Goal: Task Accomplishment & Management: Complete application form

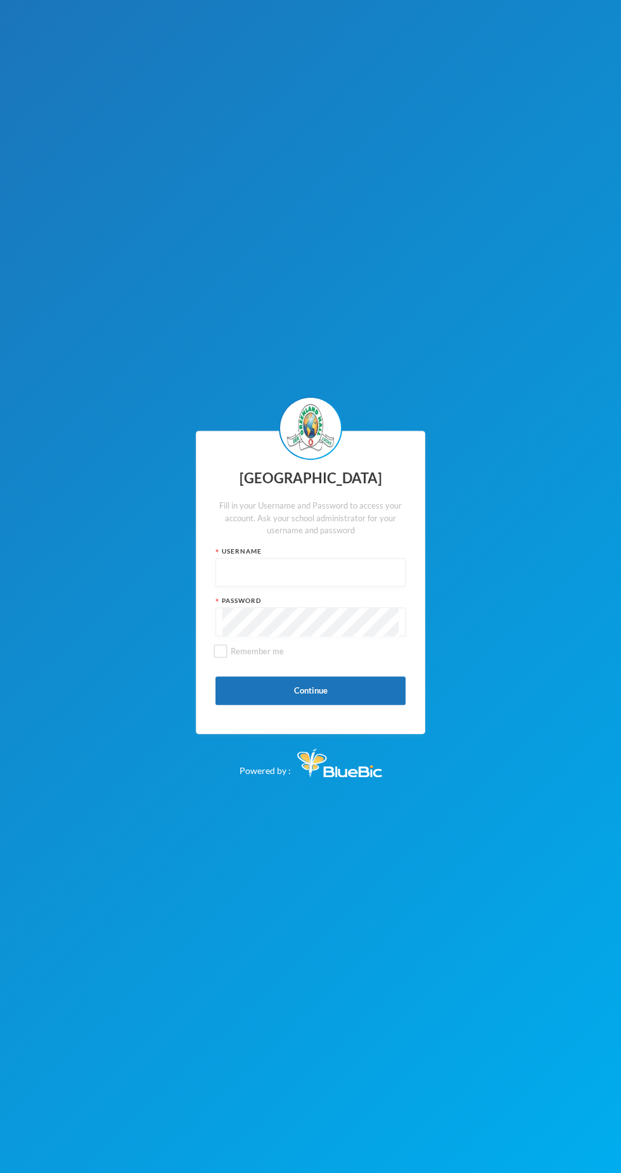
click at [350, 573] on input "text" at bounding box center [310, 573] width 176 height 29
type input "Glh25cs01"
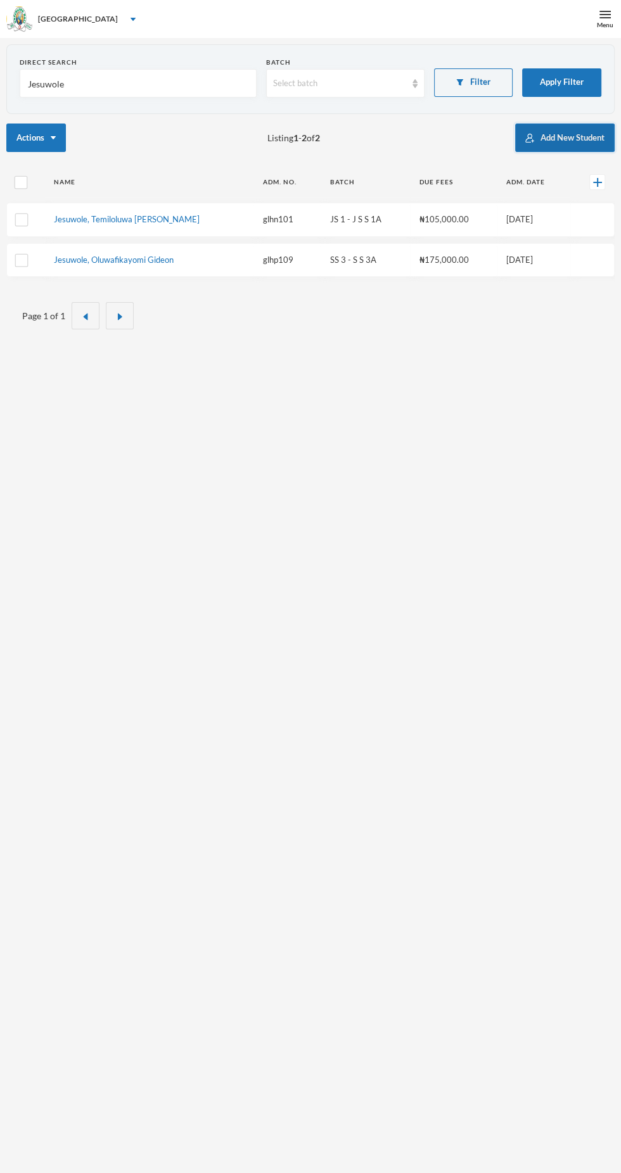
click at [567, 139] on button "Add New Student" at bounding box center [564, 138] width 99 height 29
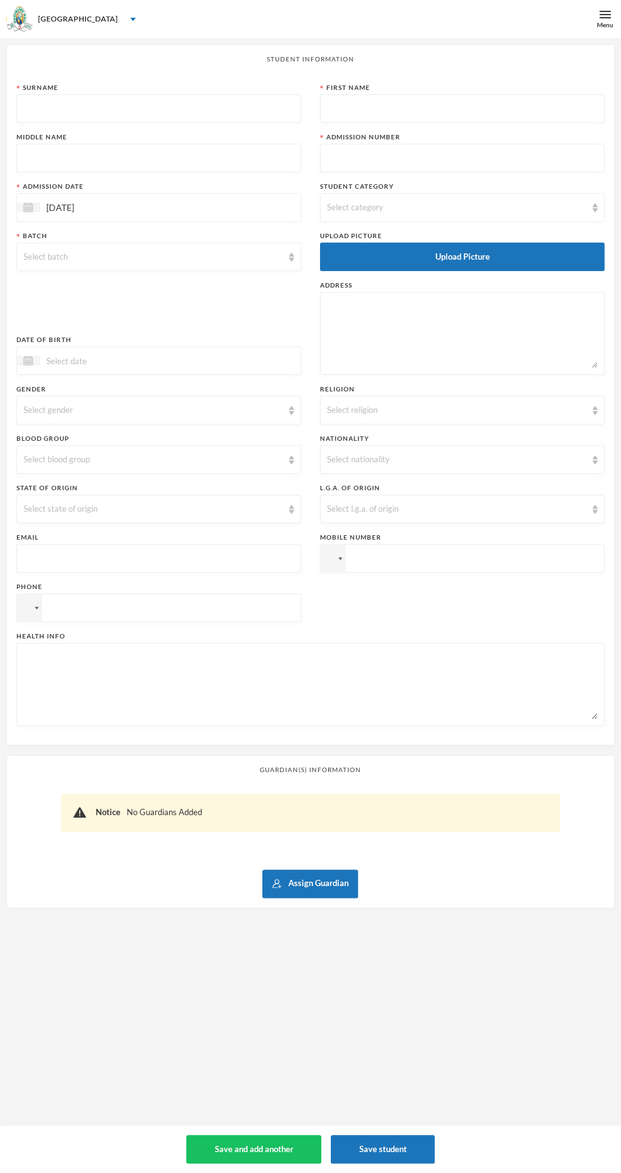
click at [219, 112] on input "text" at bounding box center [158, 109] width 270 height 29
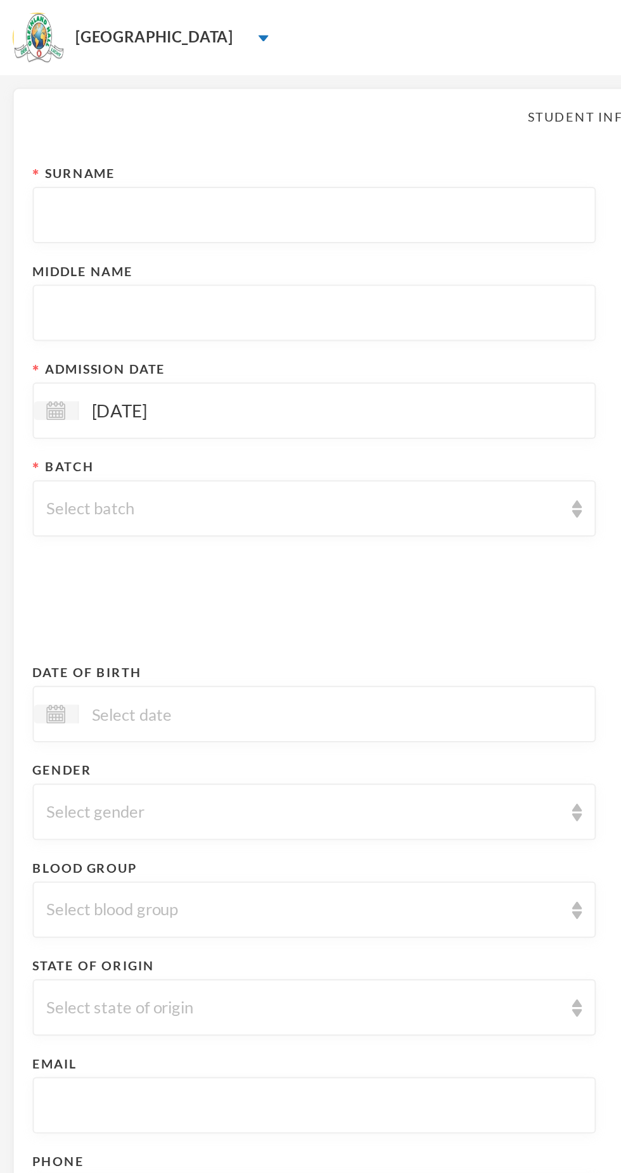
click at [65, 105] on input "text" at bounding box center [158, 109] width 270 height 29
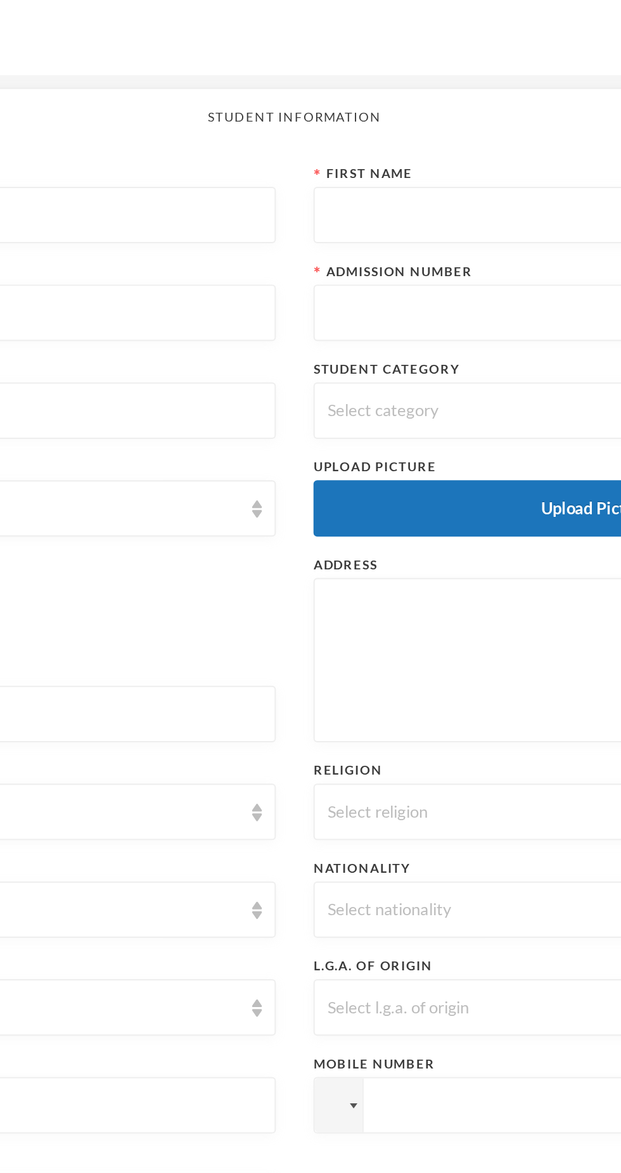
type input "Obanisola"
click at [416, 112] on input "text" at bounding box center [462, 109] width 270 height 29
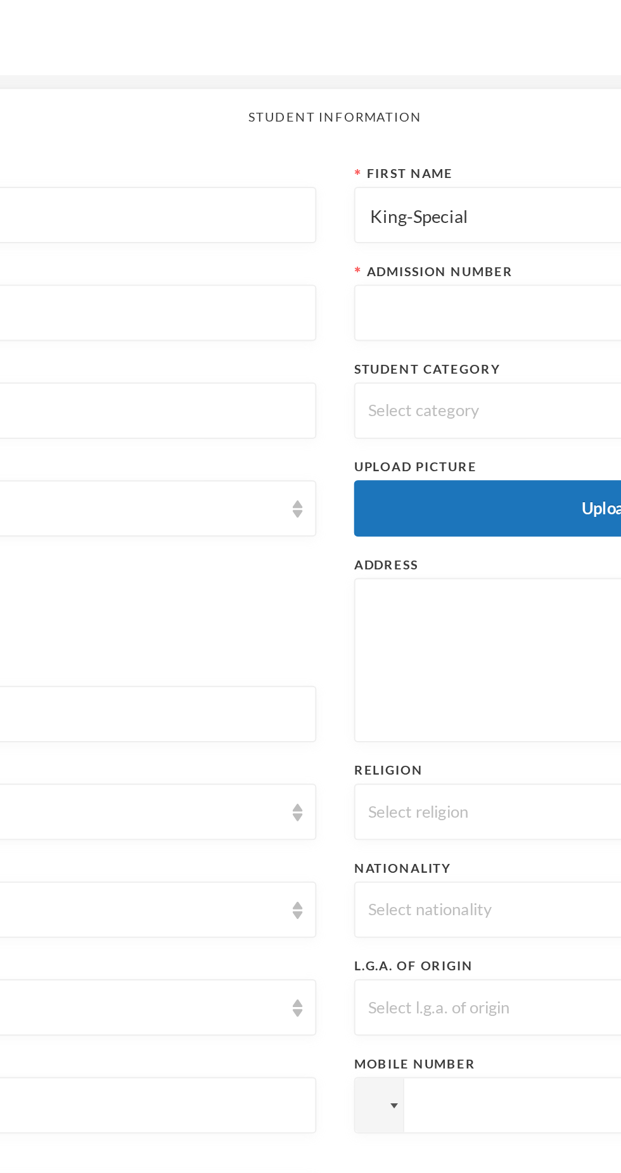
type input "King-Special"
click at [274, 158] on input "text" at bounding box center [158, 158] width 270 height 29
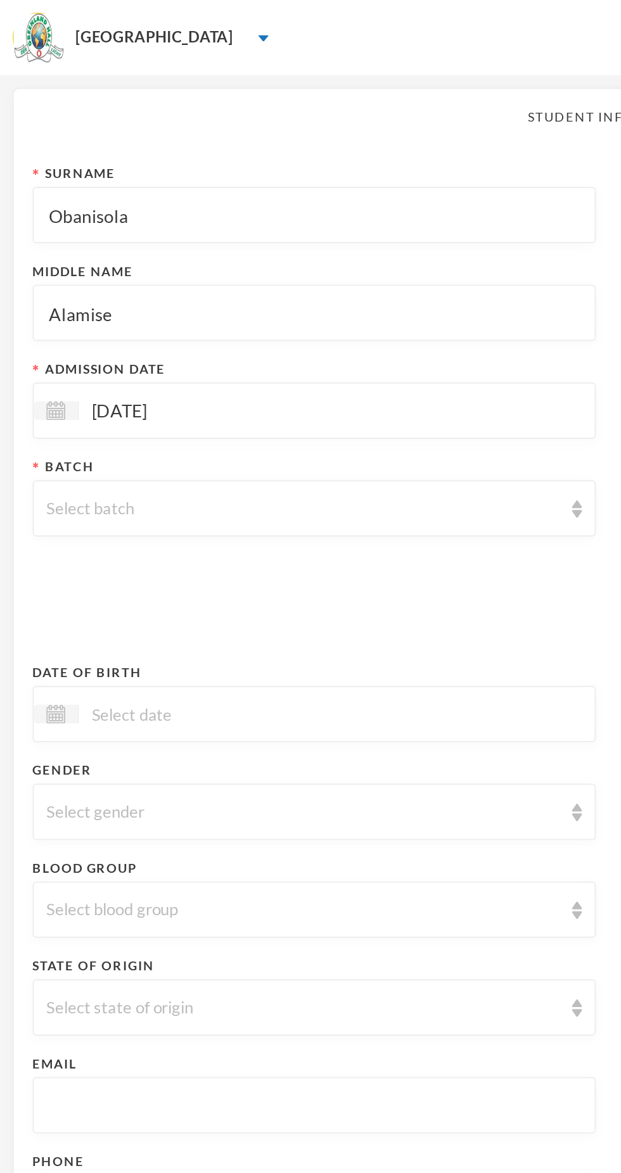
type input "Alamise"
click at [213, 213] on div "[DATE]" at bounding box center [158, 207] width 284 height 29
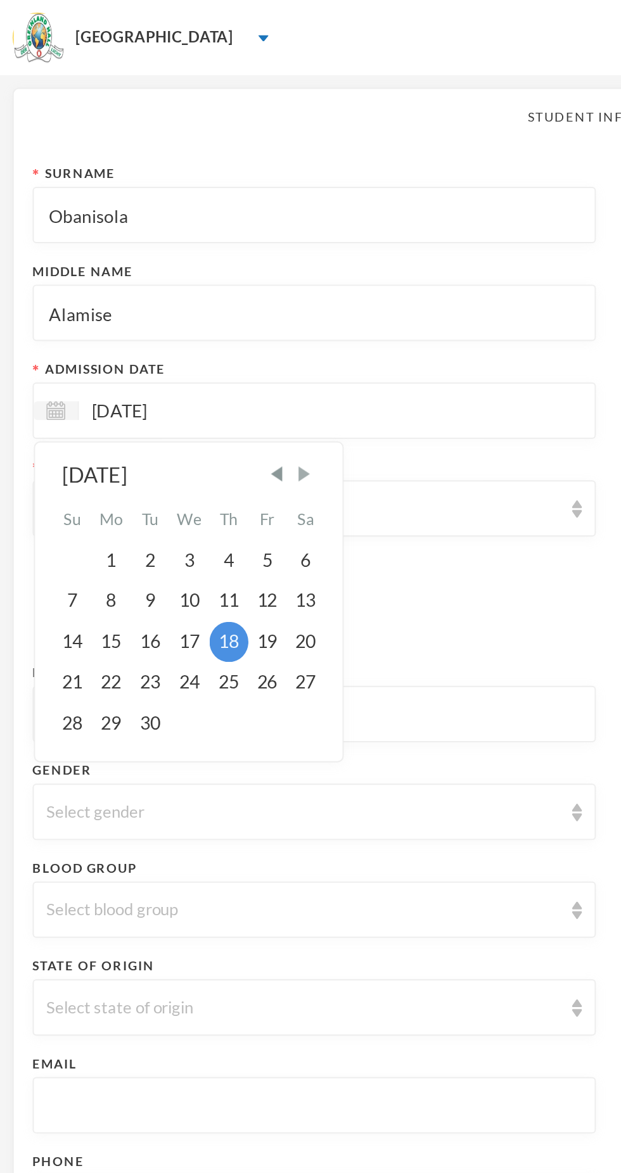
click at [159, 243] on span "Next Month" at bounding box center [153, 239] width 11 height 11
click at [135, 283] on div "3" at bounding box center [134, 283] width 19 height 20
type input "[DATE]"
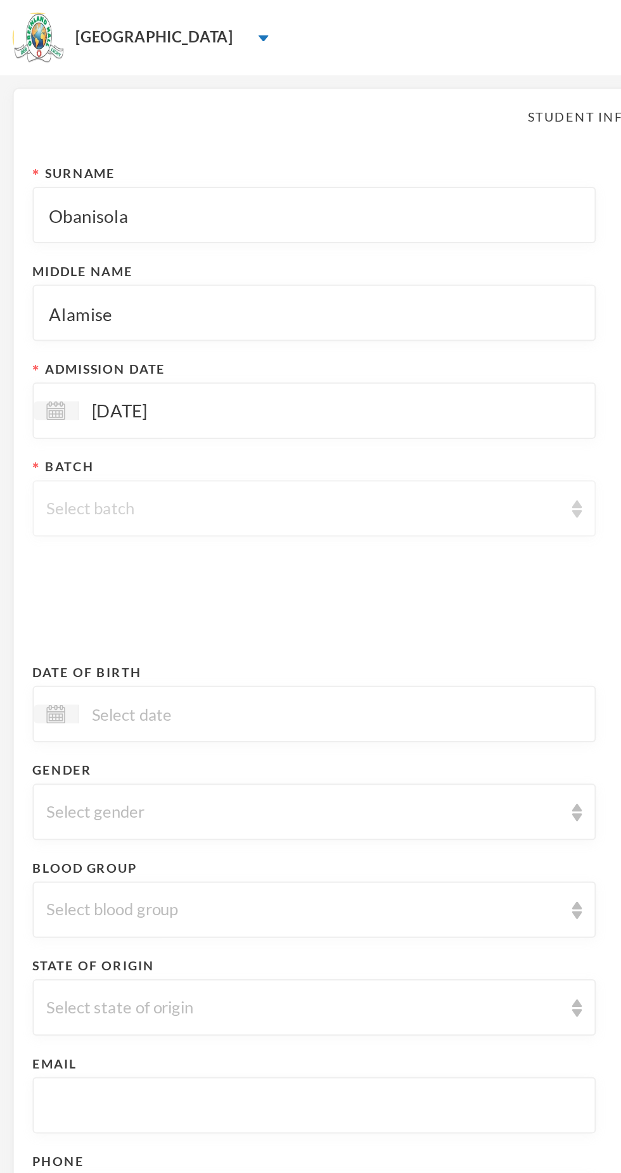
click at [245, 255] on div "Select batch" at bounding box center [152, 257] width 259 height 13
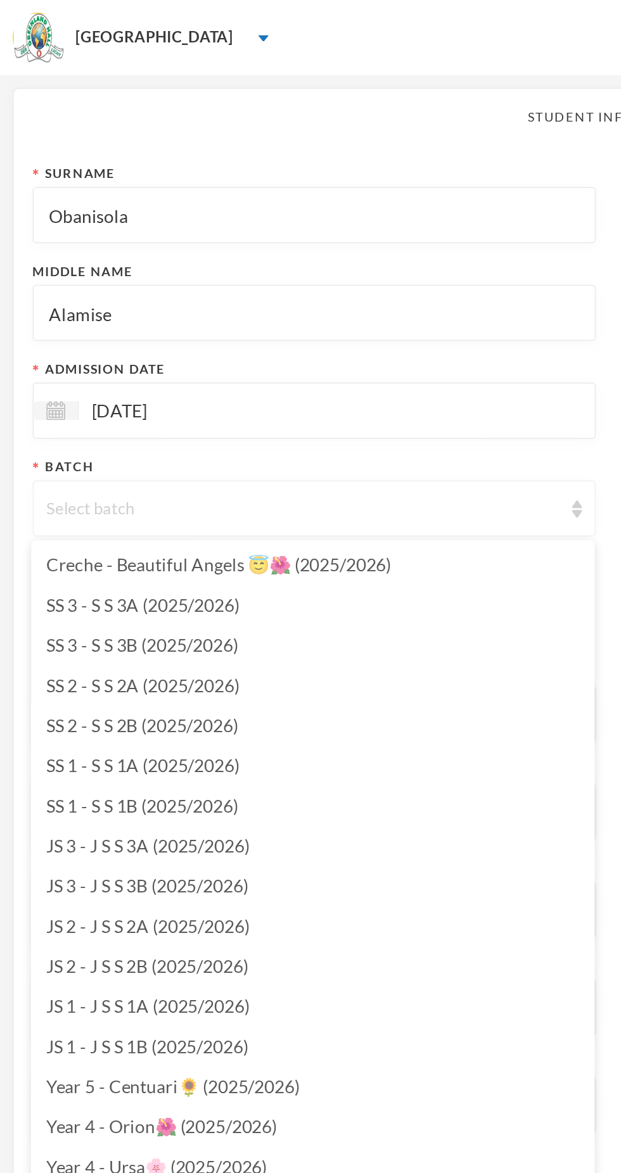
scroll to position [6, 0]
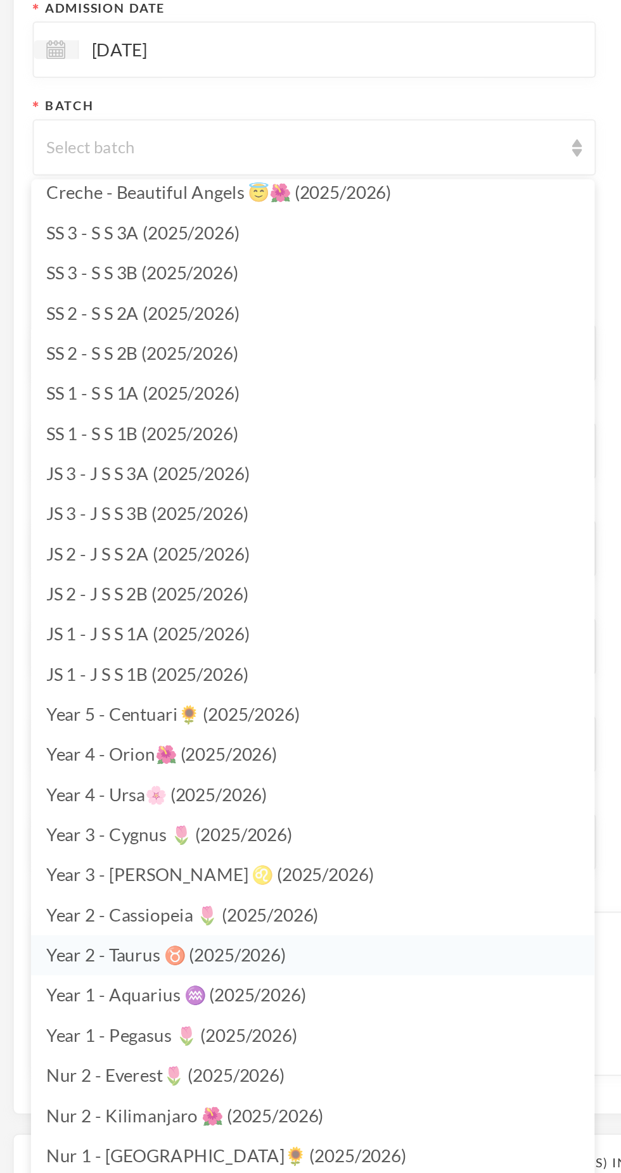
click at [123, 666] on span "Year 2 - Taurus ♉️ (2025/2026)" at bounding box center [83, 664] width 121 height 11
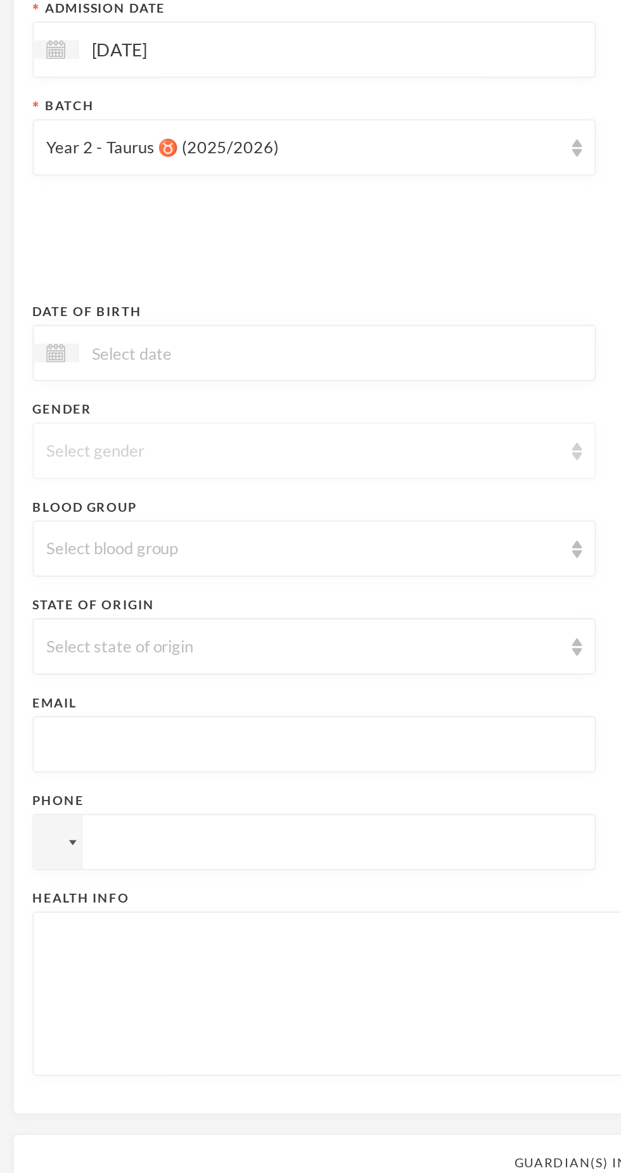
click at [205, 419] on div "Select gender" at bounding box center [158, 410] width 284 height 29
click at [196, 437] on li "[DEMOGRAPHIC_DATA]" at bounding box center [158, 439] width 284 height 20
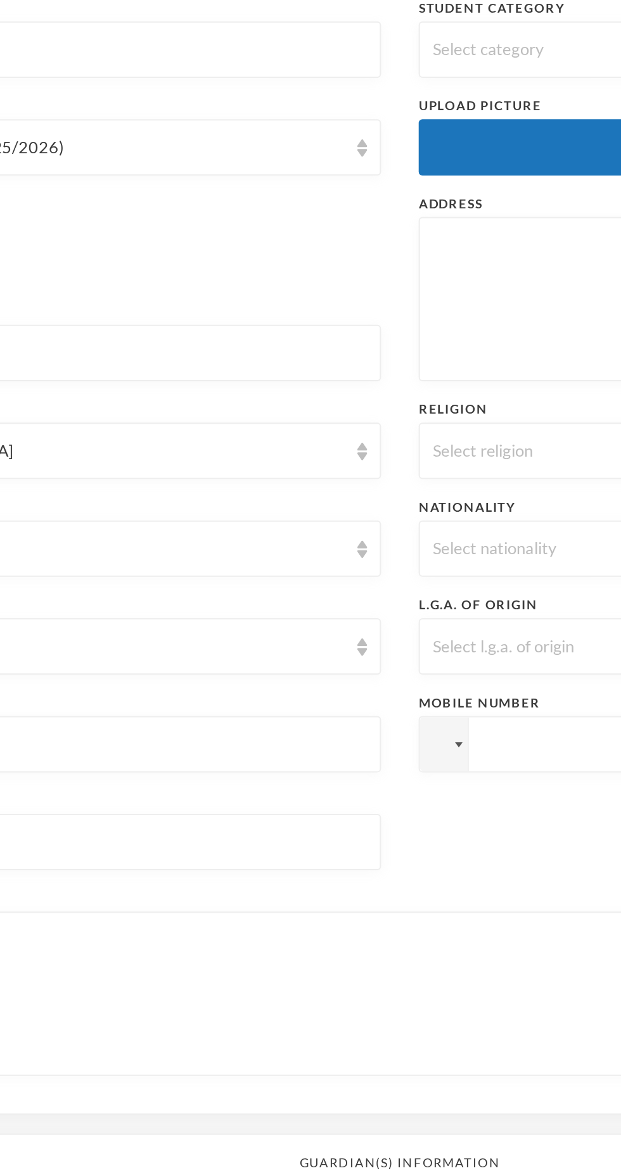
scroll to position [0, 0]
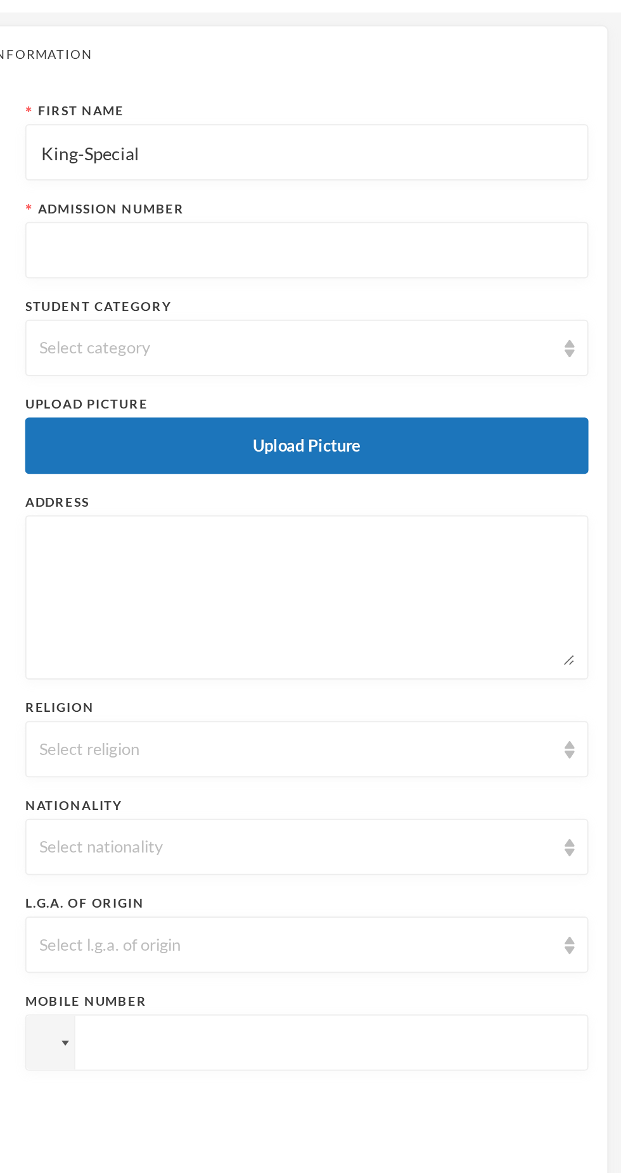
click at [505, 214] on div "Select category" at bounding box center [462, 207] width 284 height 29
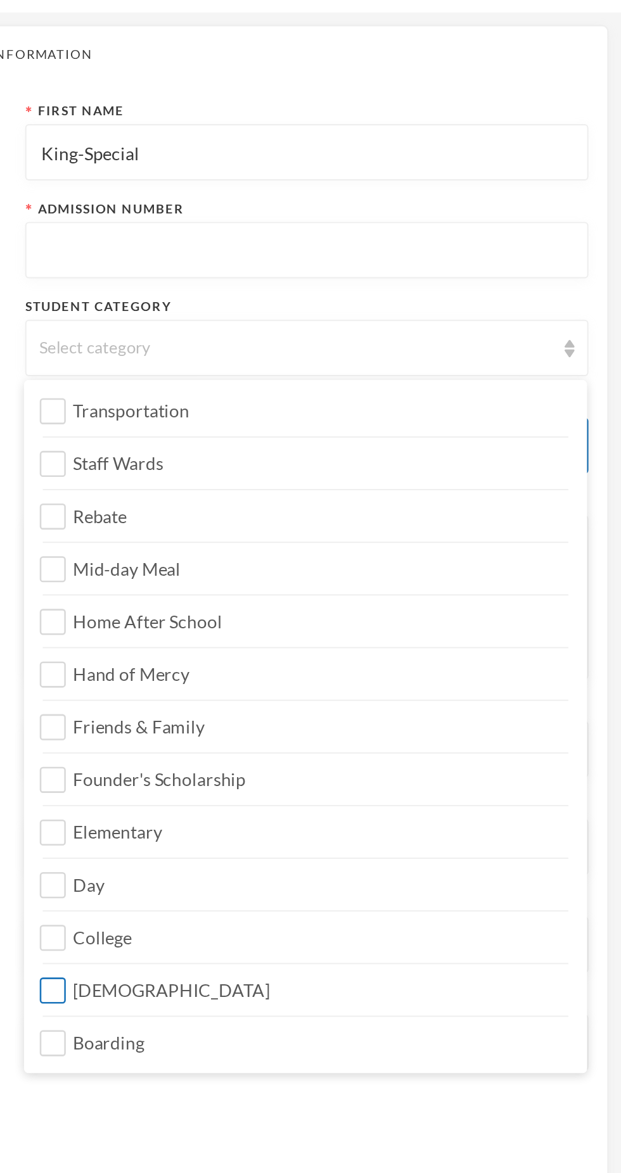
click at [435, 530] on label "[DEMOGRAPHIC_DATA]" at bounding box center [461, 528] width 265 height 20
click at [341, 530] on input "[DEMOGRAPHIC_DATA]" at bounding box center [333, 532] width 13 height 13
checkbox input "true"
click at [436, 469] on label "Day" at bounding box center [461, 475] width 265 height 20
click at [341, 473] on input "Day" at bounding box center [333, 479] width 13 height 13
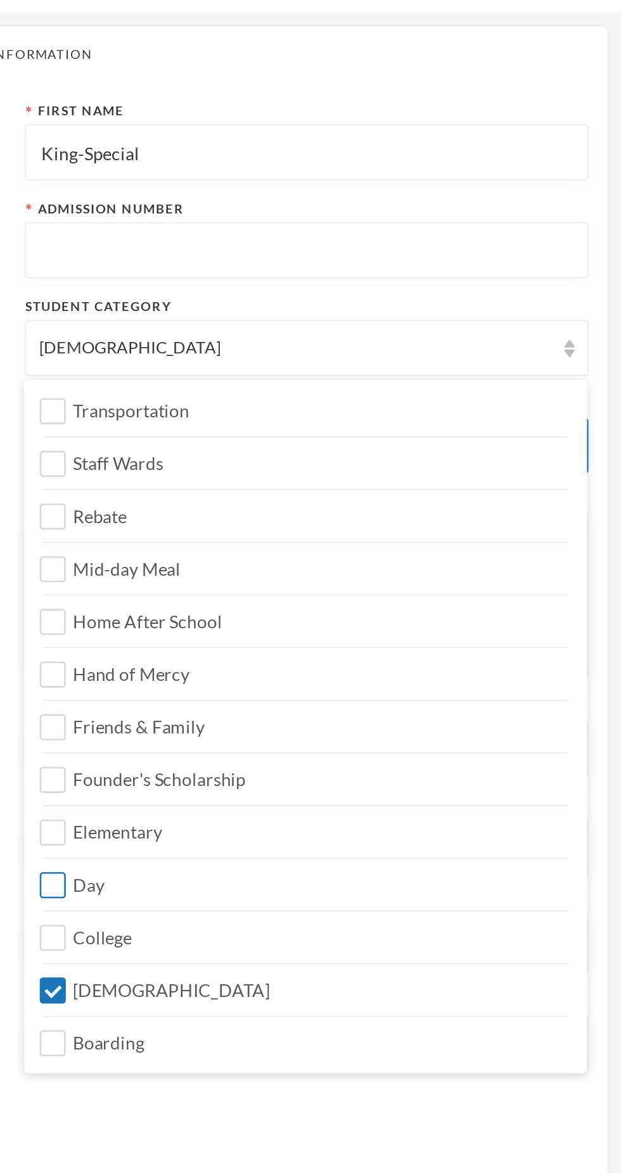
checkbox input "true"
click at [438, 440] on label "Elementary" at bounding box center [461, 448] width 265 height 20
click at [341, 446] on input "Elementary" at bounding box center [333, 452] width 13 height 13
checkbox input "true"
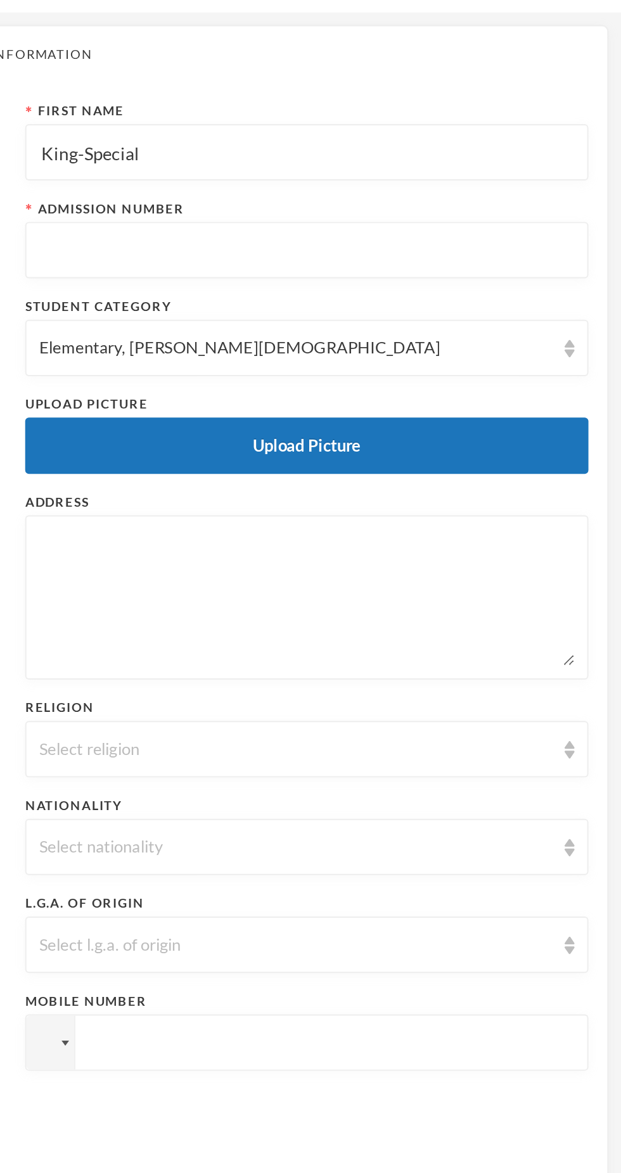
click at [512, 182] on div "Student Category" at bounding box center [462, 187] width 284 height 10
click at [527, 158] on input "text" at bounding box center [462, 158] width 270 height 29
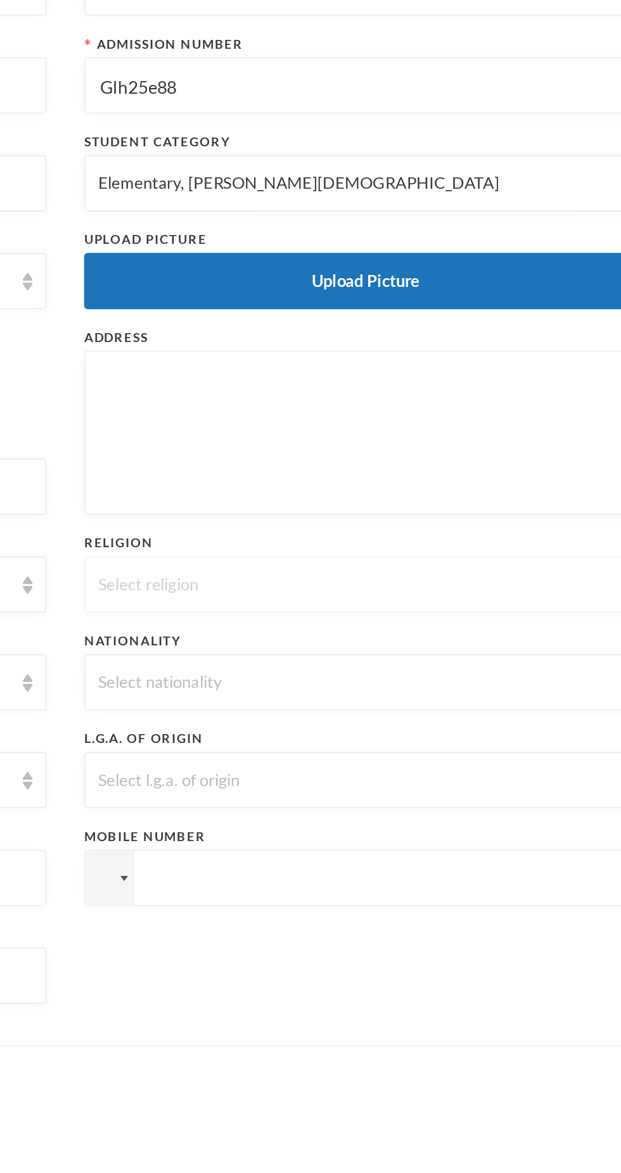
type input "Glh25e88"
click at [500, 419] on div "Select religion" at bounding box center [462, 410] width 284 height 29
click at [445, 431] on li "[DEMOGRAPHIC_DATA]" at bounding box center [461, 439] width 284 height 20
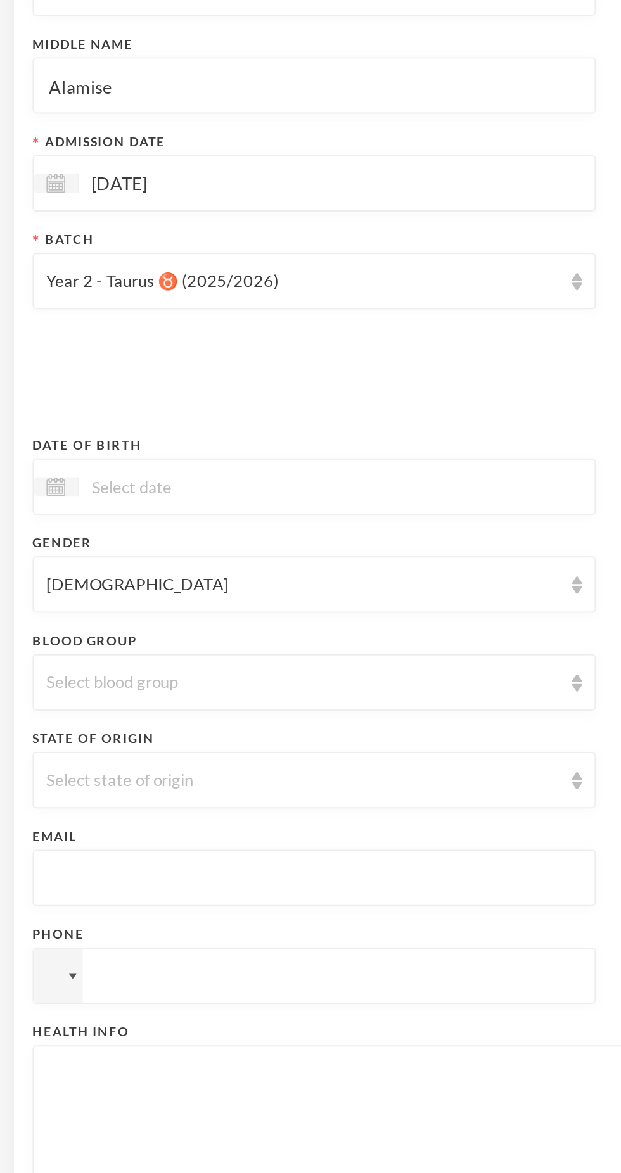
click at [74, 364] on input at bounding box center [93, 360] width 106 height 15
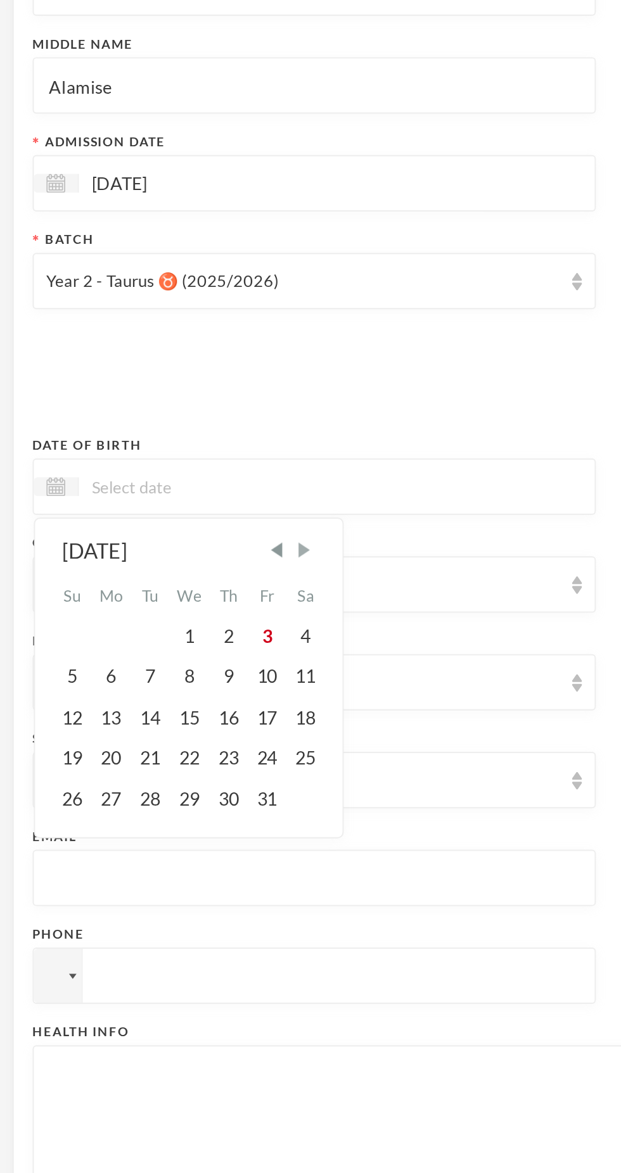
click at [159, 391] on span "Next Month" at bounding box center [153, 392] width 11 height 11
click at [159, 392] on span "Next Month" at bounding box center [153, 392] width 11 height 11
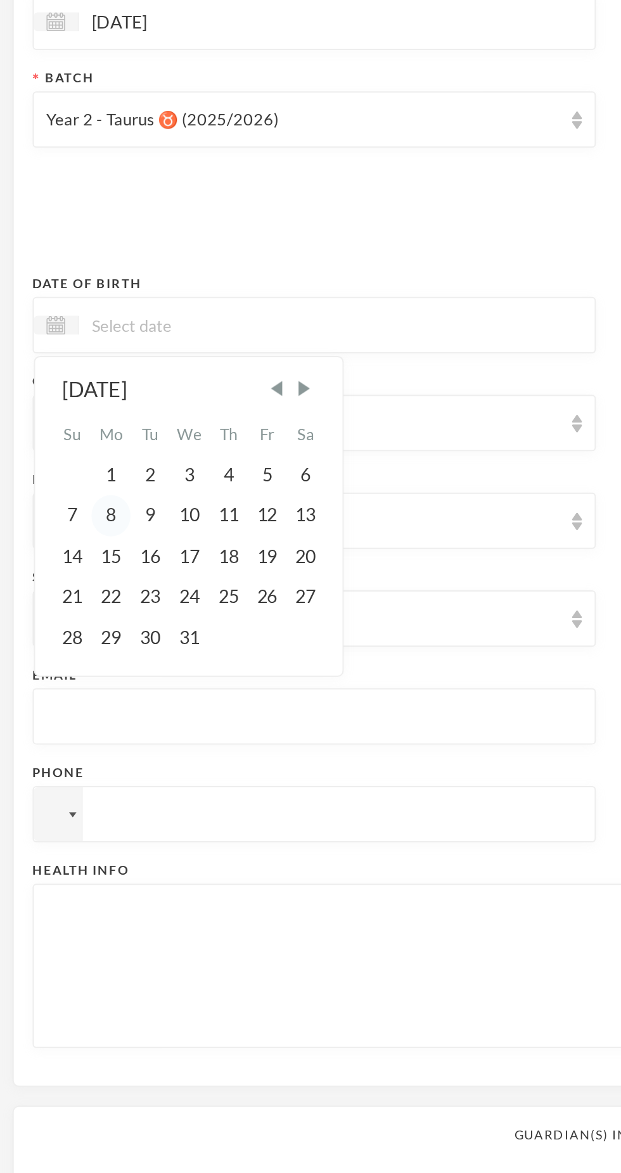
click at [56, 457] on div "8" at bounding box center [56, 457] width 20 height 20
click at [84, 357] on input "08/12/002018" at bounding box center [93, 360] width 106 height 15
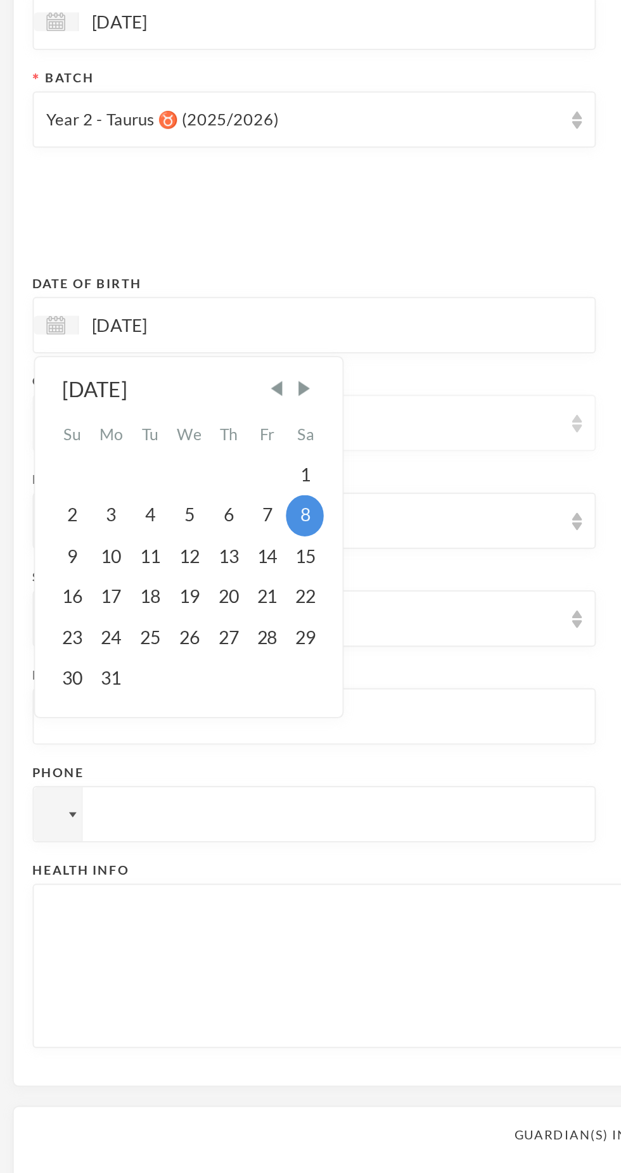
type input "[DATE]"
click at [248, 417] on div "[DEMOGRAPHIC_DATA]" at bounding box center [158, 410] width 284 height 29
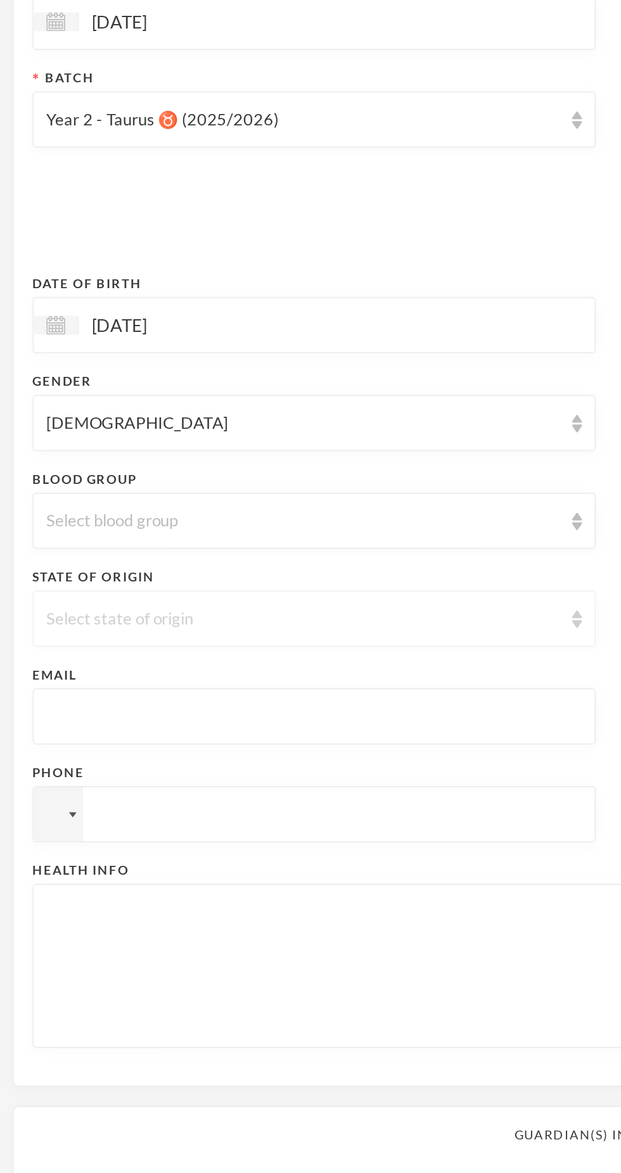
click at [198, 500] on div "Select state of origin" at bounding box center [158, 509] width 284 height 29
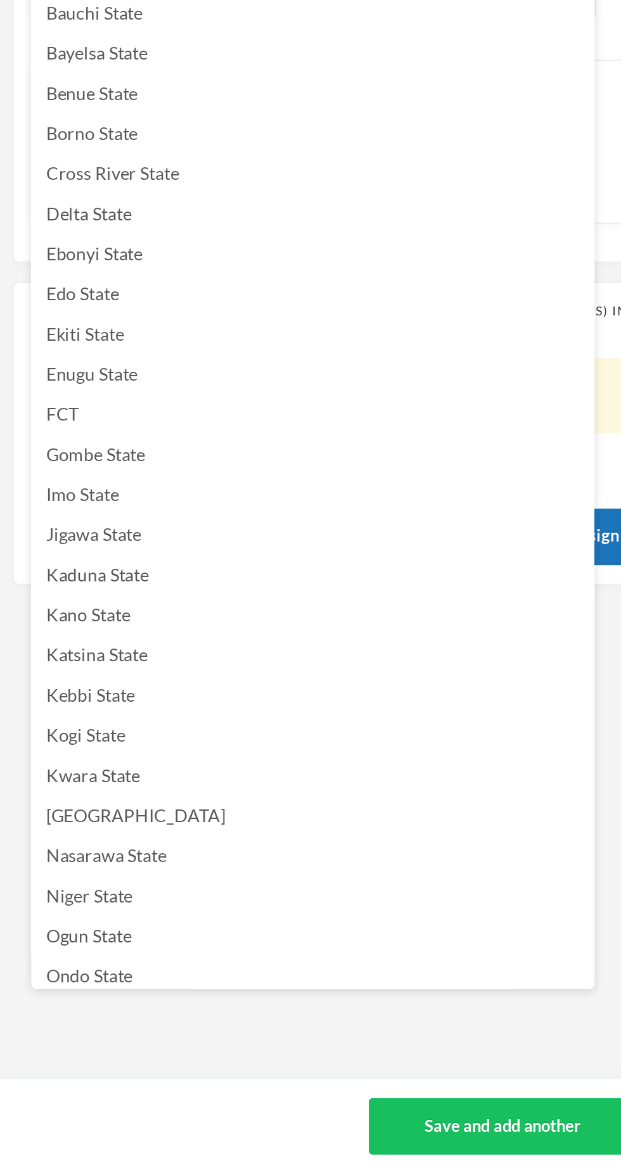
scroll to position [38, 0]
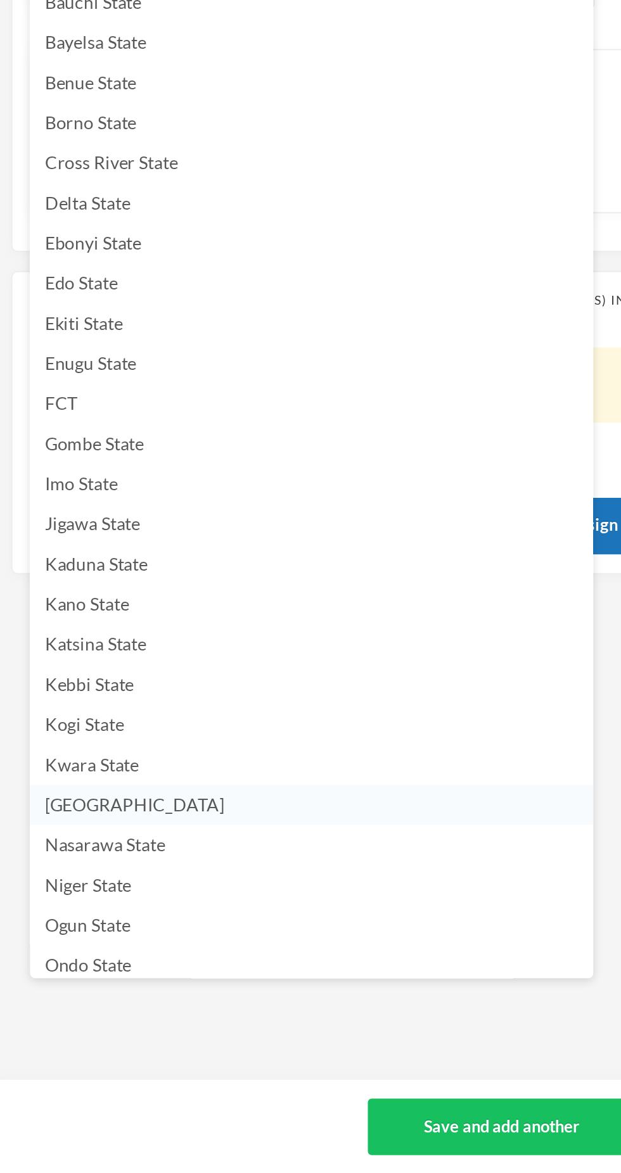
click at [96, 990] on li "[GEOGRAPHIC_DATA]" at bounding box center [158, 987] width 284 height 20
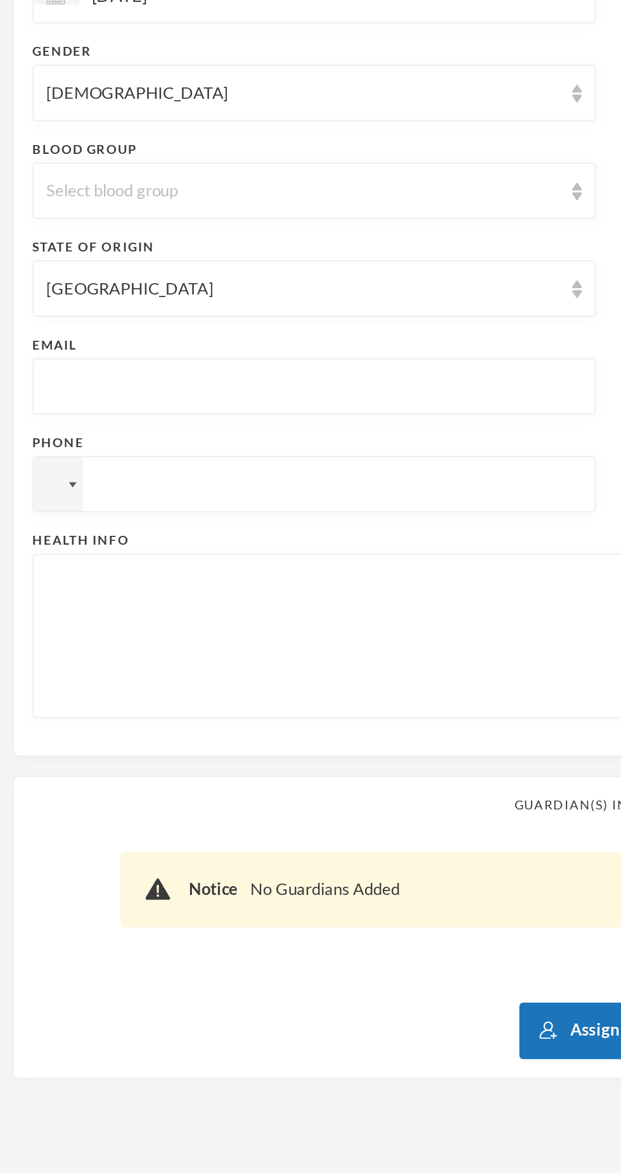
click at [195, 522] on input "text" at bounding box center [158, 521] width 270 height 29
click at [63, 518] on input "[EMAIL_ADDRESS][DOMAIN_NAME]" at bounding box center [158, 521] width 270 height 29
click at [68, 517] on input "[EMAIL_ADDRESS][DOMAIN_NAME]" at bounding box center [158, 521] width 270 height 29
click at [80, 521] on input "[EMAIL_ADDRESS][DOMAIN_NAME]" at bounding box center [158, 521] width 270 height 29
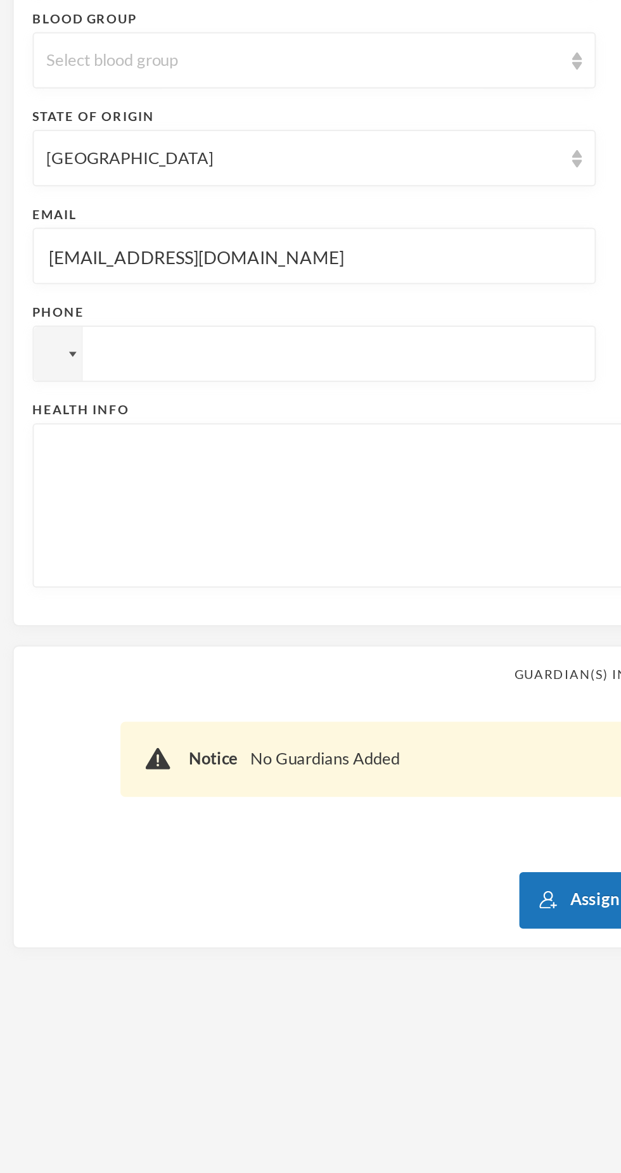
type input "[EMAIL_ADDRESS][DOMAIN_NAME]"
click at [183, 640] on textarea at bounding box center [310, 646] width 574 height 69
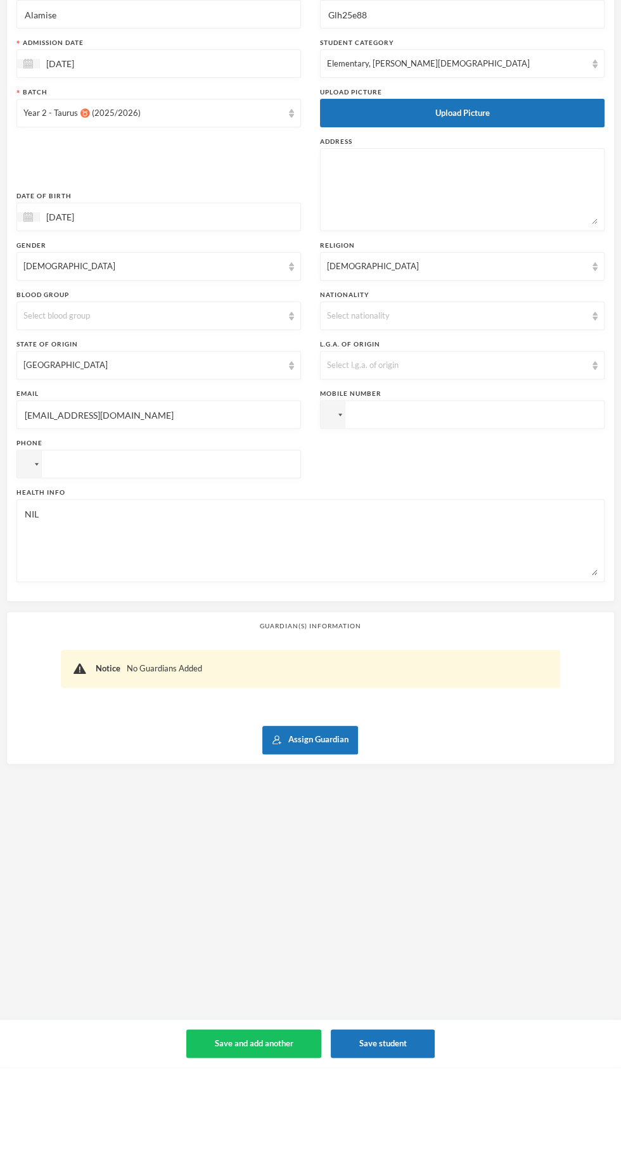
type textarea "NIL"
click at [499, 308] on textarea at bounding box center [462, 295] width 270 height 69
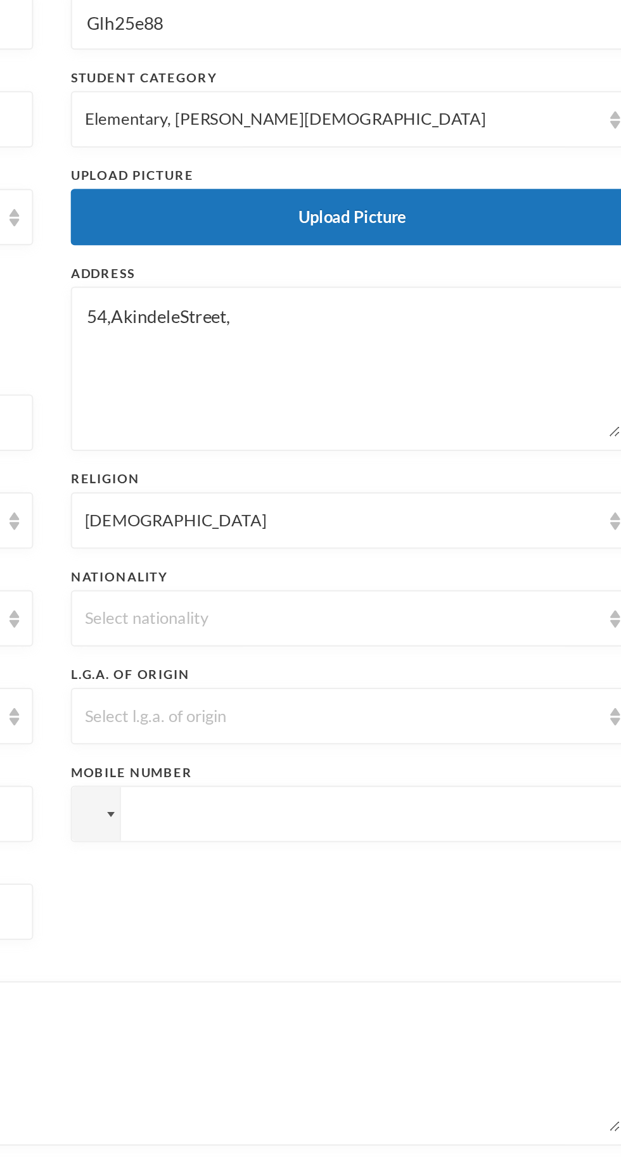
click at [376, 272] on textarea "54,AkindeleStreet," at bounding box center [462, 295] width 270 height 69
click at [434, 269] on textarea "[STREET_ADDRESS]," at bounding box center [462, 295] width 270 height 69
type textarea "[STREET_ADDRESS]"
click at [505, 421] on div "Select nationality" at bounding box center [456, 422] width 259 height 13
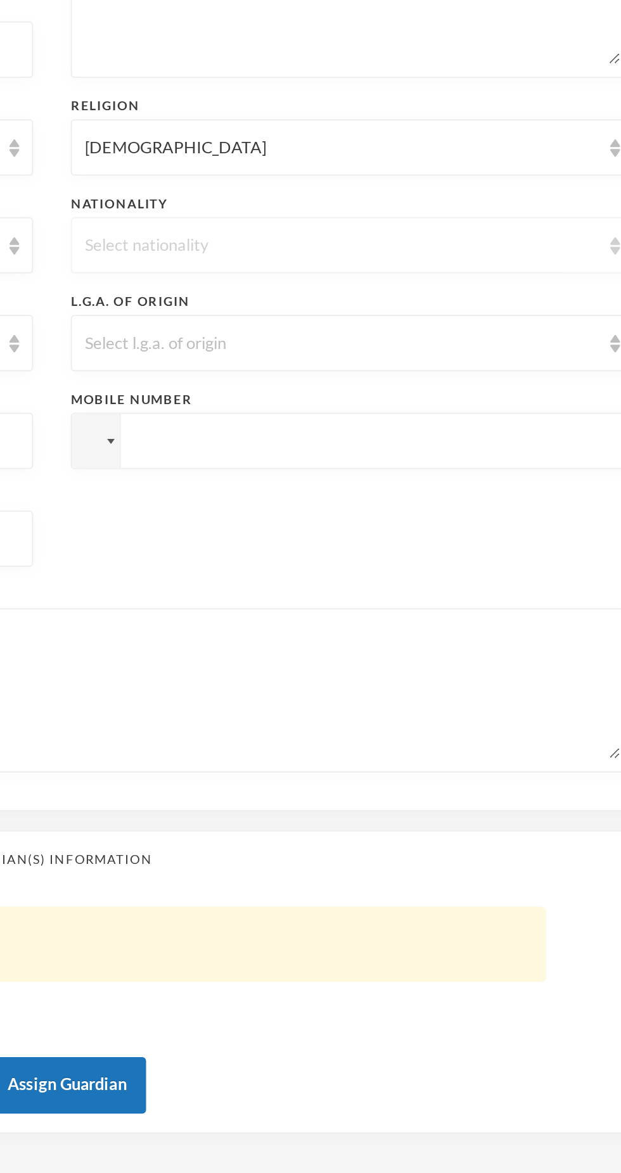
click at [504, 428] on div "Select nationality" at bounding box center [456, 422] width 259 height 13
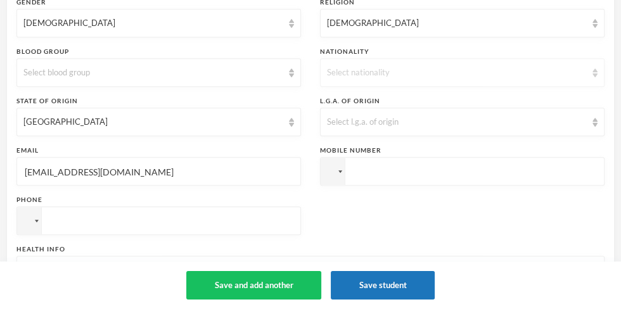
scroll to position [391, 0]
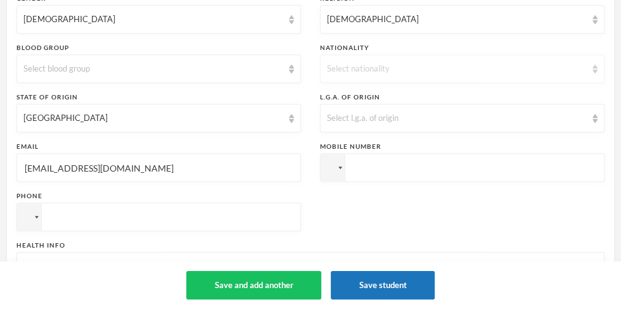
click at [503, 70] on div "Select nationality" at bounding box center [456, 69] width 259 height 13
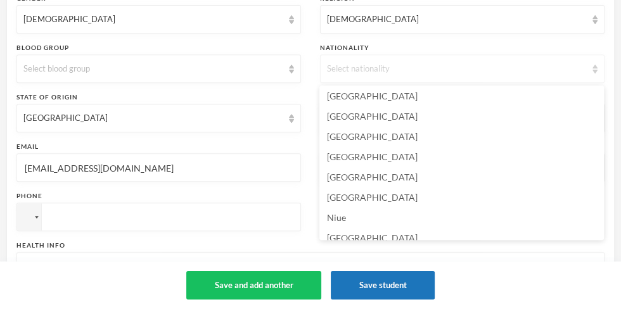
scroll to position [3127, 0]
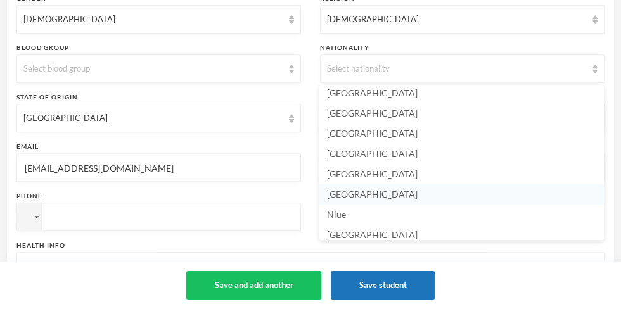
click at [382, 198] on li "[GEOGRAPHIC_DATA]" at bounding box center [461, 194] width 284 height 20
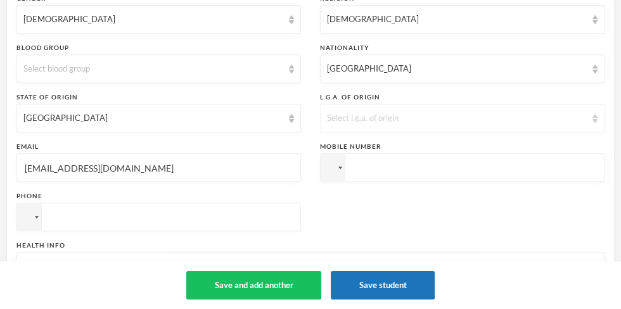
click at [472, 130] on div "Select l.g.a. of origin" at bounding box center [462, 118] width 284 height 29
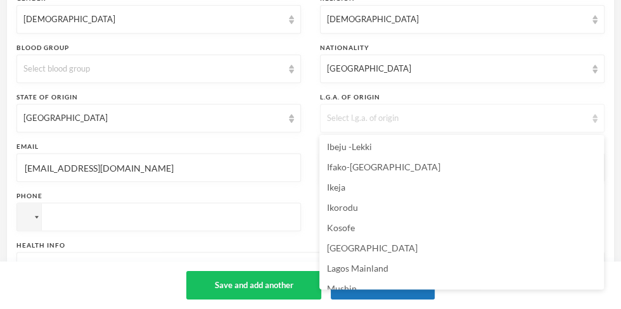
scroll to position [163, 0]
click at [376, 229] on li "Kosofe" at bounding box center [461, 228] width 284 height 20
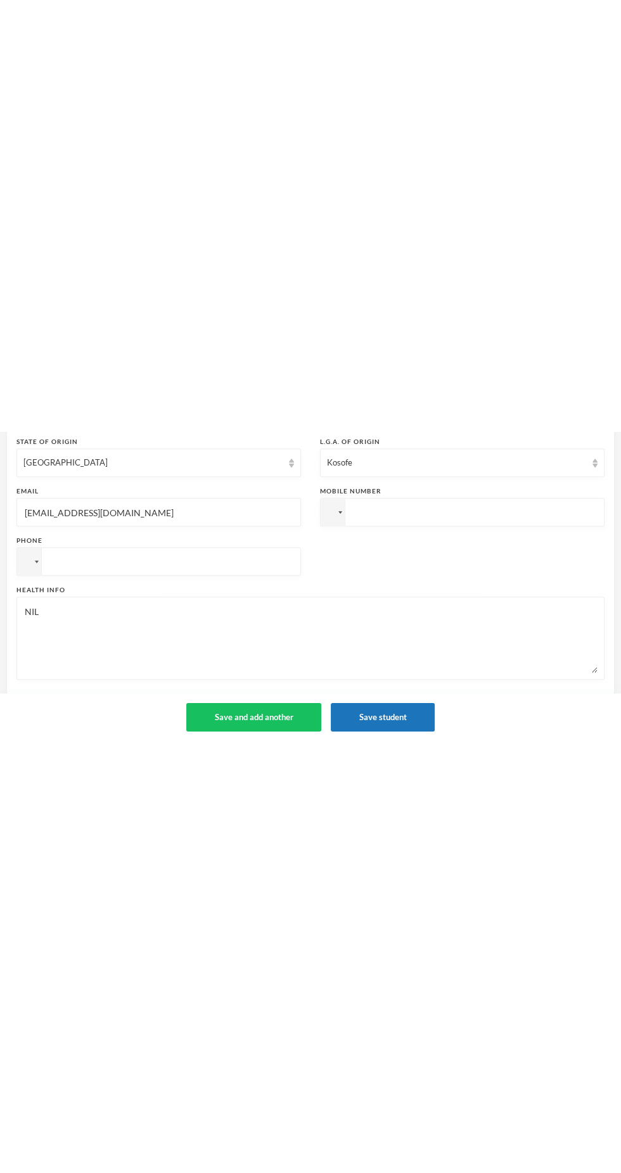
scroll to position [38, 0]
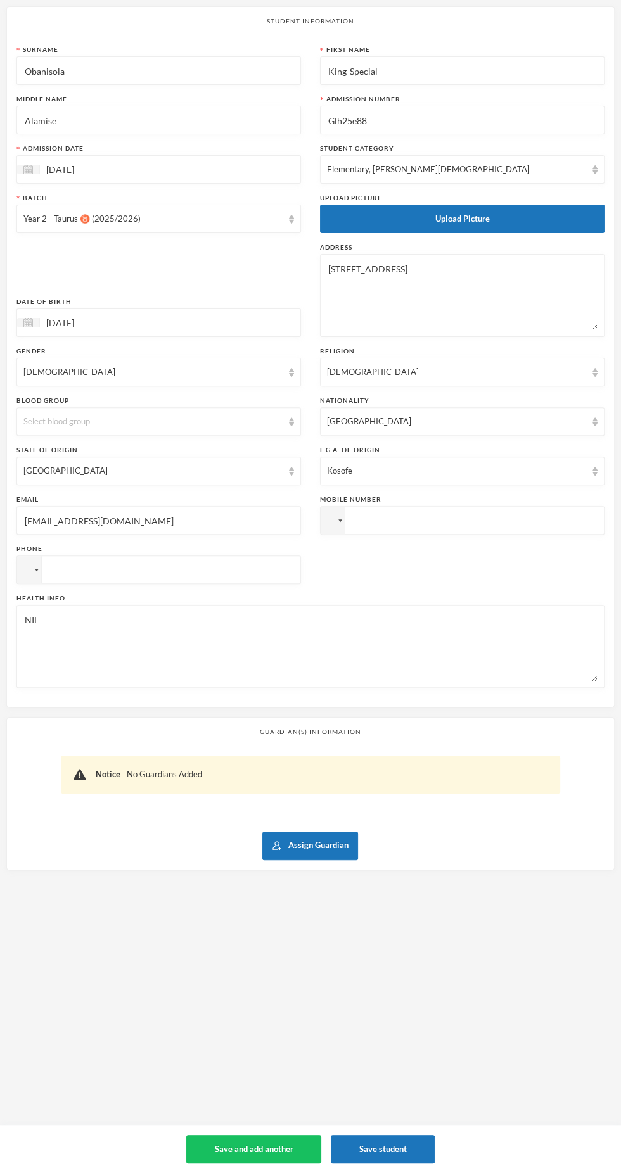
click at [470, 519] on input "tel" at bounding box center [462, 520] width 284 height 29
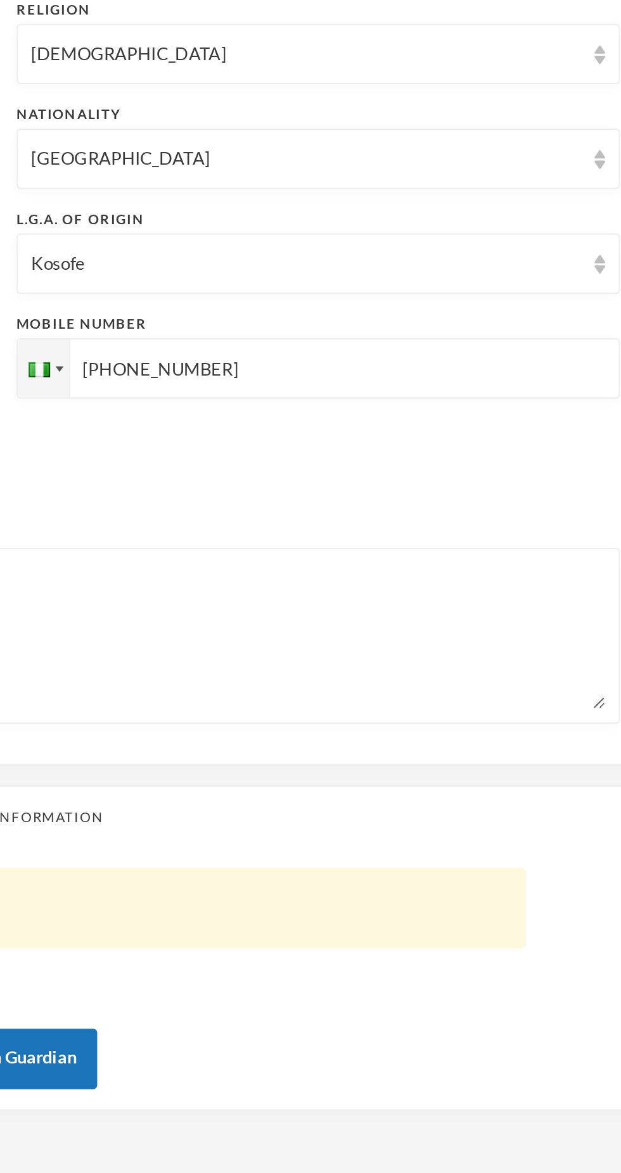
click at [378, 521] on input "[PHONE_NUMBER]" at bounding box center [462, 520] width 284 height 29
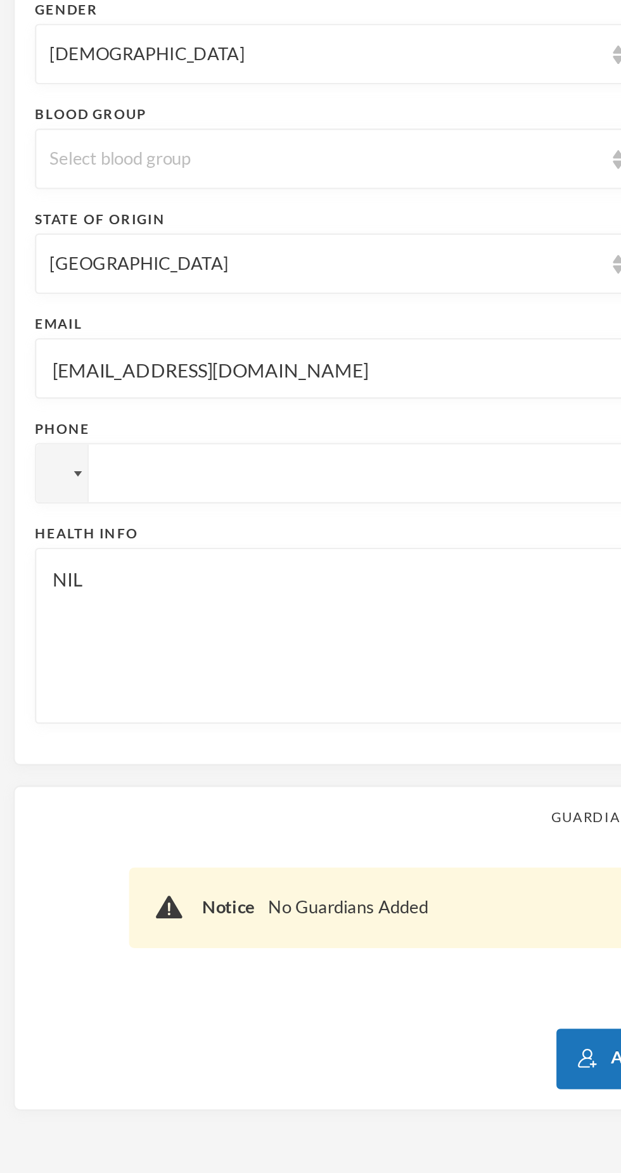
type input "[PHONE_NUMBER]"
click at [195, 568] on input "tel" at bounding box center [158, 570] width 284 height 29
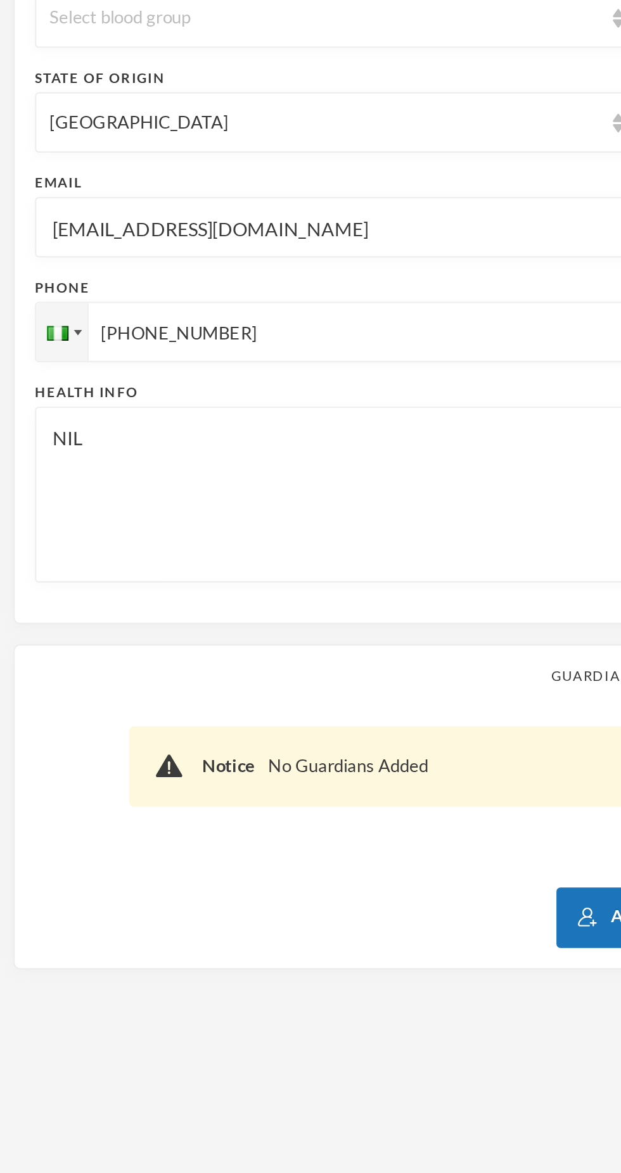
type input "[PHONE_NUMBER]"
click at [68, 521] on input "[EMAIL_ADDRESS][DOMAIN_NAME]" at bounding box center [158, 521] width 270 height 29
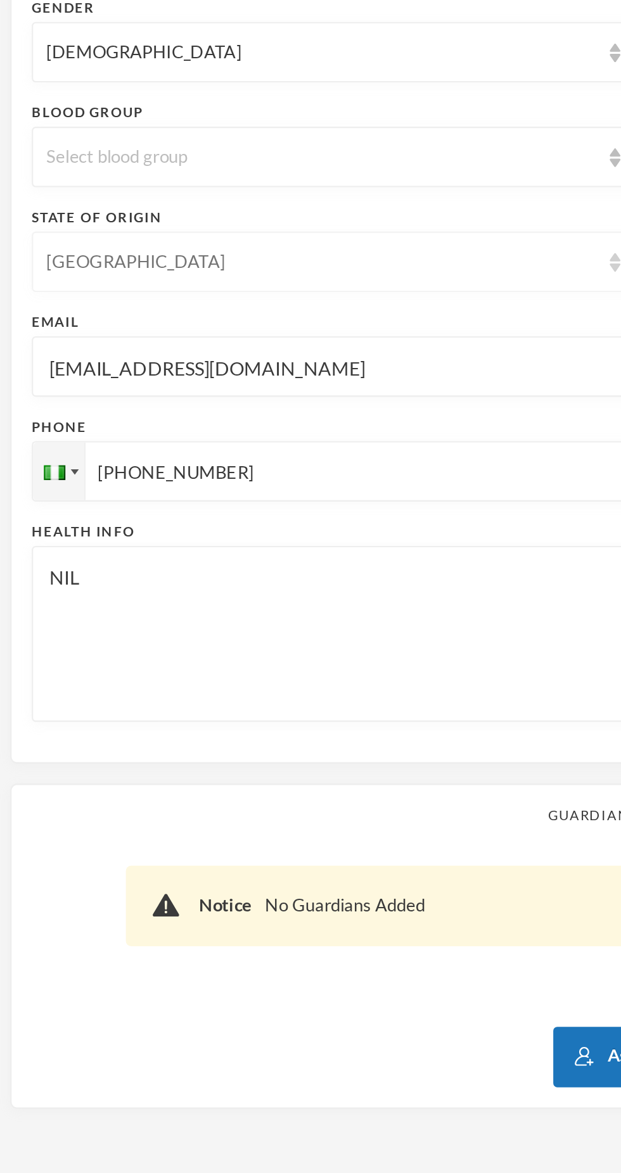
click at [51, 463] on div "[GEOGRAPHIC_DATA]" at bounding box center [158, 471] width 284 height 29
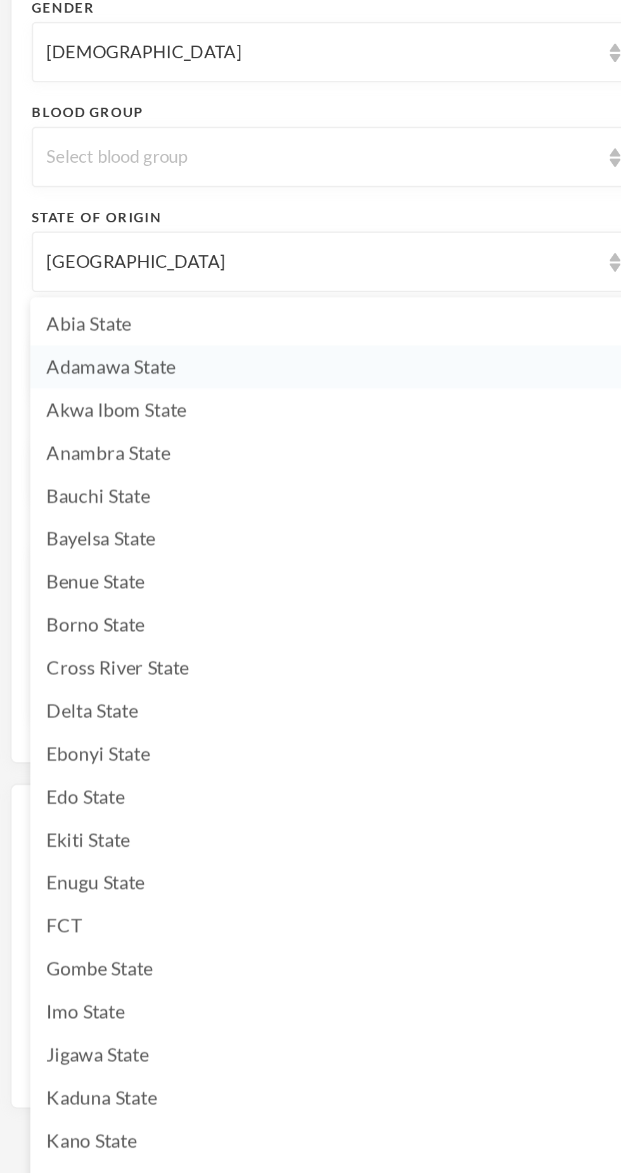
click at [63, 521] on span "Adamawa State" at bounding box center [53, 520] width 61 height 11
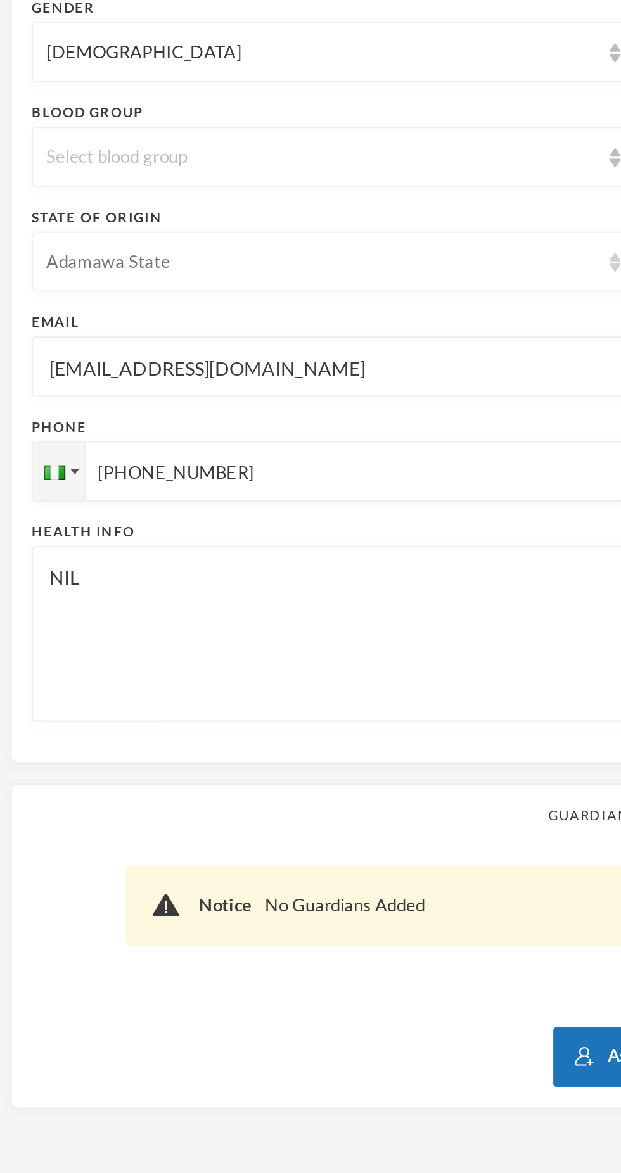
click at [136, 466] on div "Adamawa State" at bounding box center [152, 471] width 259 height 13
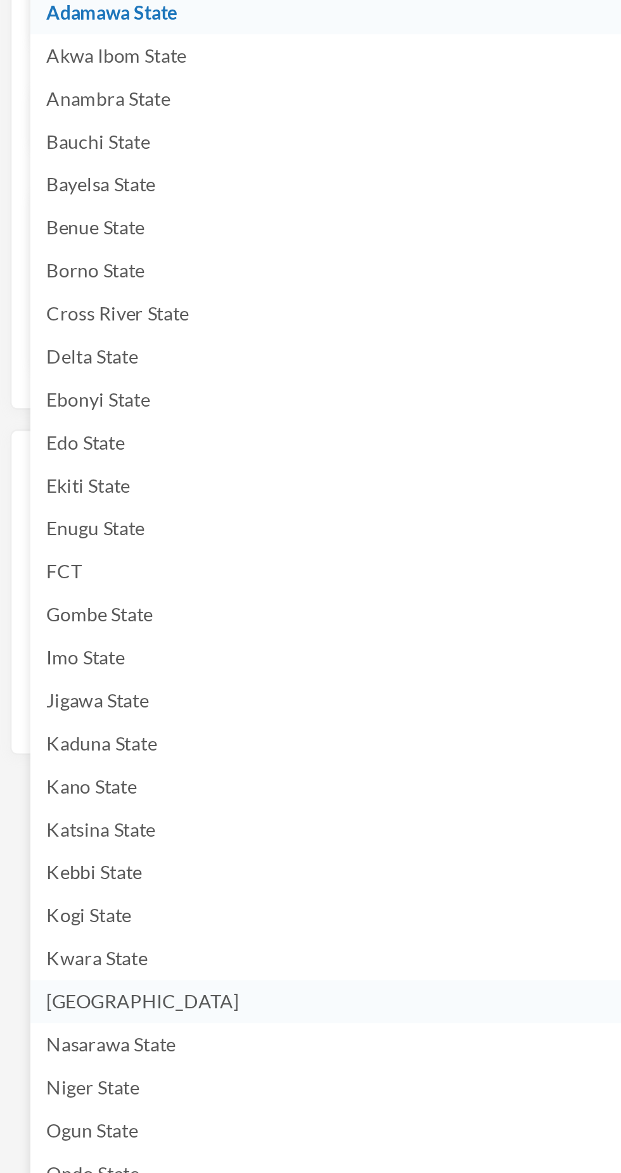
click at [79, 989] on li "[GEOGRAPHIC_DATA]" at bounding box center [158, 987] width 284 height 20
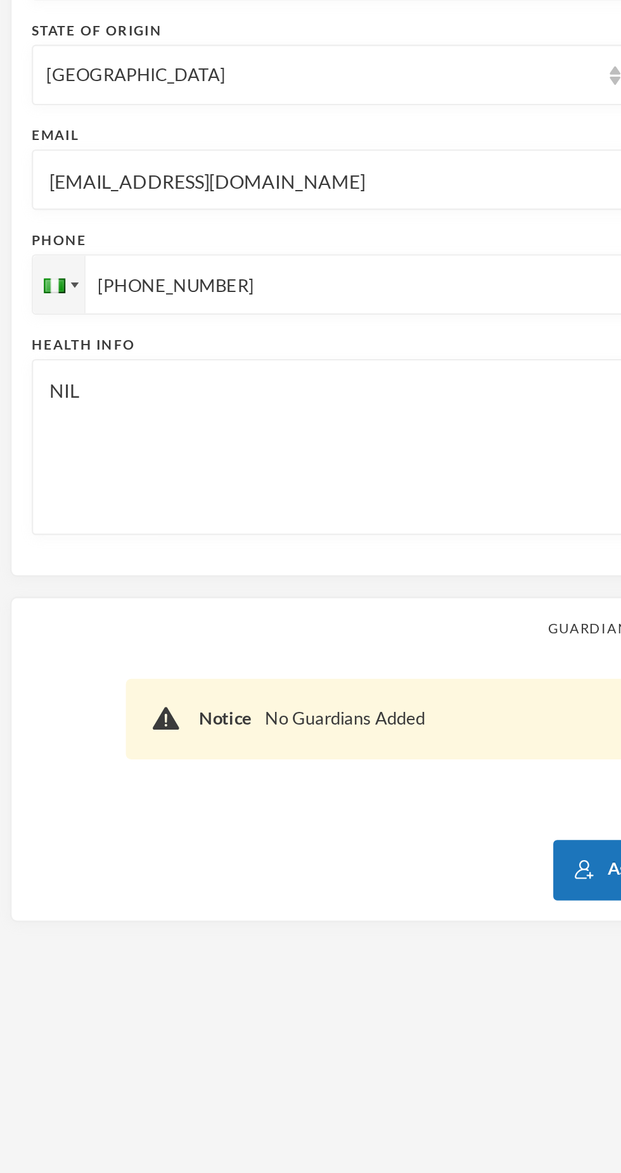
click at [61, 523] on input "[EMAIL_ADDRESS][DOMAIN_NAME]" at bounding box center [158, 521] width 270 height 29
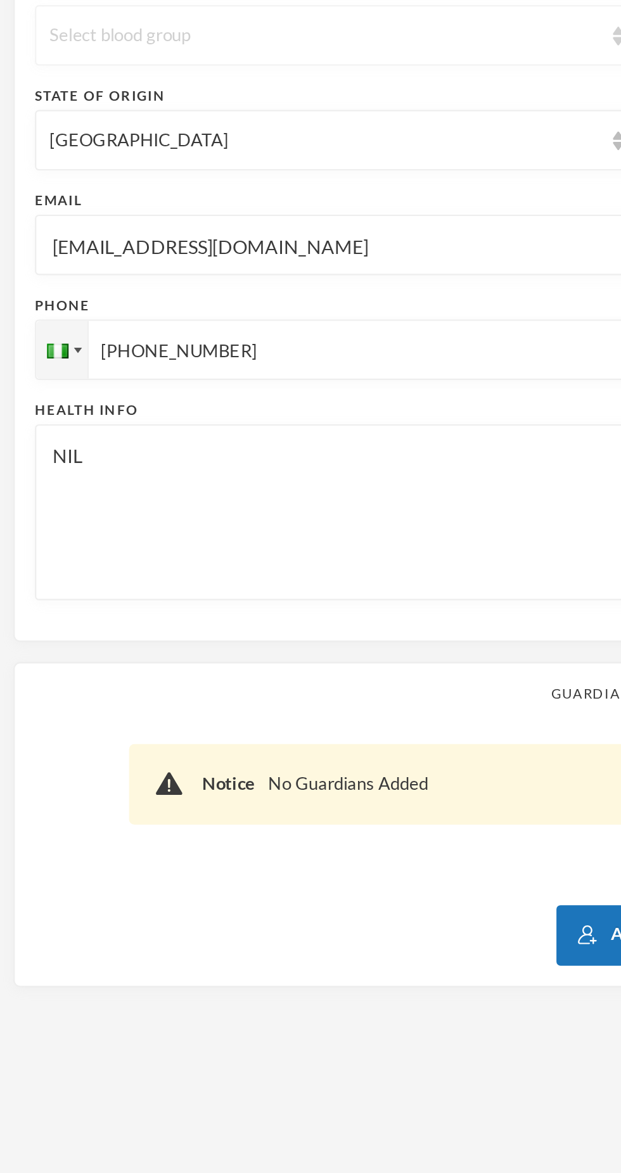
type input "[EMAIL_ADDRESS][DOMAIN_NAME]"
click at [210, 433] on div "Select blood group" at bounding box center [158, 421] width 284 height 29
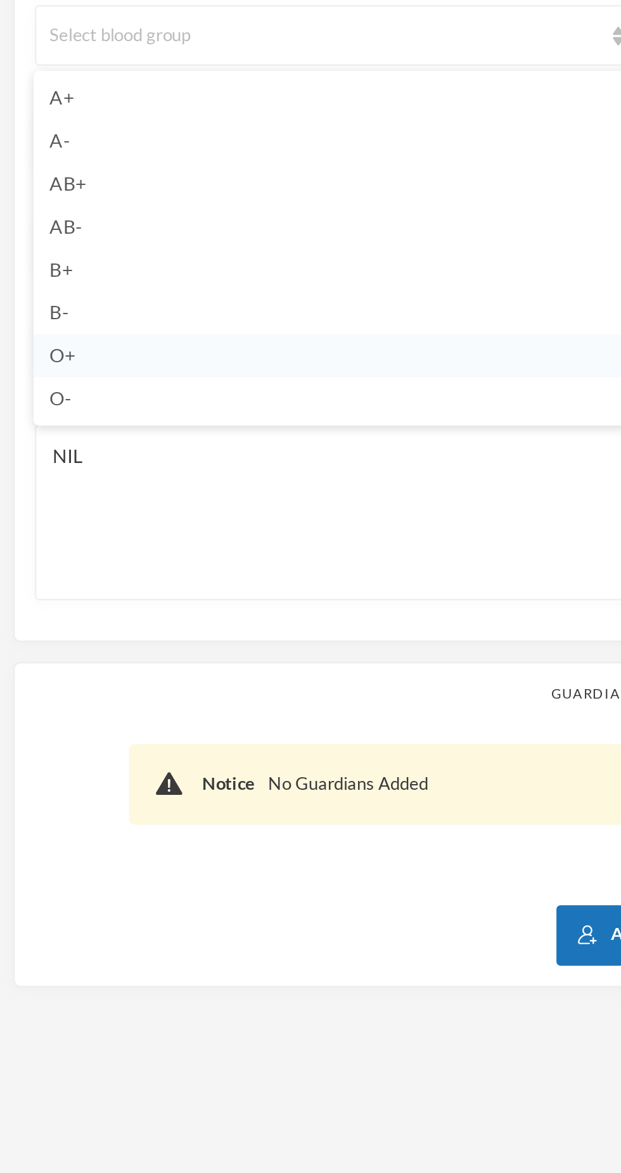
click at [93, 571] on li "O+" at bounding box center [158, 572] width 284 height 20
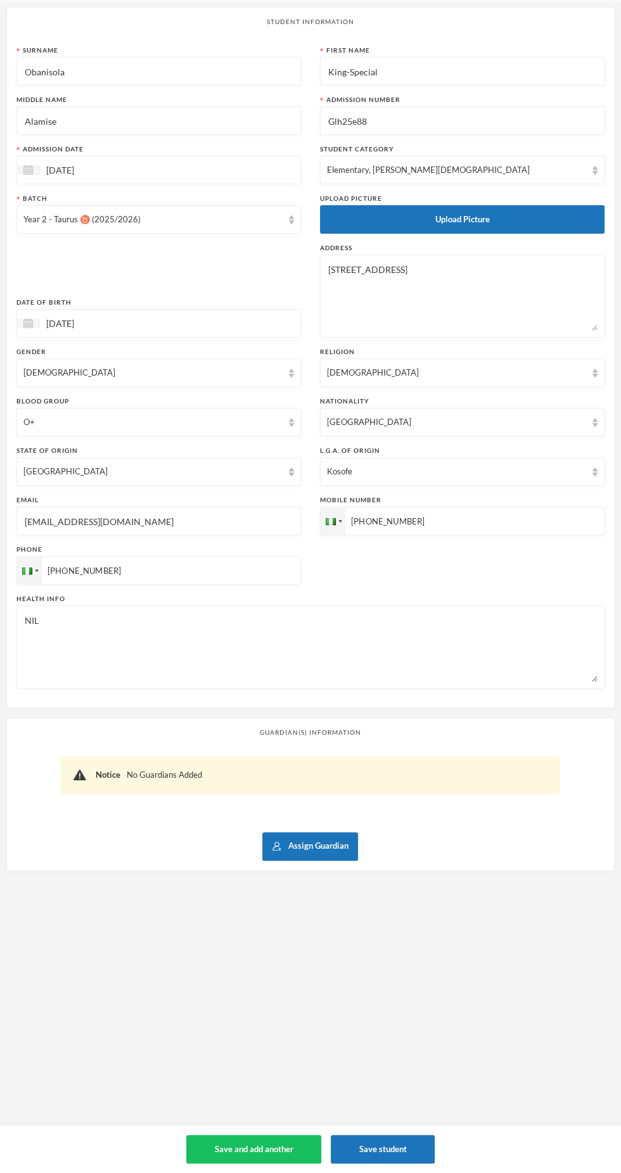
scroll to position [37, 0]
click at [523, 174] on div "Elementary, [PERSON_NAME][DEMOGRAPHIC_DATA]" at bounding box center [456, 170] width 259 height 13
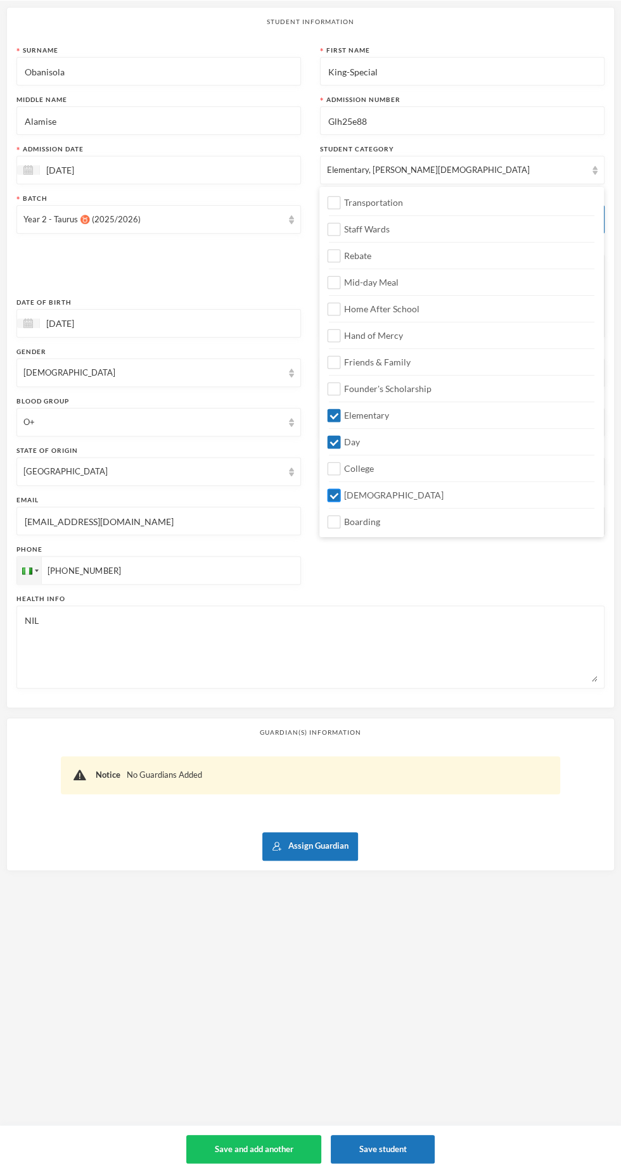
click at [459, 492] on label "[DEMOGRAPHIC_DATA]" at bounding box center [461, 491] width 265 height 20
click at [341, 492] on input "[DEMOGRAPHIC_DATA]" at bounding box center [333, 494] width 13 height 13
checkbox input "false"
click at [406, 668] on textarea "NIL" at bounding box center [310, 647] width 574 height 69
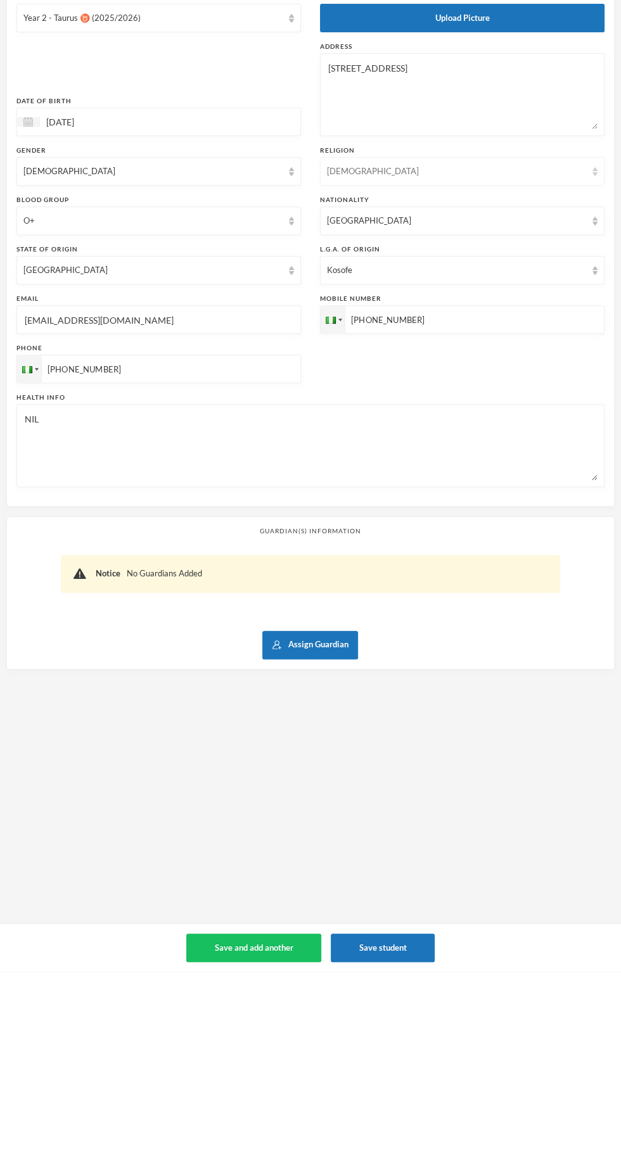
click at [491, 378] on div "[DEMOGRAPHIC_DATA]" at bounding box center [456, 373] width 259 height 13
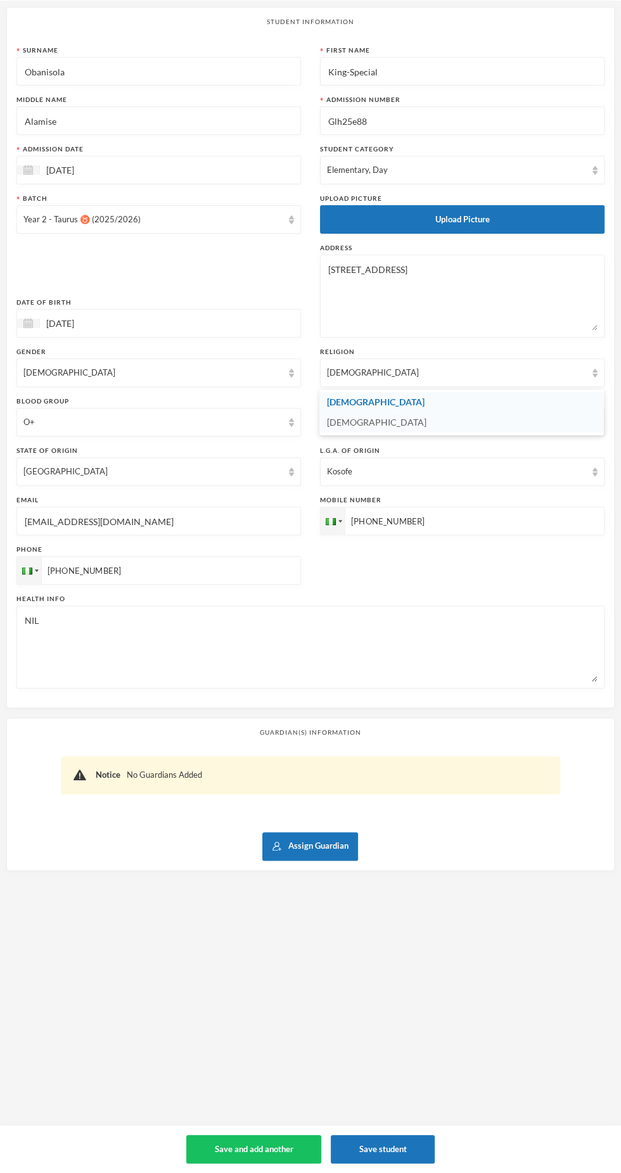
click at [447, 422] on li "[DEMOGRAPHIC_DATA]" at bounding box center [461, 422] width 284 height 20
click at [326, 841] on button "Assign Guardian" at bounding box center [310, 846] width 96 height 29
click at [344, 808] on button "Create New Guardian" at bounding box center [311, 805] width 93 height 23
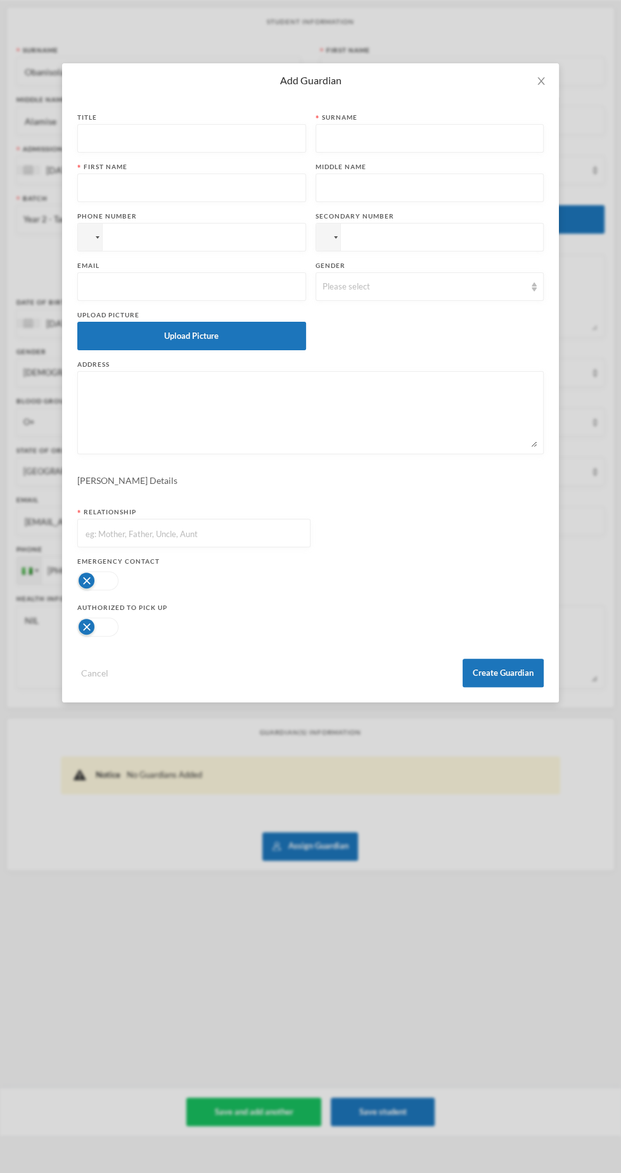
click at [135, 624] on div at bounding box center [193, 626] width 233 height 25
click at [94, 580] on button "button" at bounding box center [97, 580] width 41 height 19
click at [86, 630] on button "button" at bounding box center [97, 627] width 41 height 19
click at [170, 533] on input "text" at bounding box center [193, 533] width 219 height 29
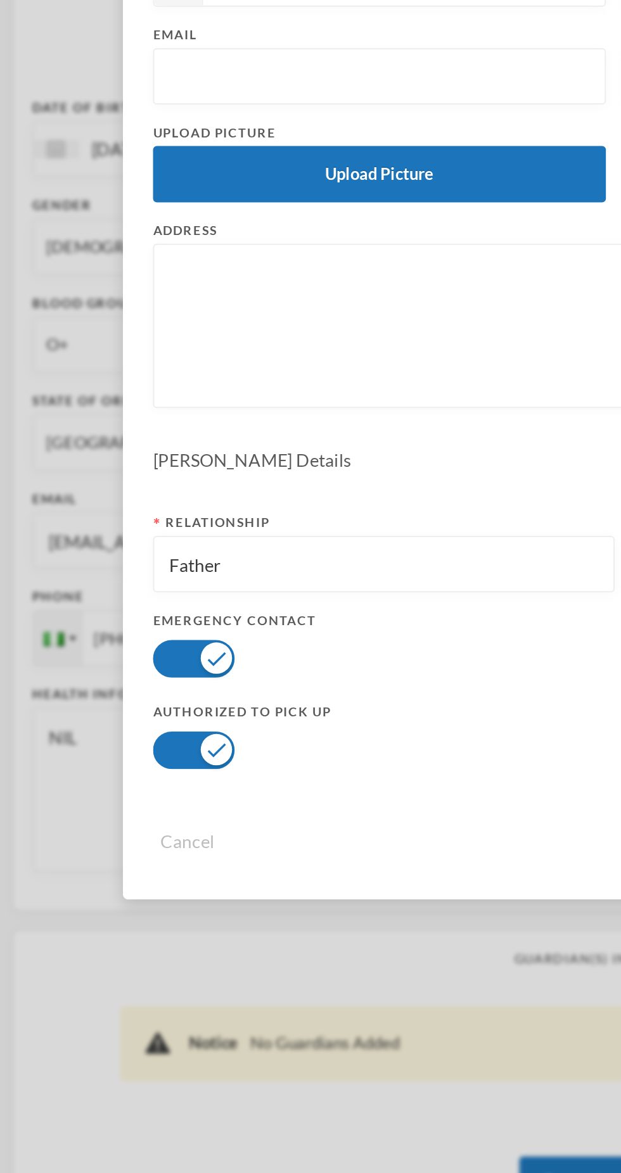
type input "Father"
click at [208, 419] on textarea at bounding box center [310, 412] width 452 height 69
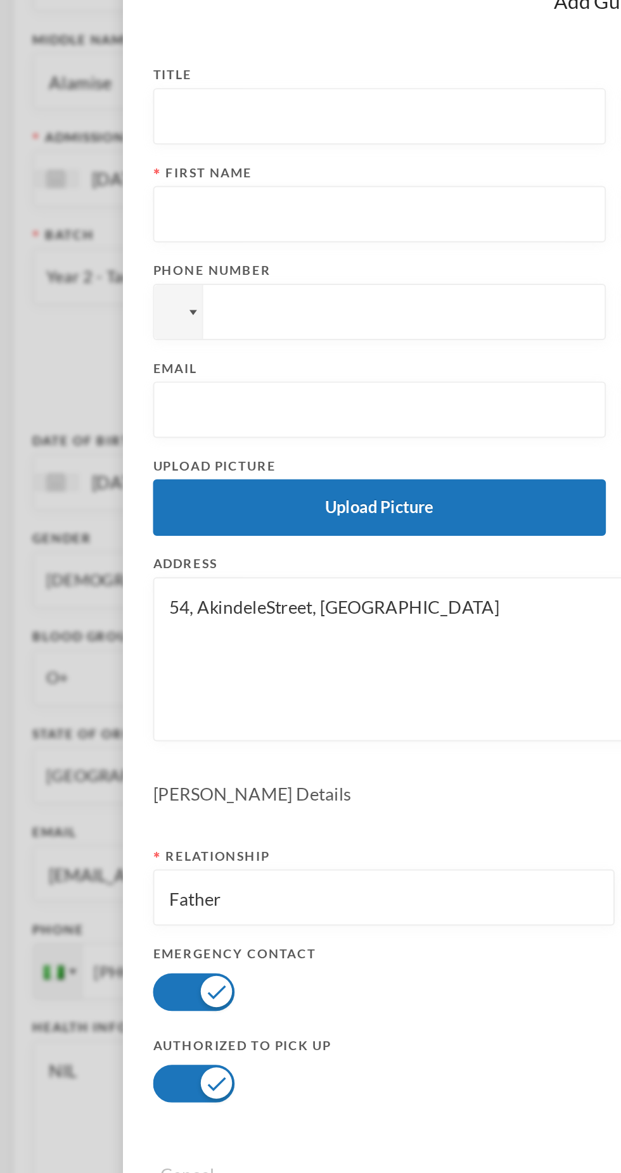
type textarea "54, AkindeleStreet, [GEOGRAPHIC_DATA]"
click at [217, 142] on input "text" at bounding box center [191, 139] width 215 height 29
type input "Mr"
click at [228, 191] on input "text" at bounding box center [191, 188] width 215 height 29
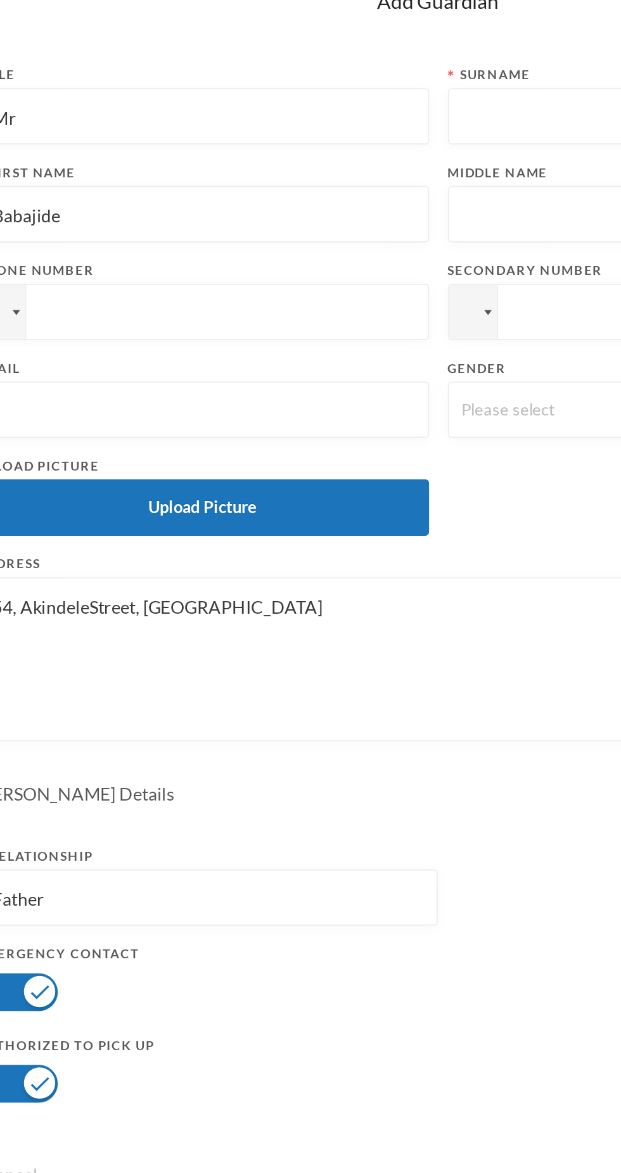
type input "Babajide"
click at [351, 142] on input "text" at bounding box center [429, 139] width 215 height 29
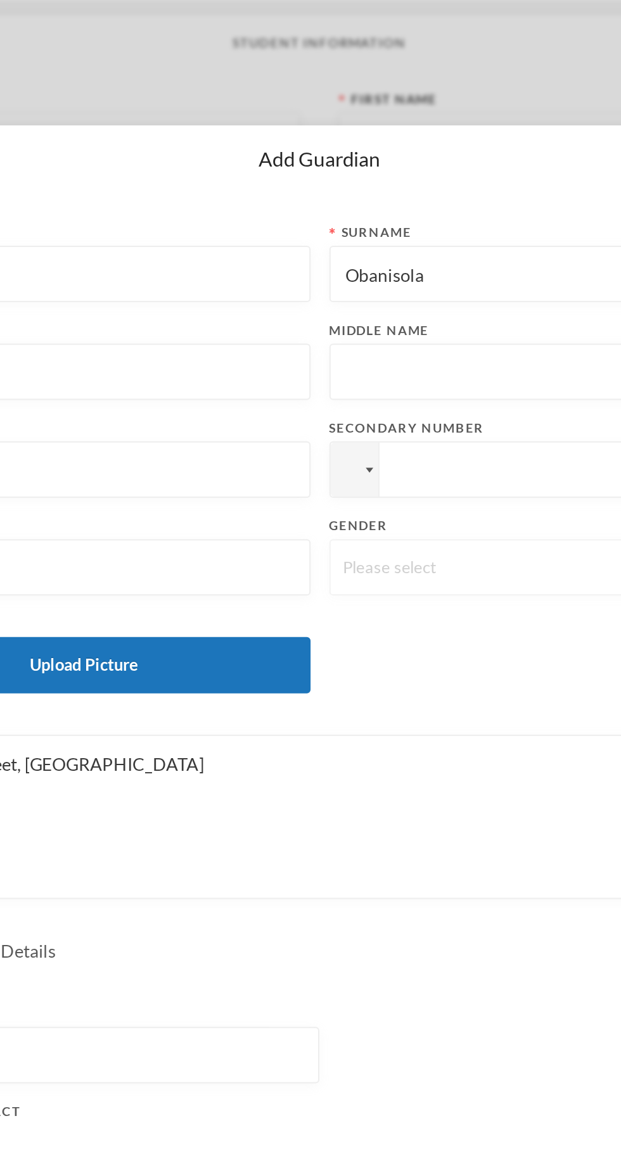
type input "Obanisola"
click at [391, 291] on div "Please select" at bounding box center [423, 287] width 203 height 13
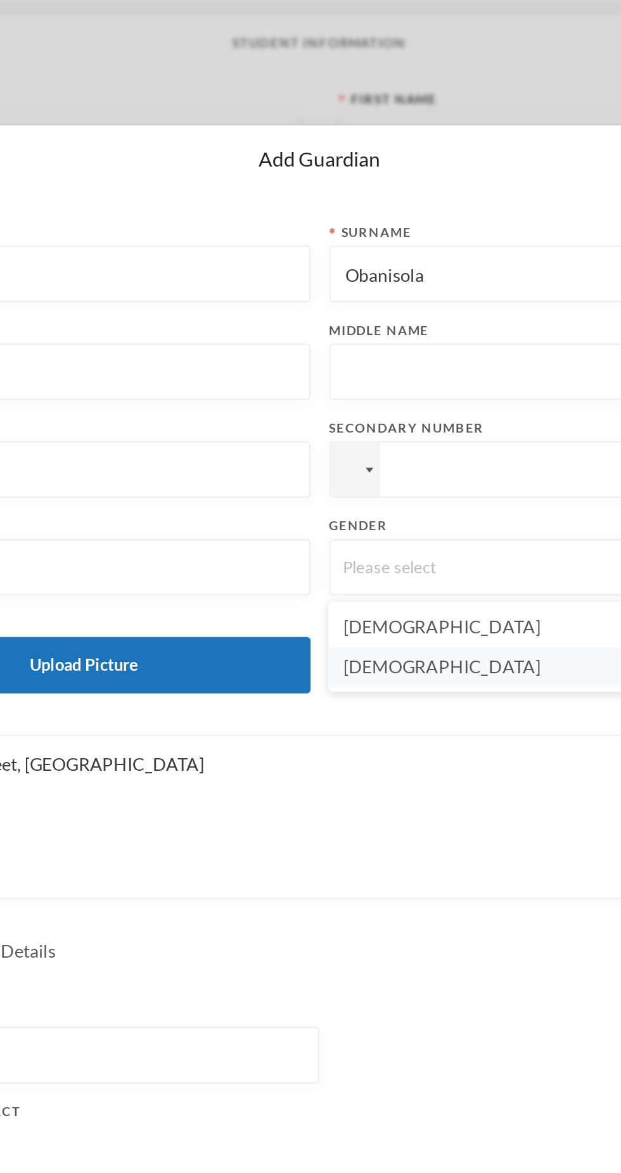
click at [379, 338] on li "[DEMOGRAPHIC_DATA]" at bounding box center [429, 337] width 229 height 20
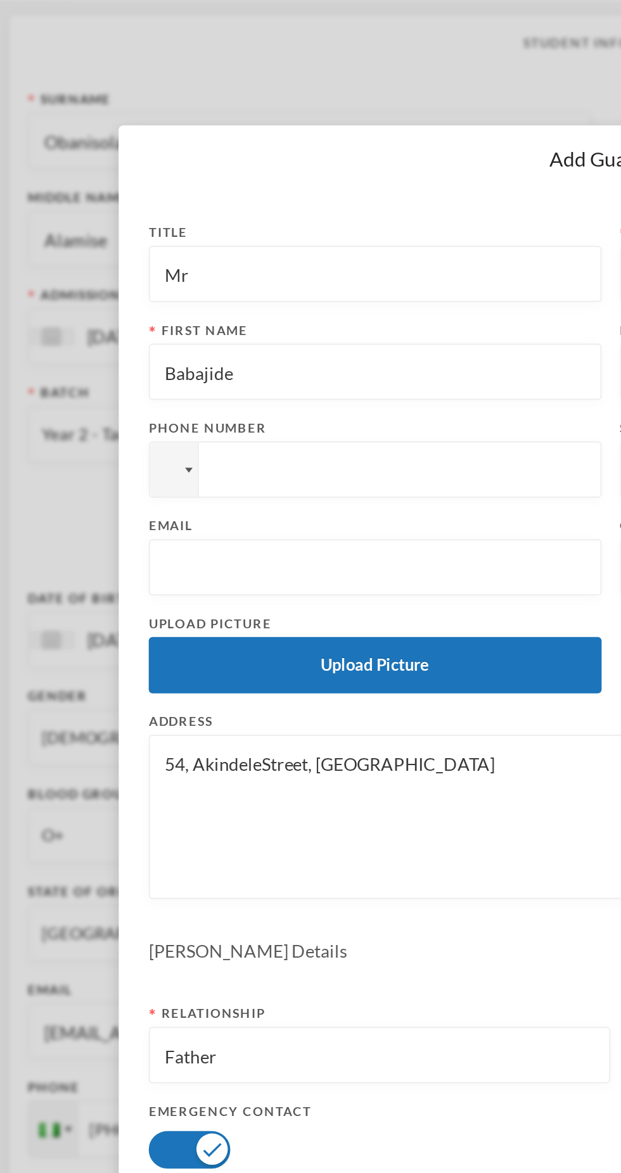
click at [238, 289] on input "text" at bounding box center [191, 287] width 215 height 29
type input "[EMAIL_ADDRESS][DOMAIN_NAME]"
click at [238, 250] on input "tel" at bounding box center [191, 237] width 229 height 29
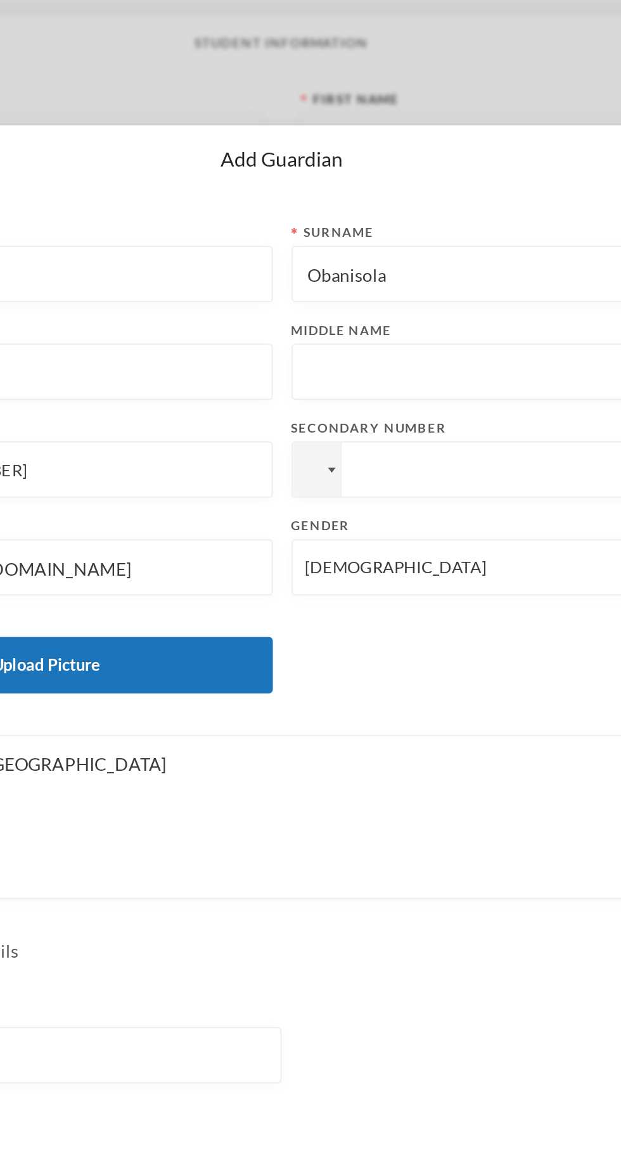
type input "[PHONE_NUMBER]"
click at [417, 233] on input "tel" at bounding box center [429, 237] width 229 height 29
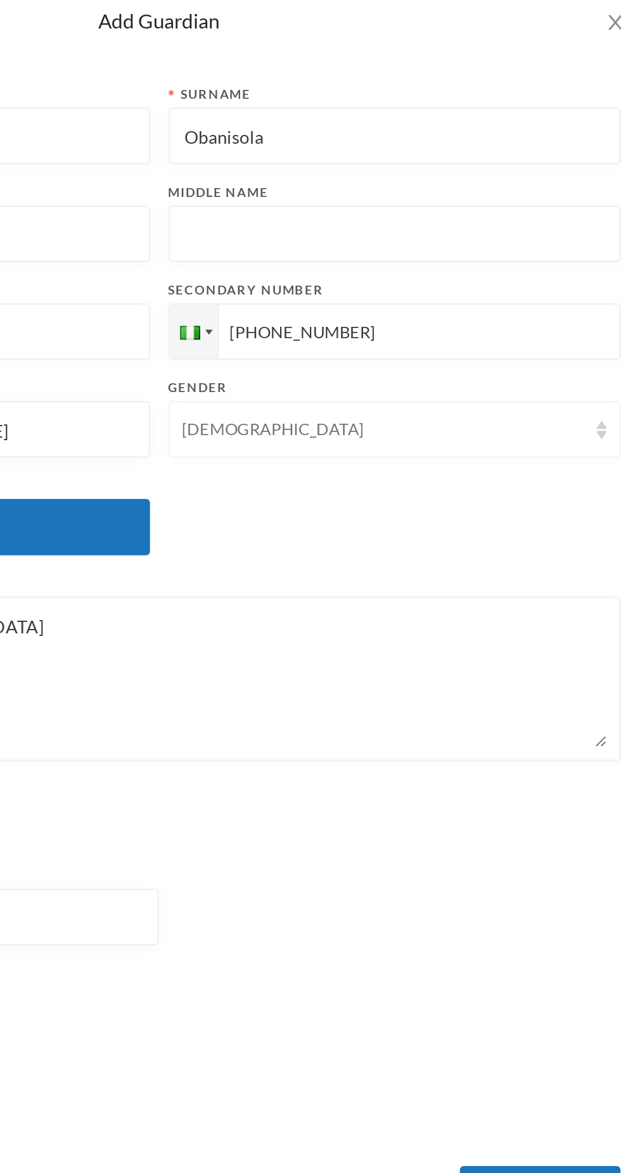
type input "[PHONE_NUMBER]"
click at [433, 286] on div "[DEMOGRAPHIC_DATA]" at bounding box center [423, 287] width 203 height 13
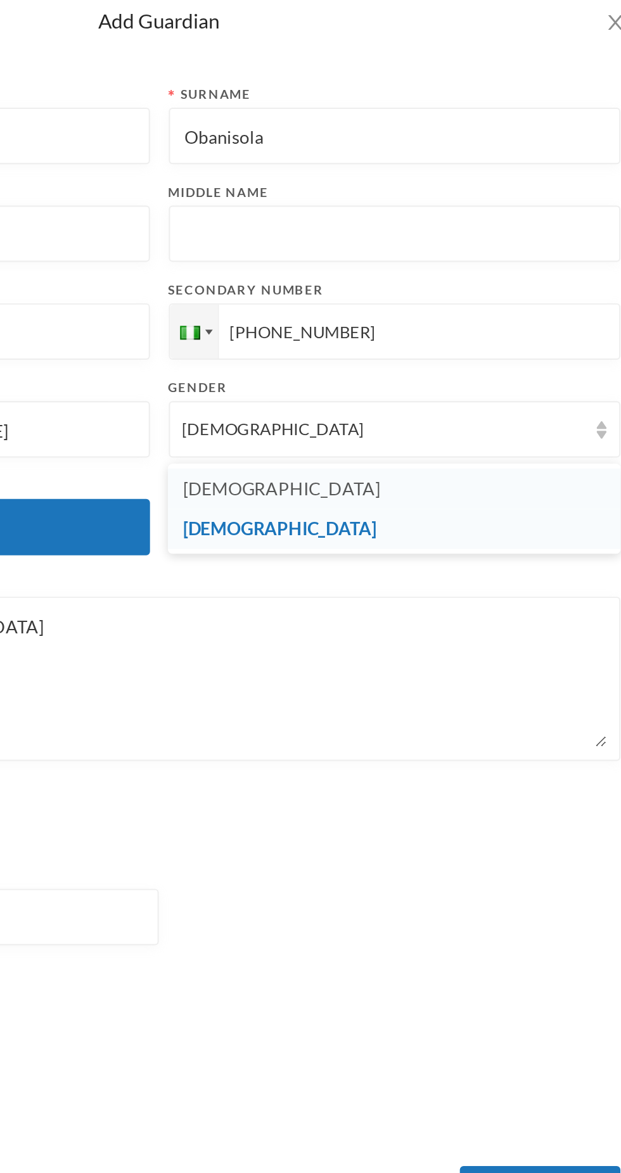
click at [422, 312] on li "[DEMOGRAPHIC_DATA]" at bounding box center [429, 317] width 229 height 20
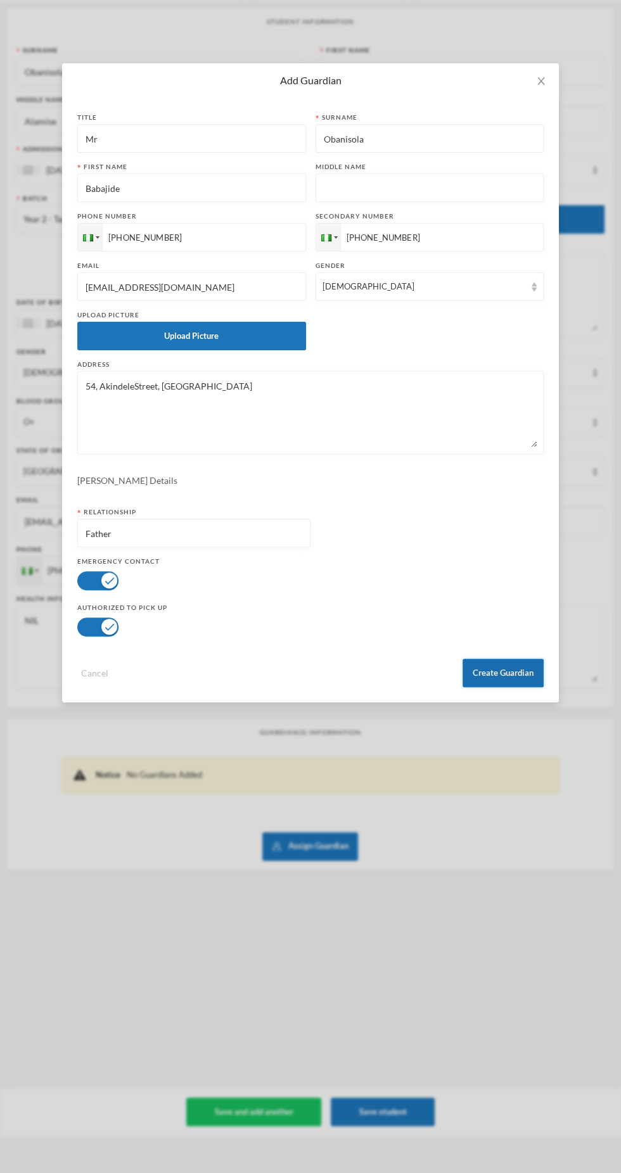
click at [509, 673] on button "Create Guardian" at bounding box center [502, 673] width 81 height 29
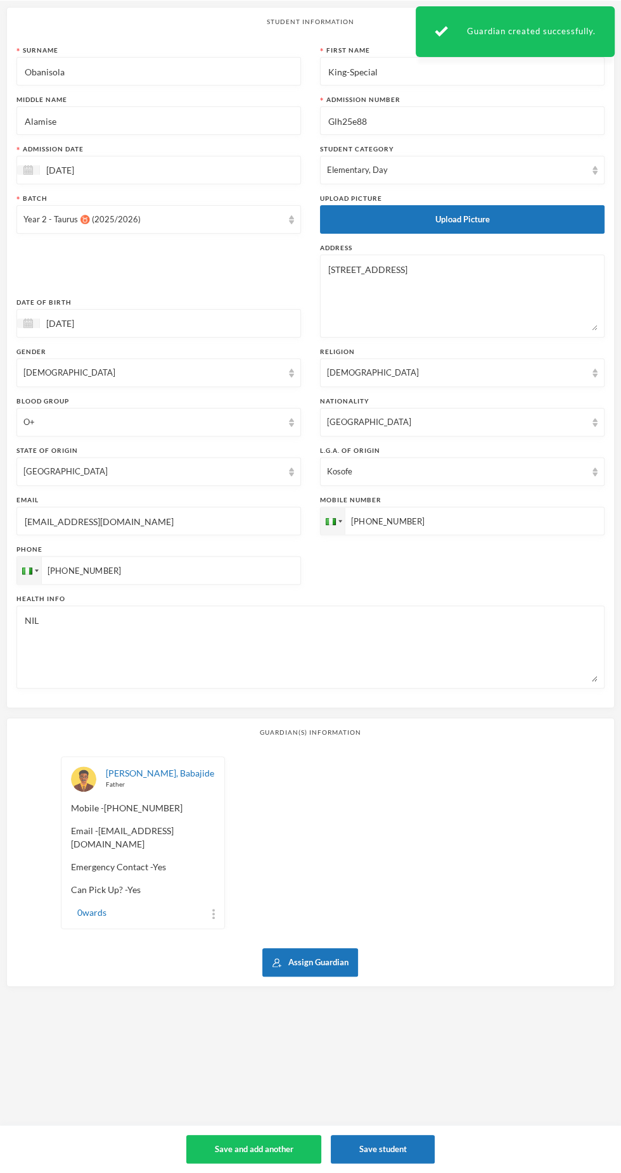
click at [210, 521] on input "[EMAIL_ADDRESS][DOMAIN_NAME]" at bounding box center [158, 521] width 270 height 29
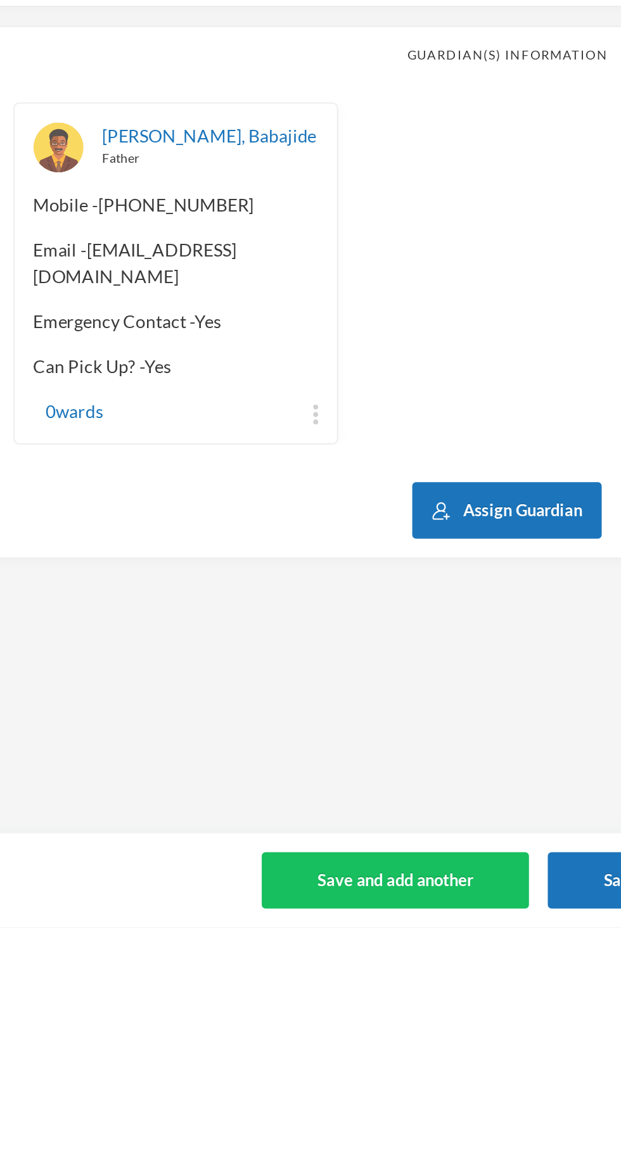
type input "[EMAIL_ADDRESS][DOMAIN_NAME]"
click at [213, 909] on img at bounding box center [213, 914] width 3 height 10
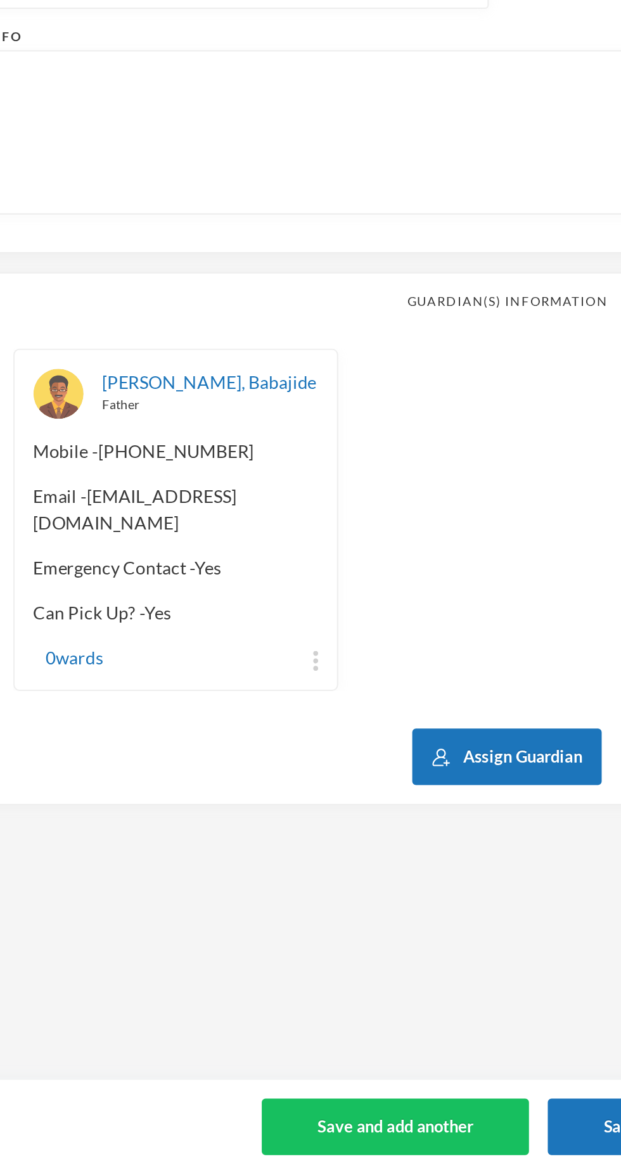
scroll to position [38, 0]
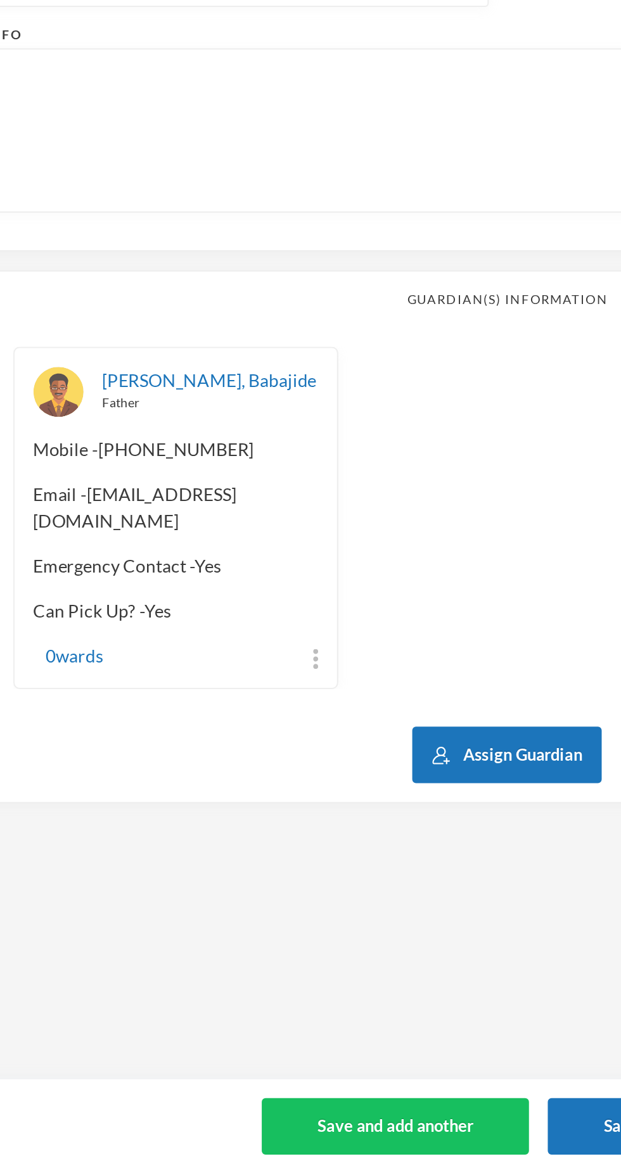
click at [332, 1034] on div "Student Information Surname [PERSON_NAME] First Name [PERSON_NAME]-Special Midd…" at bounding box center [310, 586] width 621 height 1173
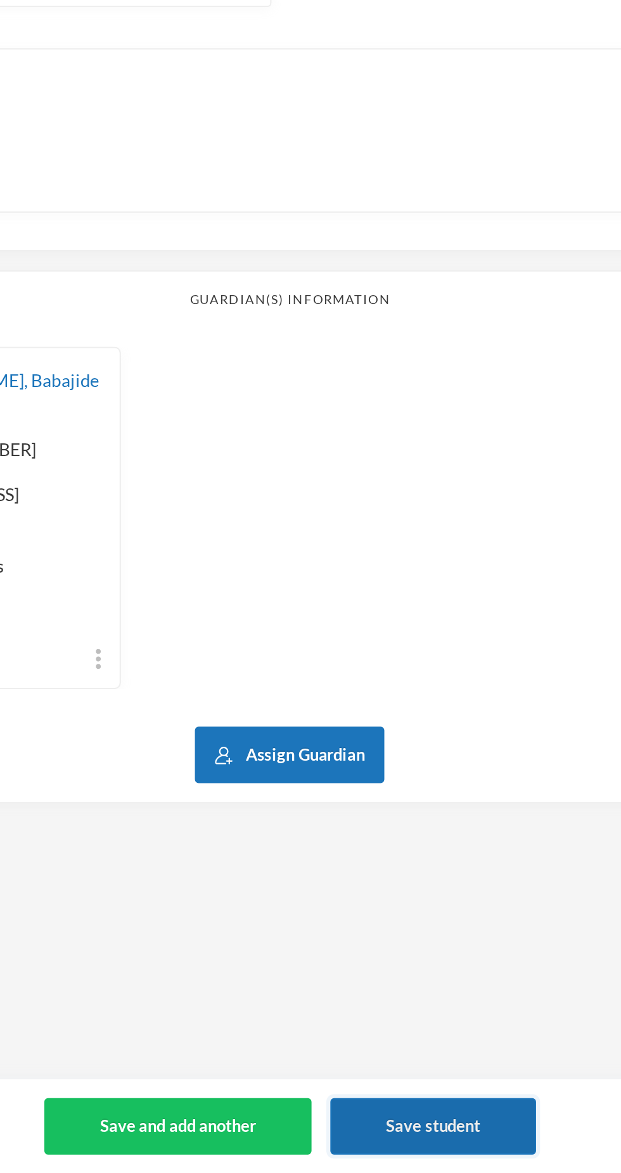
click at [397, 1158] on button "Save student" at bounding box center [383, 1149] width 104 height 29
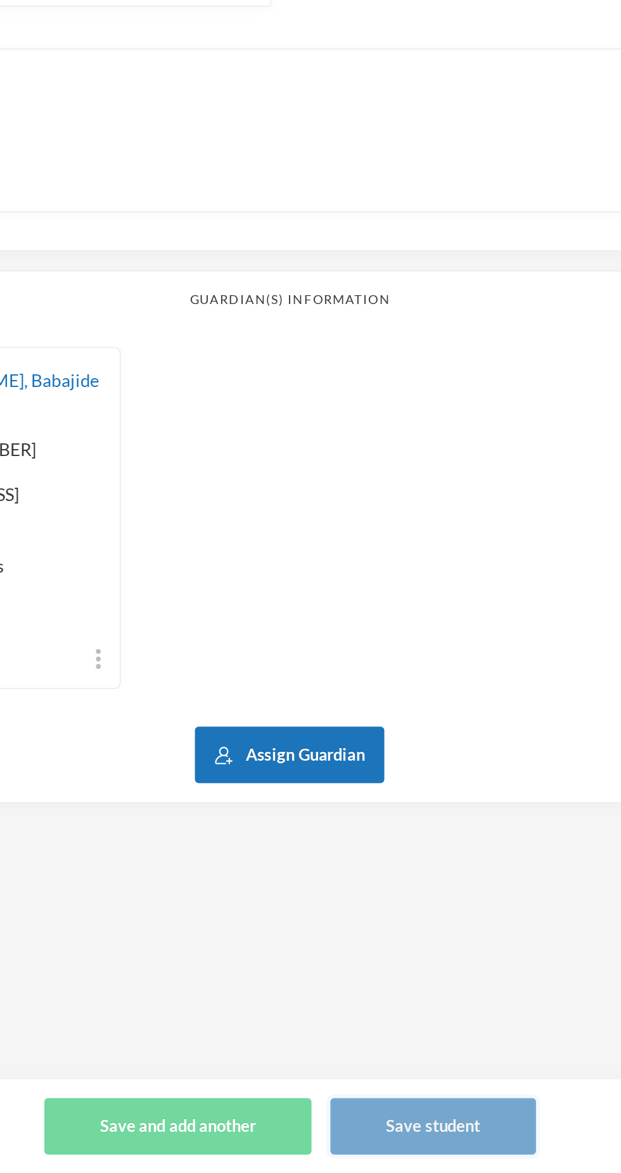
scroll to position [0, 0]
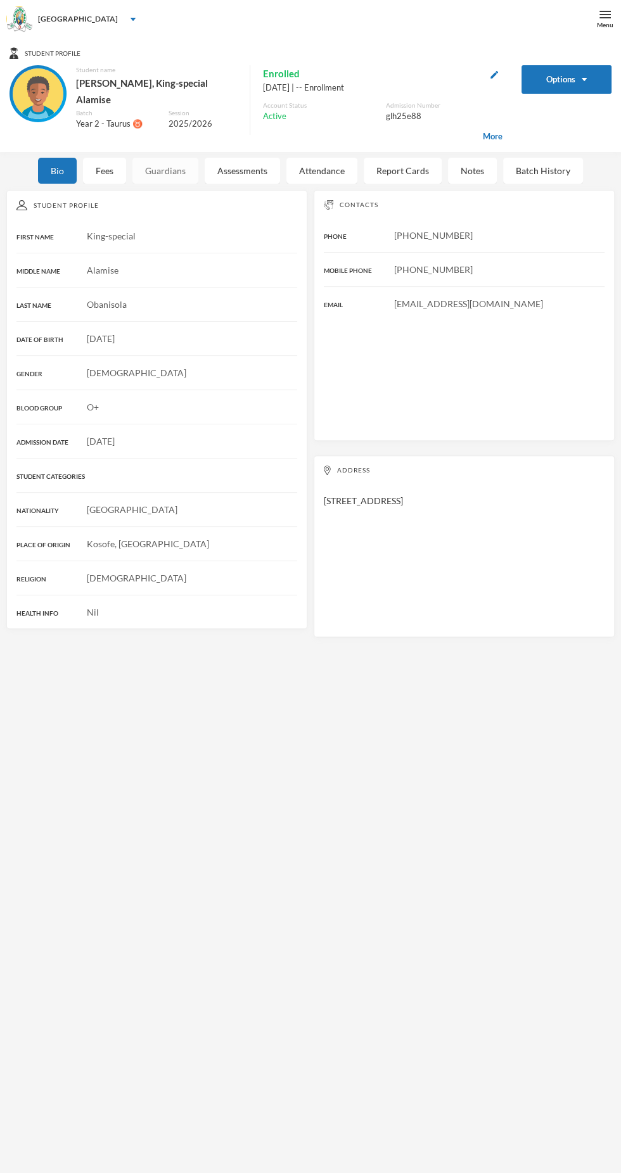
click at [172, 164] on div "Guardians" at bounding box center [165, 171] width 66 height 26
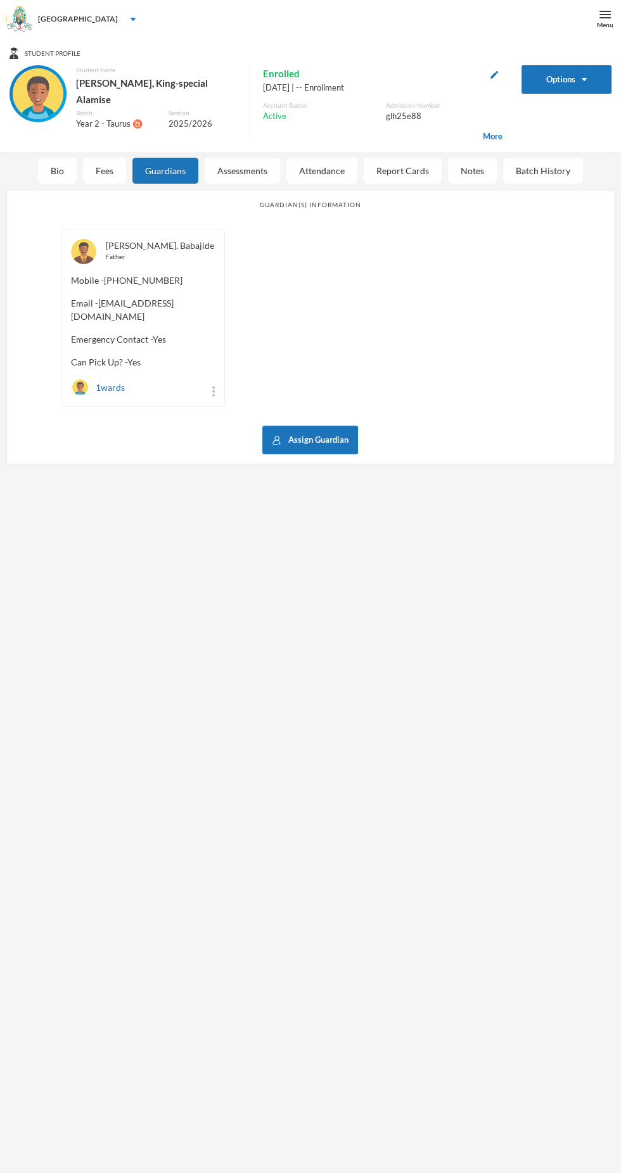
click at [165, 240] on link "[PERSON_NAME], Babajide" at bounding box center [160, 245] width 108 height 11
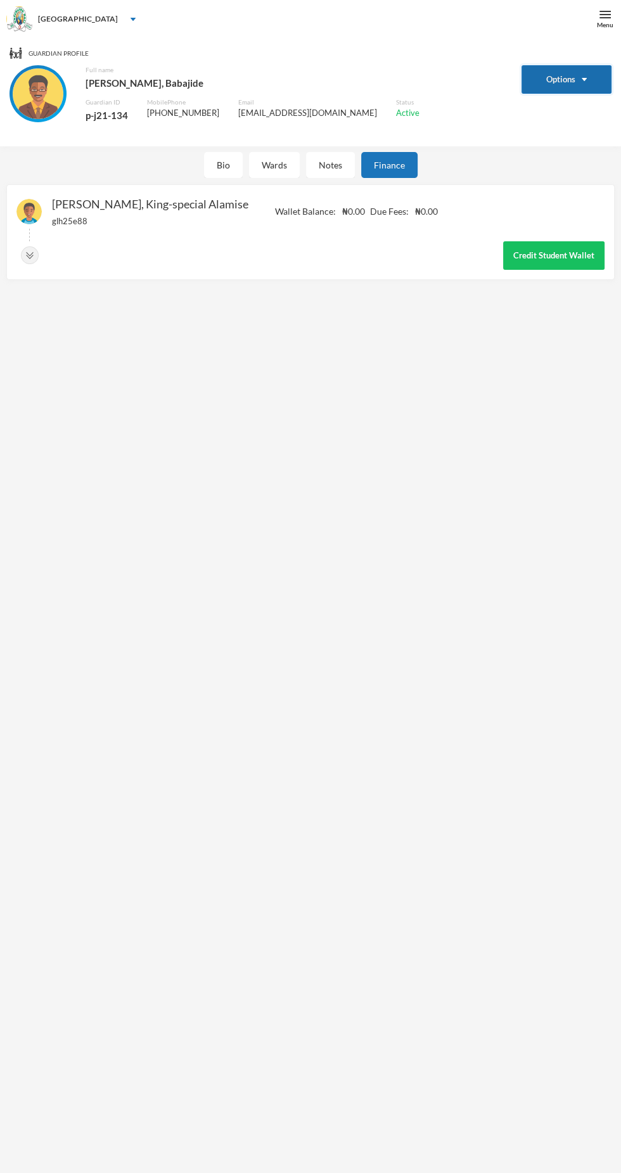
click at [580, 80] on button "Options" at bounding box center [566, 79] width 91 height 29
click at [559, 86] on button "Options" at bounding box center [566, 79] width 91 height 29
click at [583, 79] on img "button" at bounding box center [583, 79] width 5 height 3
click at [568, 81] on button "Options" at bounding box center [566, 79] width 91 height 29
click at [372, 450] on div "Guardian Profile Options Full name [PERSON_NAME], [PERSON_NAME] Guardian ID p-j…" at bounding box center [310, 624] width 621 height 1173
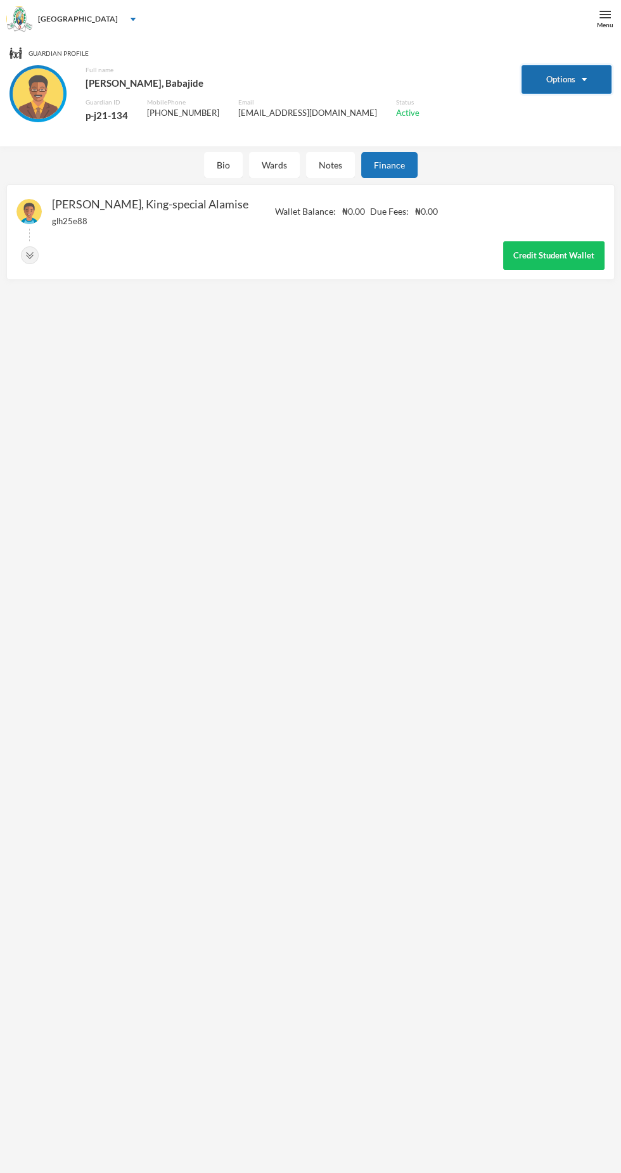
click at [561, 79] on button "Options" at bounding box center [566, 79] width 91 height 29
click at [590, 148] on button "Edit Guardian" at bounding box center [564, 148] width 67 height 23
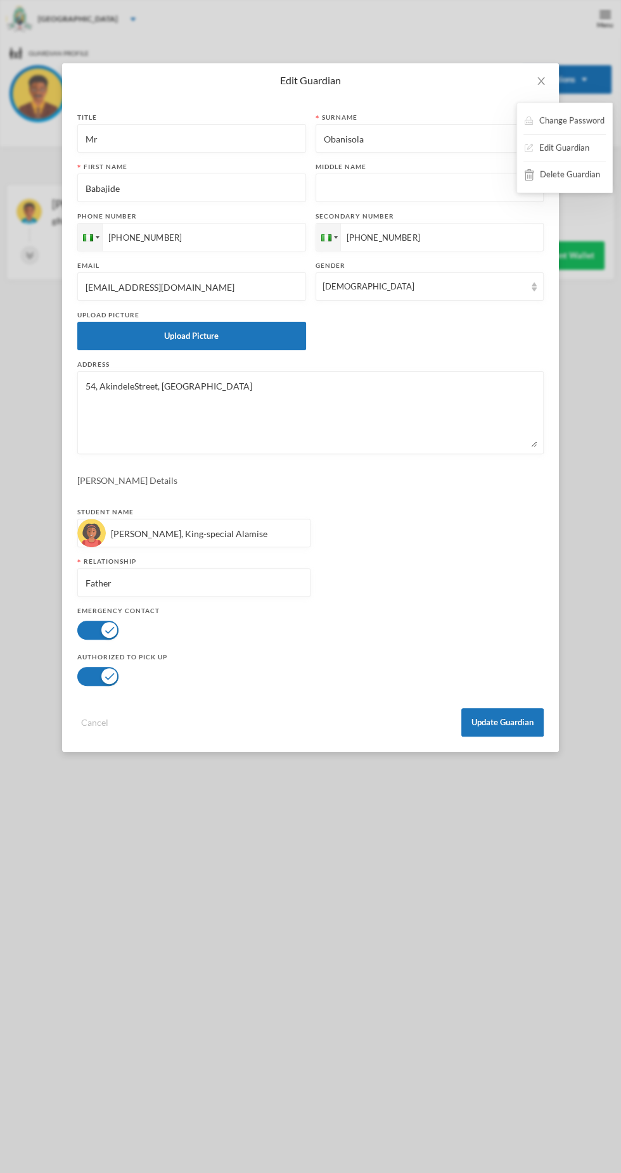
click at [117, 287] on input "[EMAIL_ADDRESS][DOMAIN_NAME]" at bounding box center [191, 287] width 215 height 29
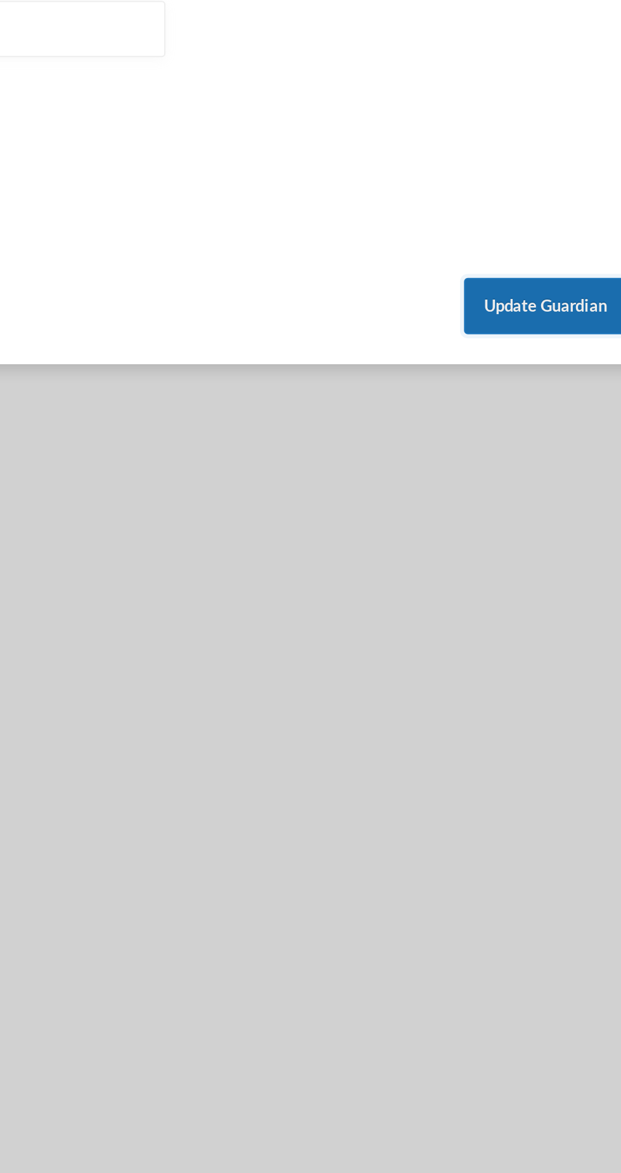
type input "[EMAIL_ADDRESS][DOMAIN_NAME]"
click at [503, 723] on button "Update Guardian" at bounding box center [502, 722] width 82 height 29
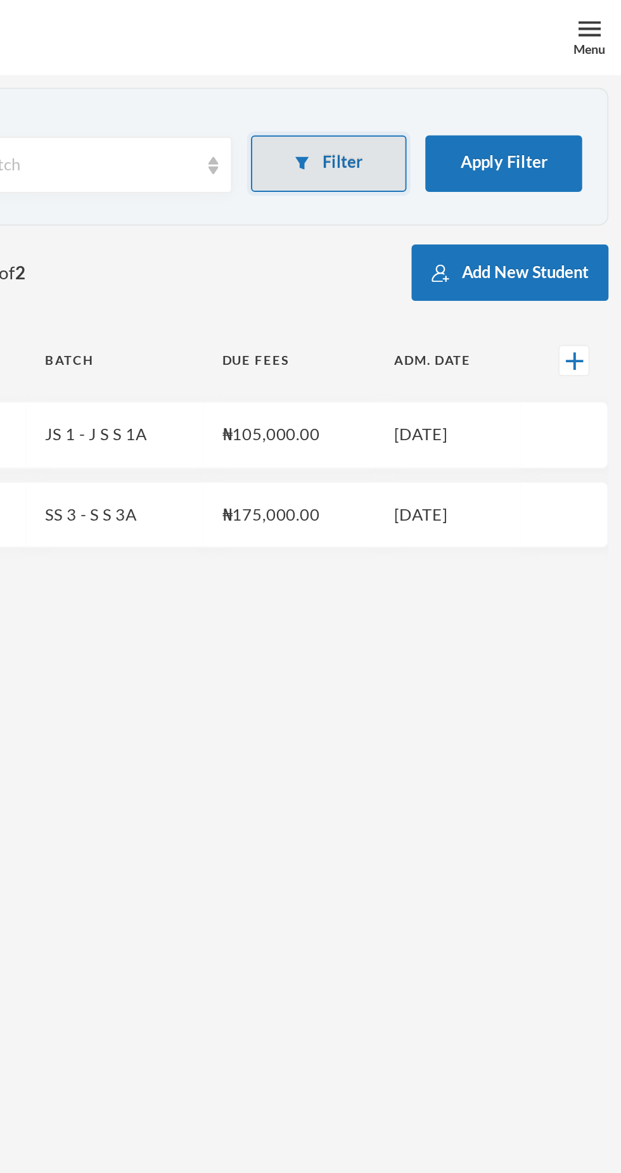
click at [488, 88] on button "Filter" at bounding box center [473, 82] width 79 height 29
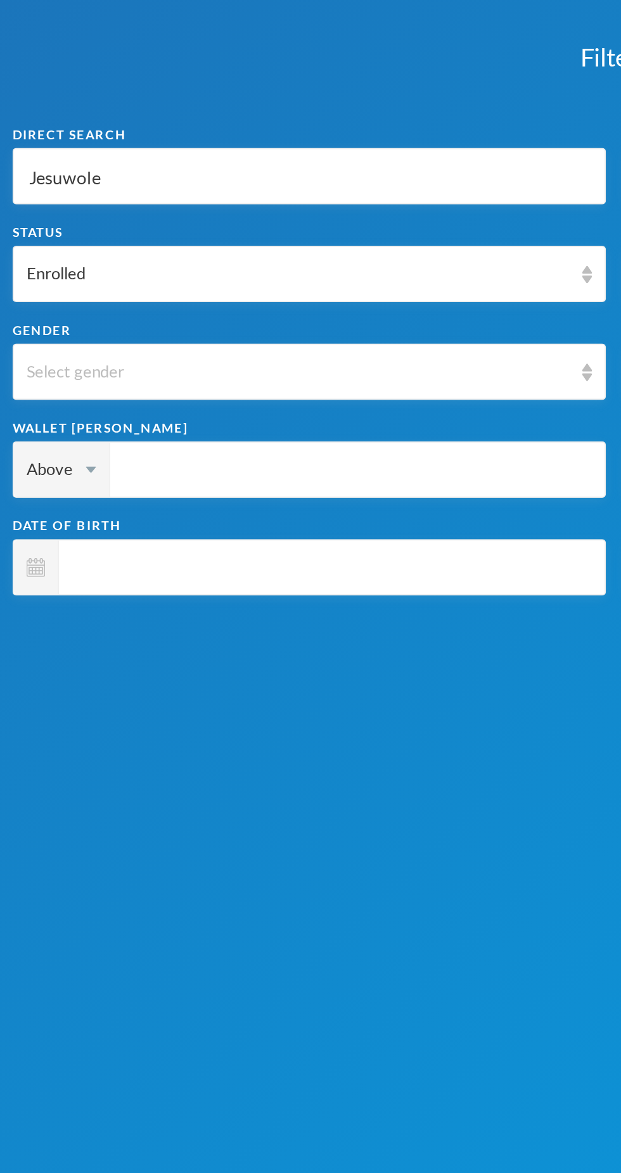
click at [121, 92] on input "Jesuwole" at bounding box center [156, 89] width 286 height 29
type input "[DEMOGRAPHIC_DATA]"
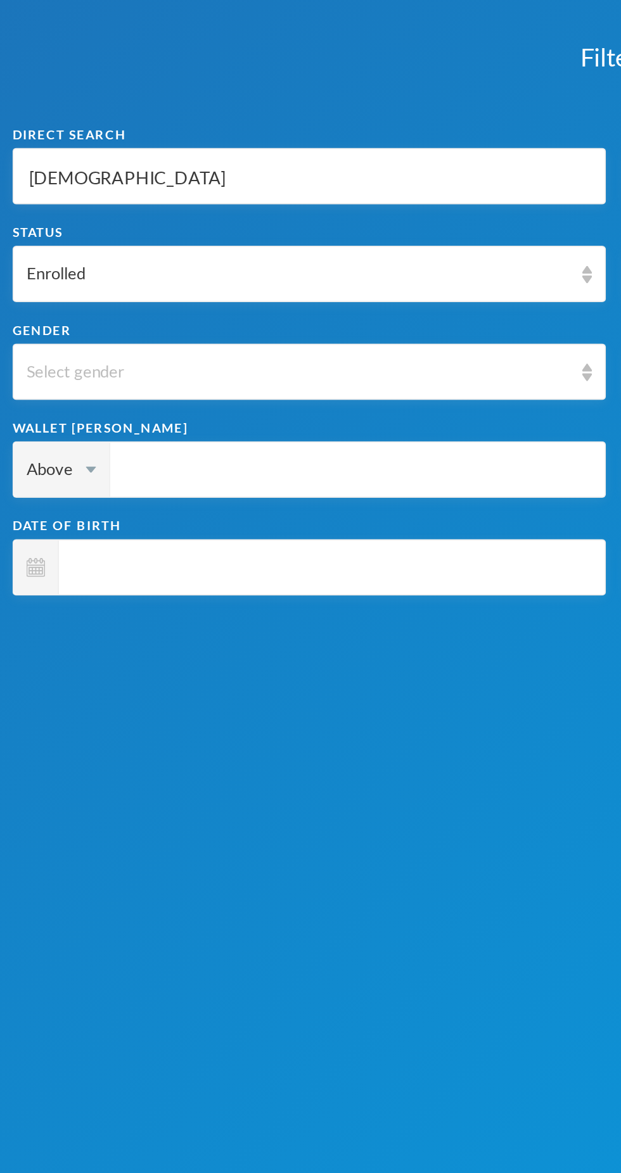
type input "[DEMOGRAPHIC_DATA]"
type input "Jes"
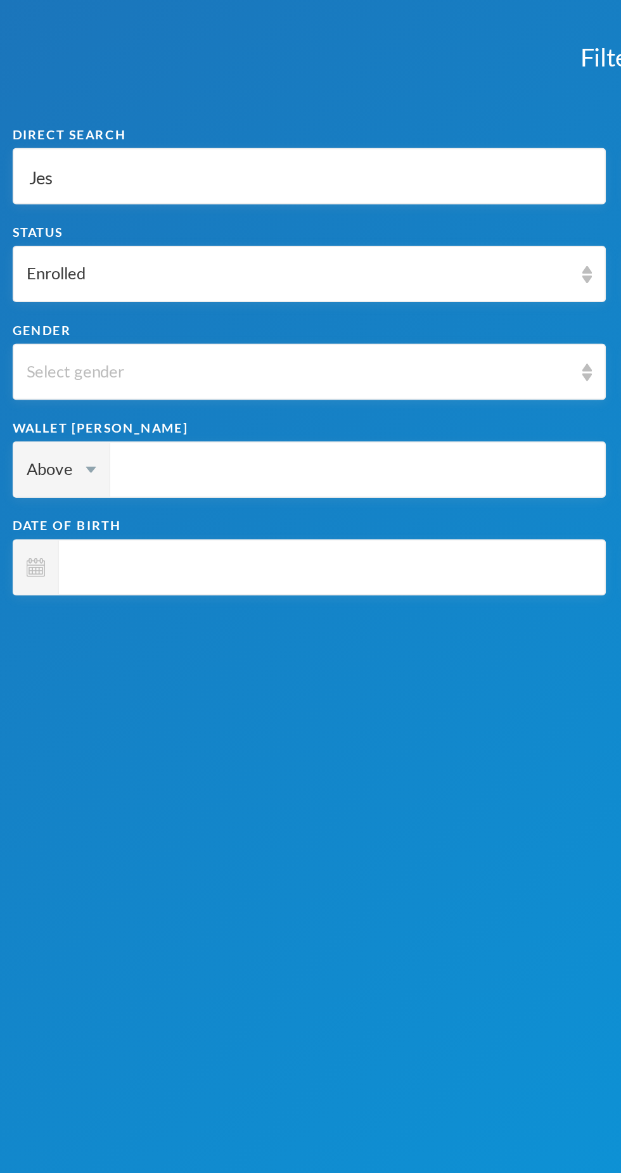
type input "Jes"
type input "Je"
type input "J"
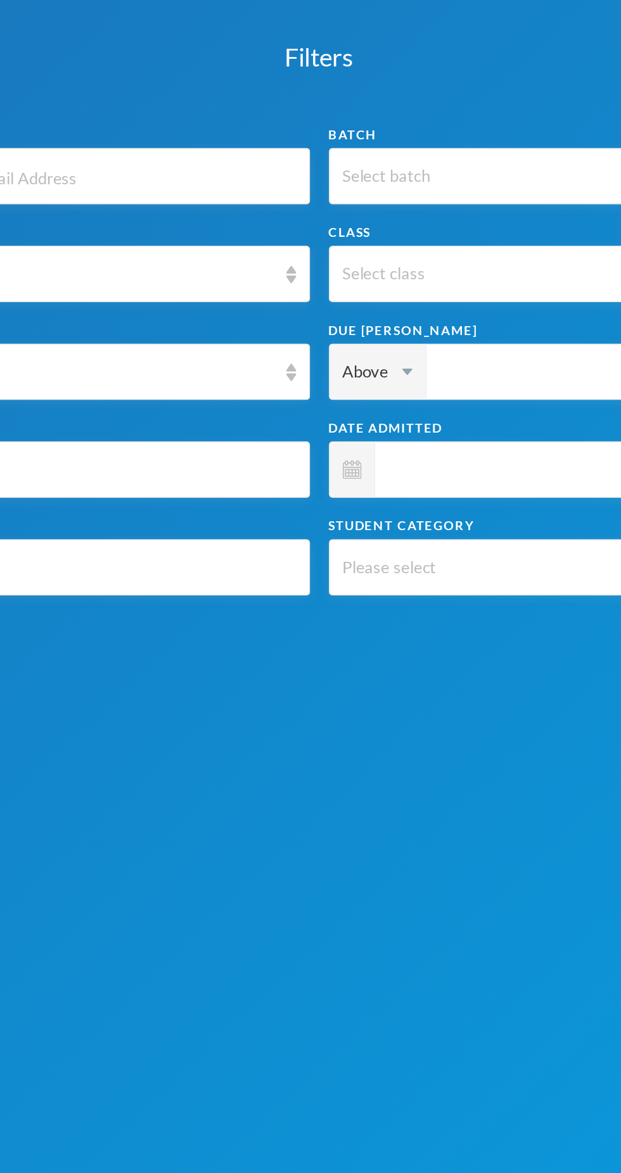
click at [409, 247] on span at bounding box center [473, 237] width 269 height 29
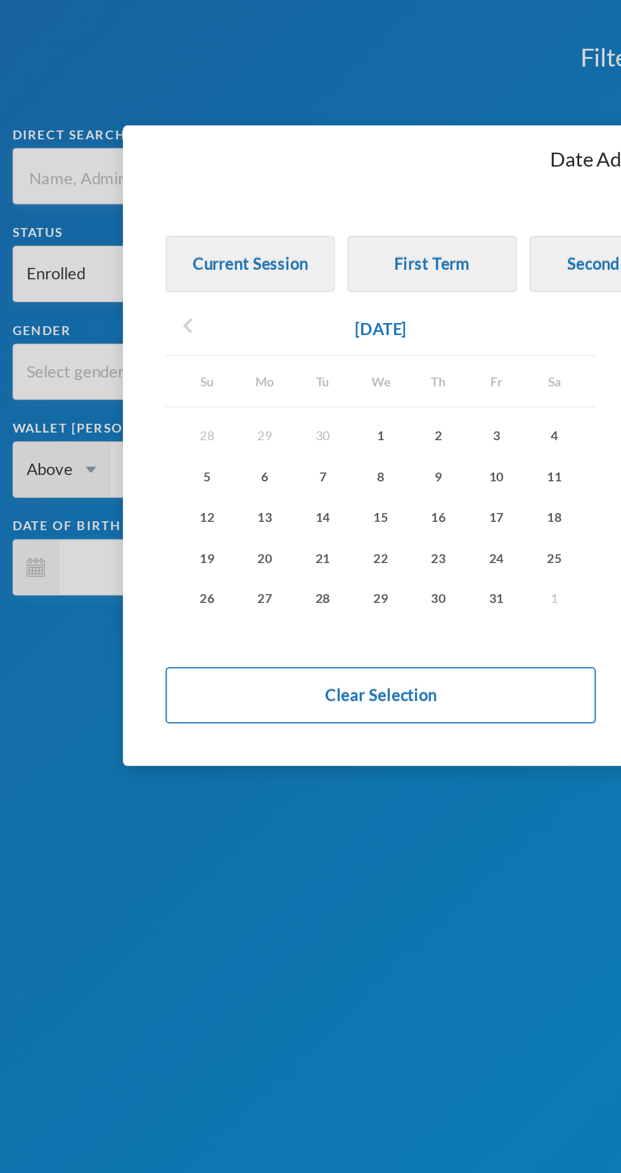
click at [103, 163] on button "chevron_left" at bounding box center [95, 166] width 23 height 20
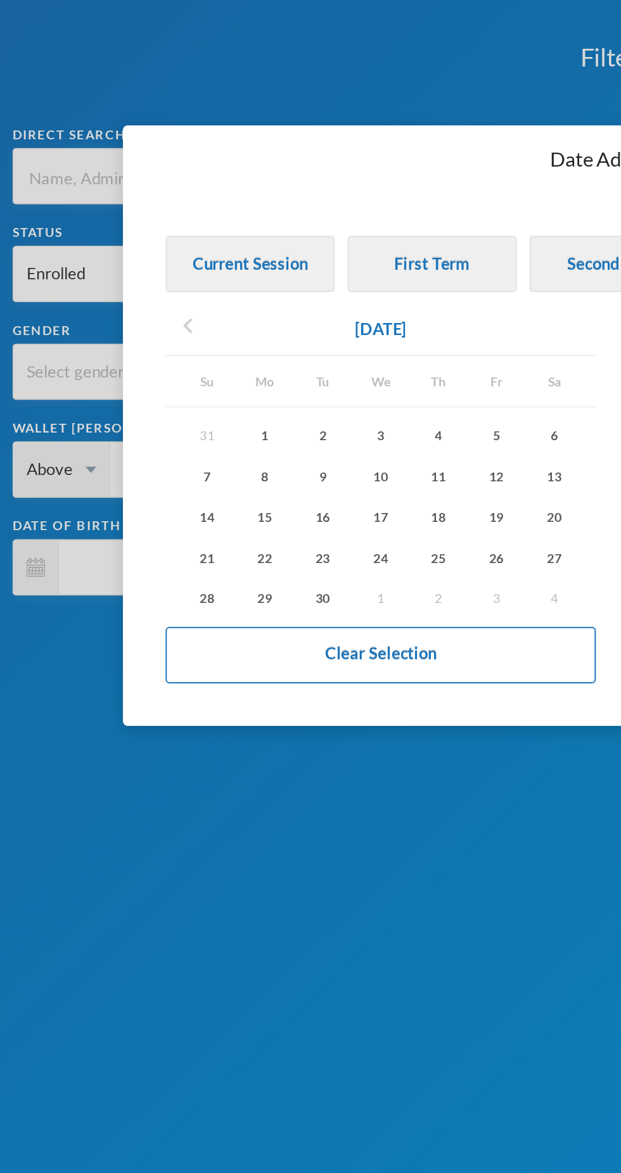
click at [96, 160] on icon "chevron_left" at bounding box center [94, 164] width 15 height 15
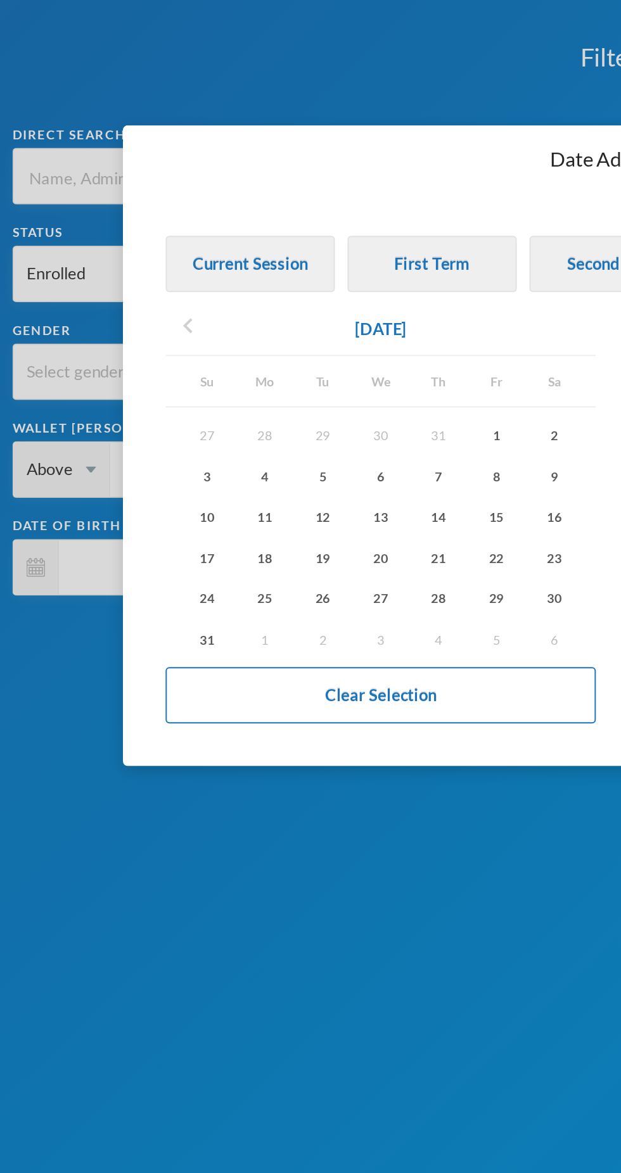
click at [89, 163] on icon "chevron_left" at bounding box center [94, 164] width 15 height 15
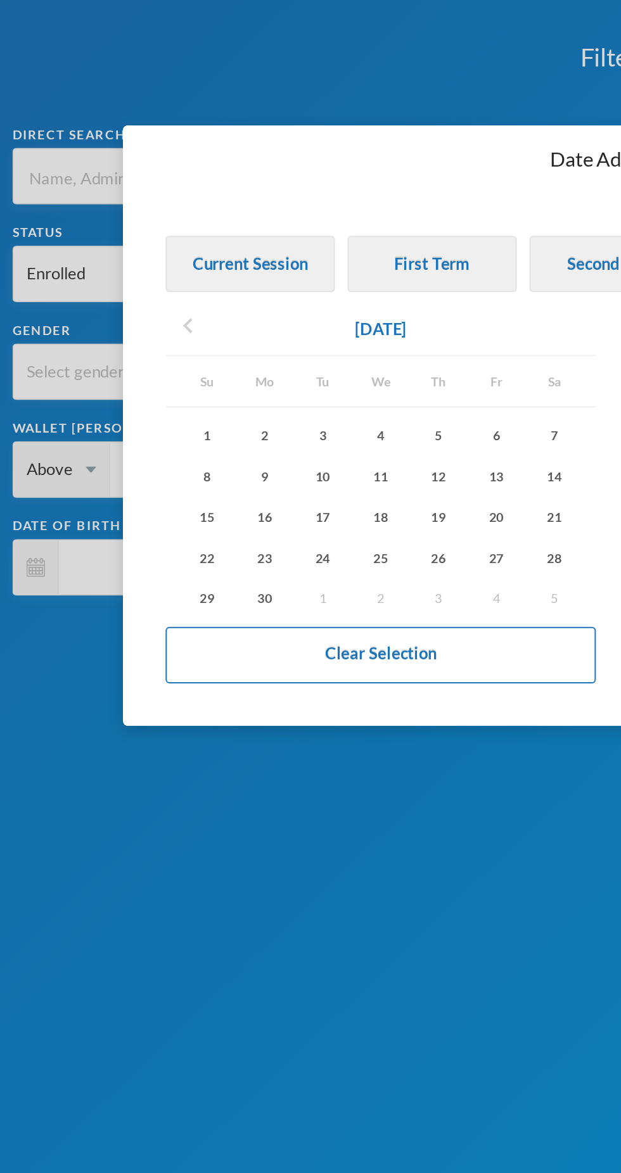
click at [94, 168] on icon "chevron_left" at bounding box center [94, 164] width 15 height 15
click at [89, 167] on icon "chevron_left" at bounding box center [94, 164] width 15 height 15
click at [87, 165] on icon "chevron_left" at bounding box center [94, 164] width 15 height 15
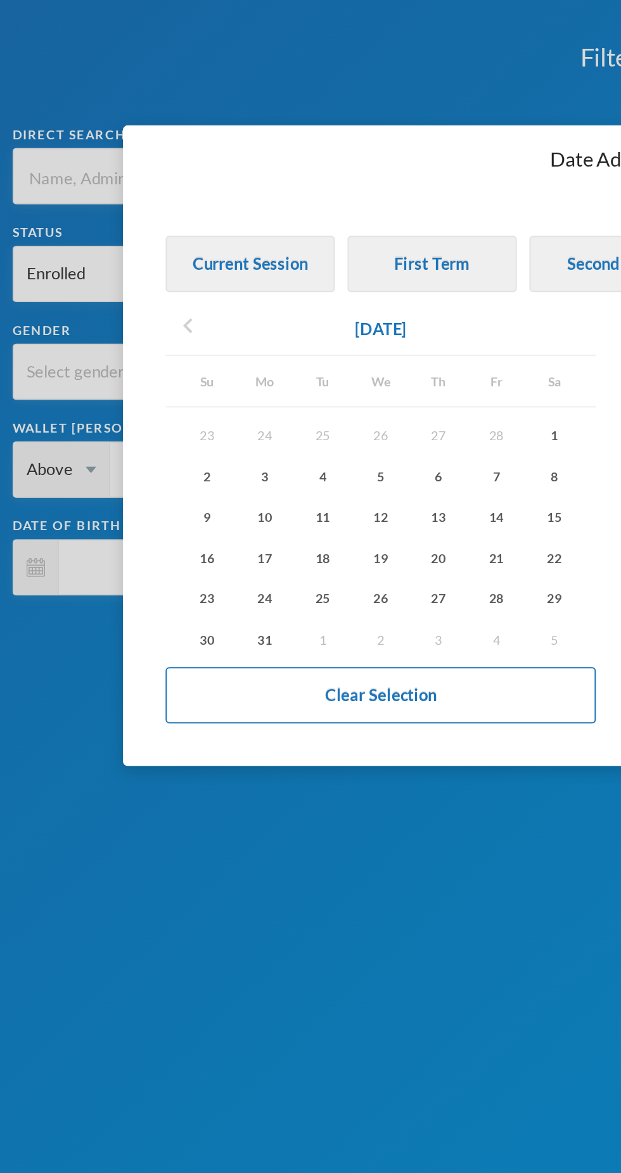
click at [86, 164] on button "chevron_left" at bounding box center [95, 166] width 23 height 20
click at [85, 163] on button "chevron_left" at bounding box center [95, 166] width 23 height 20
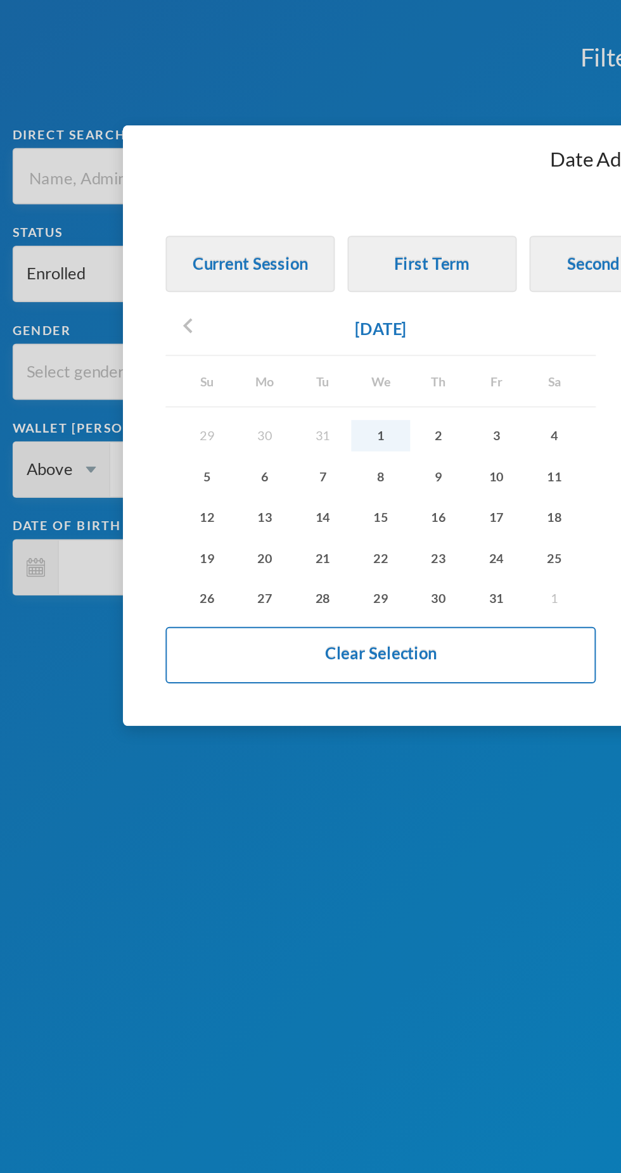
click at [192, 220] on div "1" at bounding box center [191, 220] width 29 height 16
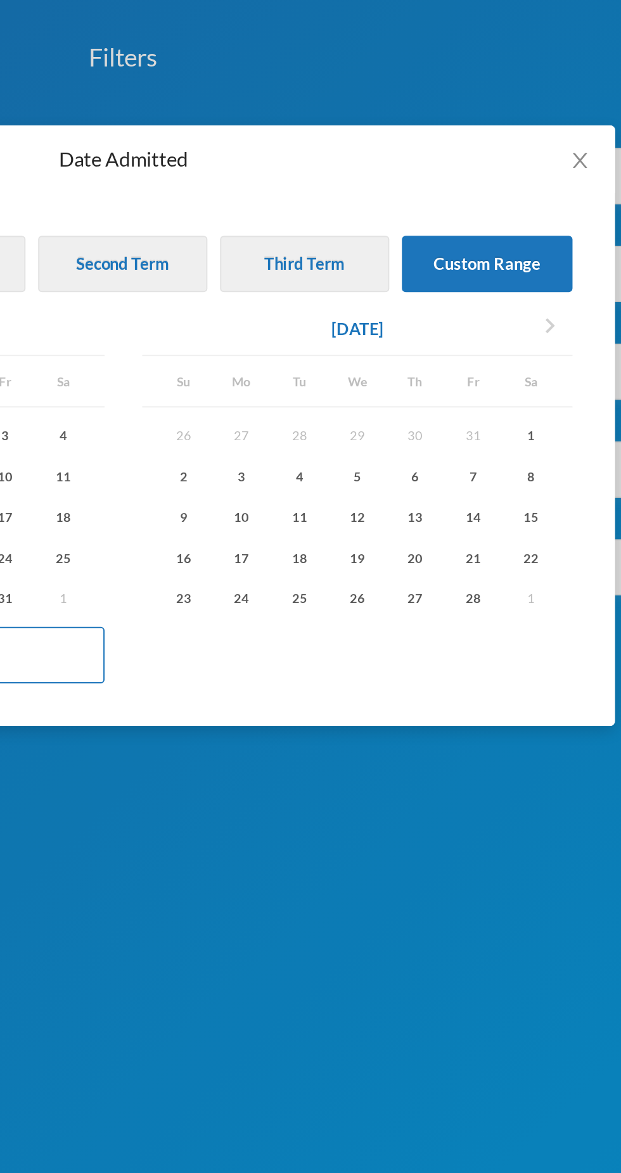
click at [533, 163] on icon "chevron_right" at bounding box center [525, 164] width 15 height 15
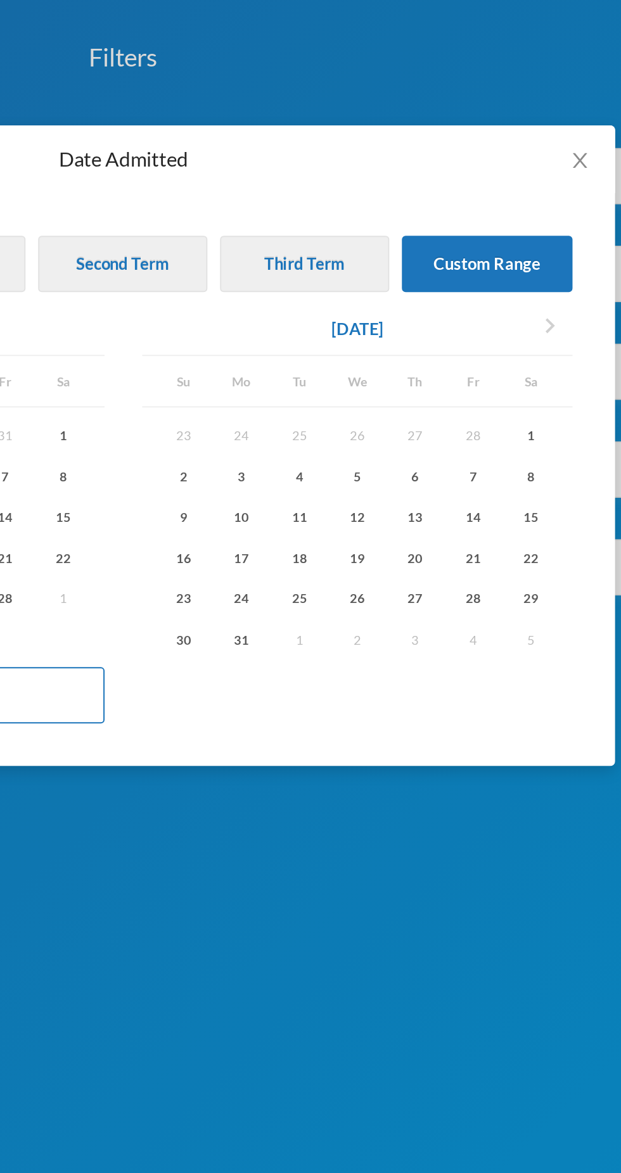
click at [528, 162] on icon "chevron_right" at bounding box center [525, 164] width 15 height 15
click at [523, 162] on icon "chevron_right" at bounding box center [525, 164] width 15 height 15
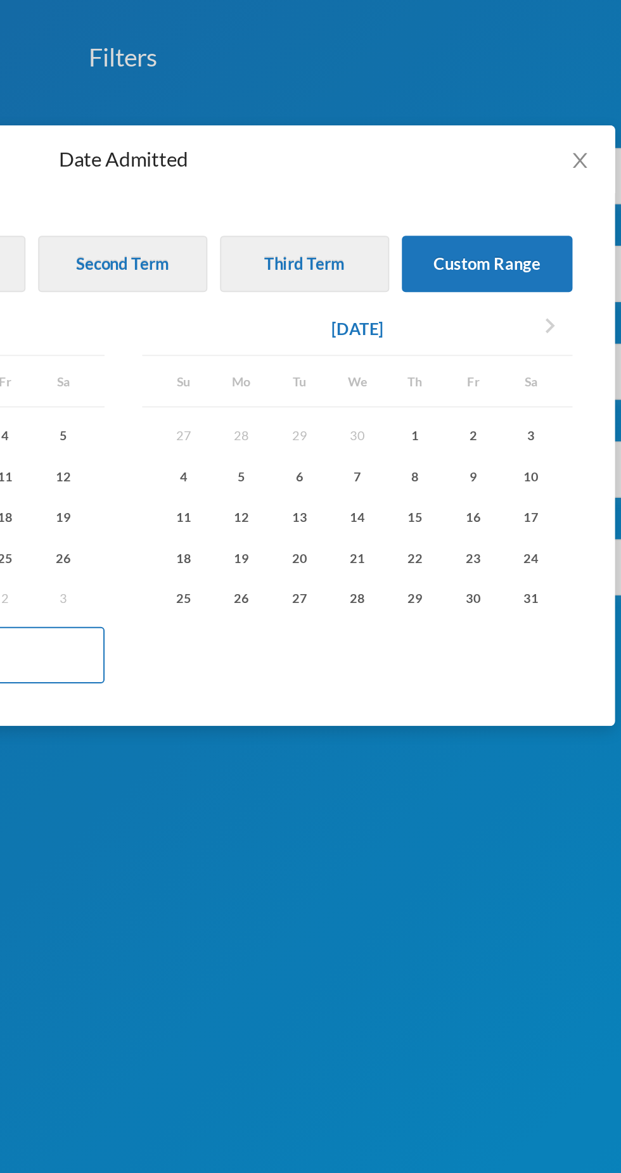
click at [521, 163] on icon "chevron_right" at bounding box center [525, 164] width 15 height 15
click at [520, 163] on icon "chevron_right" at bounding box center [525, 164] width 15 height 15
click at [514, 165] on button "chevron_right" at bounding box center [525, 166] width 23 height 20
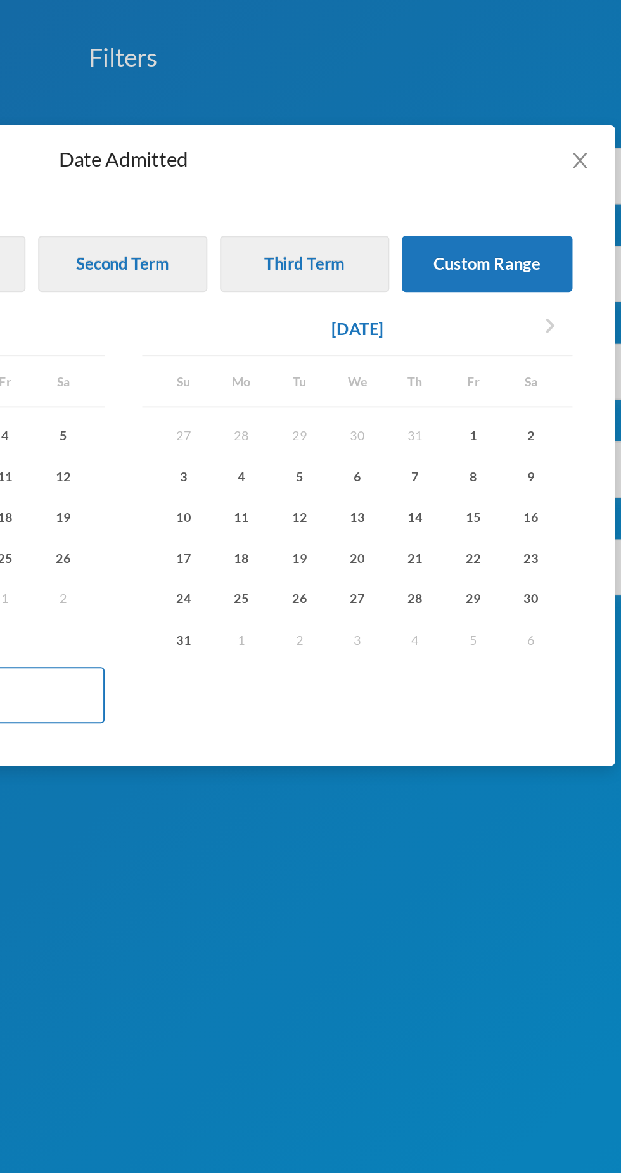
click at [517, 168] on button "chevron_right" at bounding box center [525, 166] width 23 height 20
click at [517, 165] on button "chevron_right" at bounding box center [525, 166] width 23 height 20
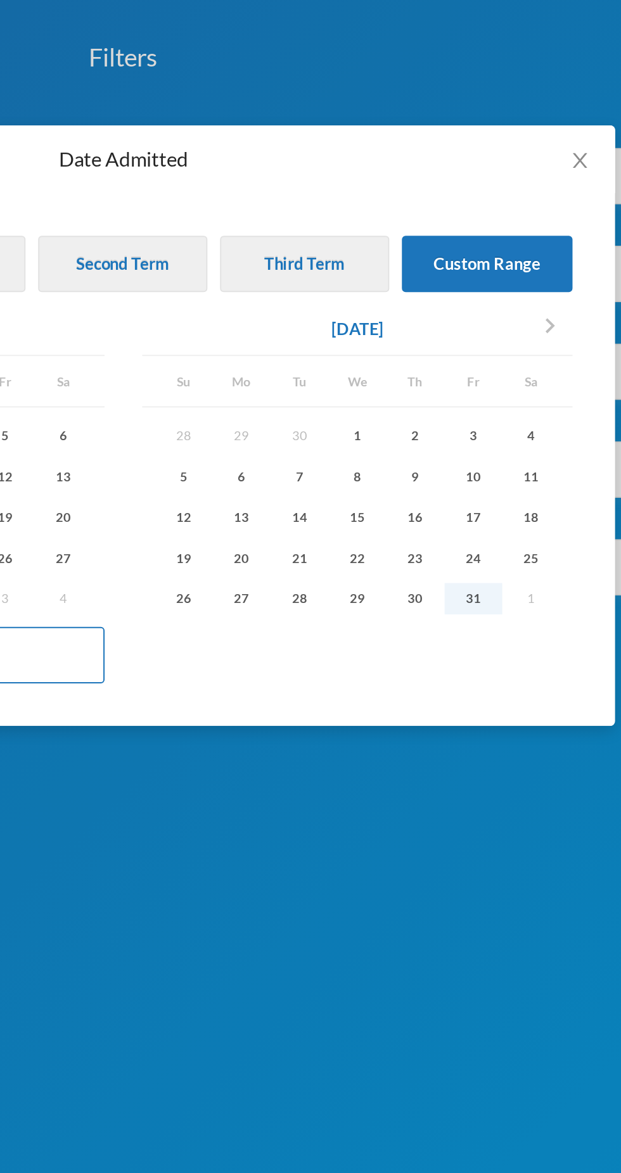
click at [485, 304] on div "31" at bounding box center [487, 303] width 29 height 16
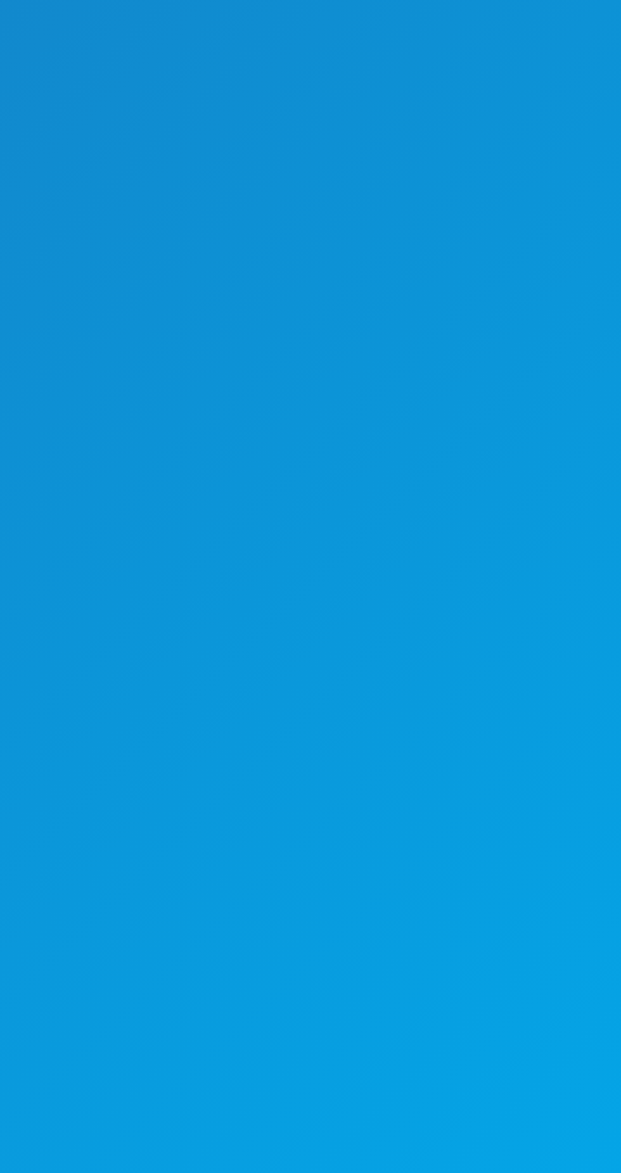
scroll to position [38, 0]
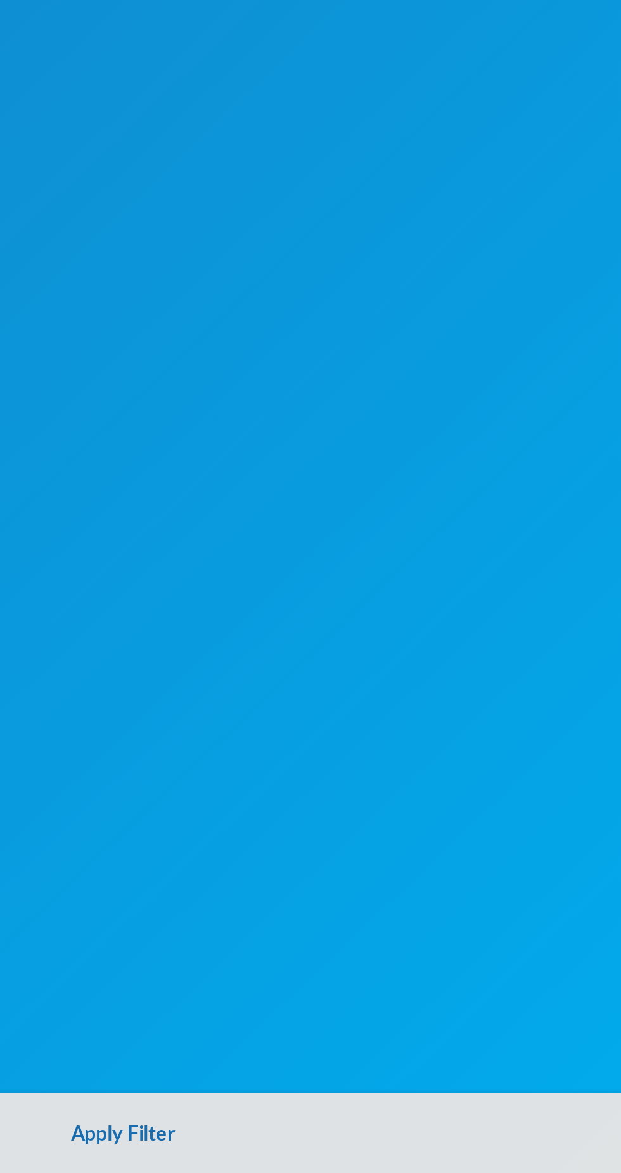
click at [316, 1152] on button "Apply Filter" at bounding box center [310, 1153] width 621 height 41
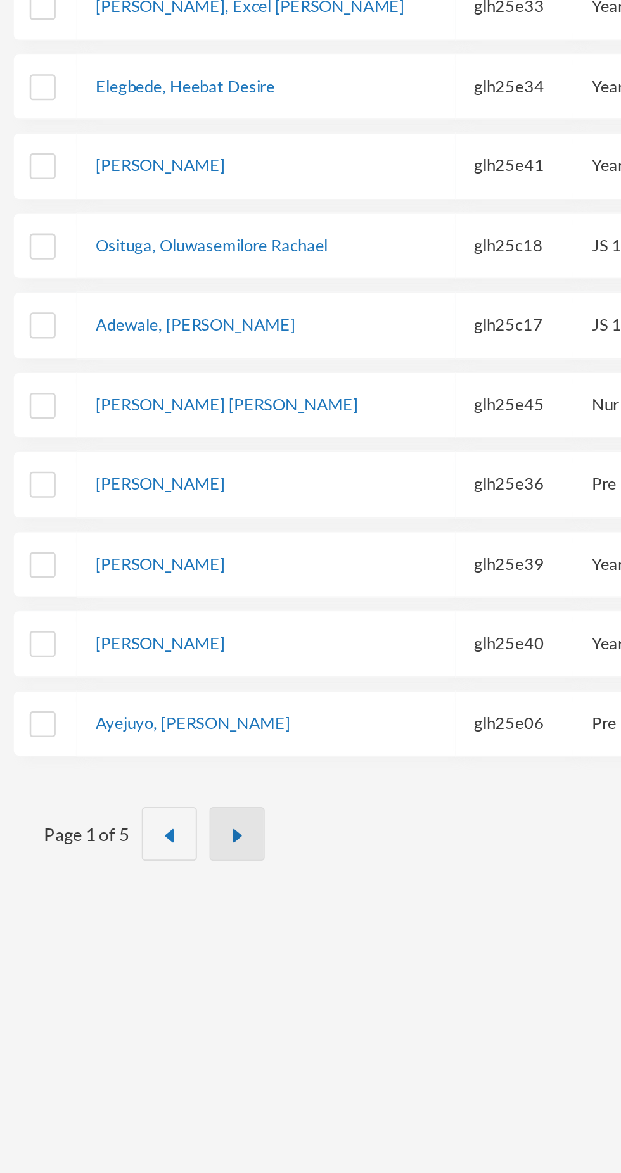
click at [120, 999] on img "button" at bounding box center [120, 1003] width 8 height 8
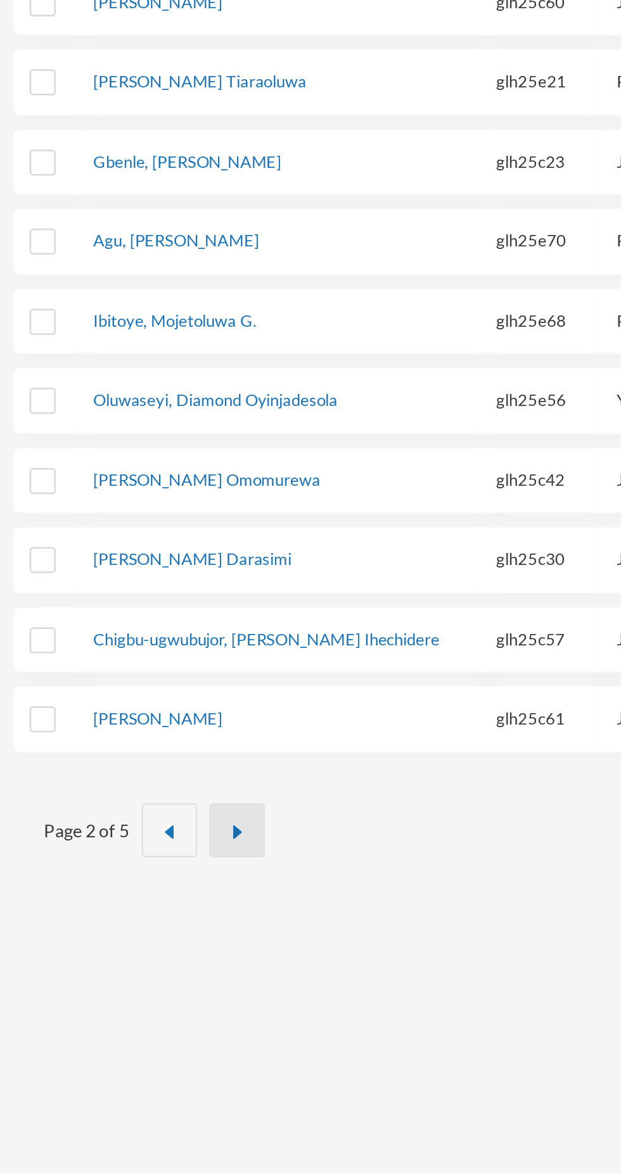
click at [124, 986] on button "button" at bounding box center [120, 999] width 28 height 27
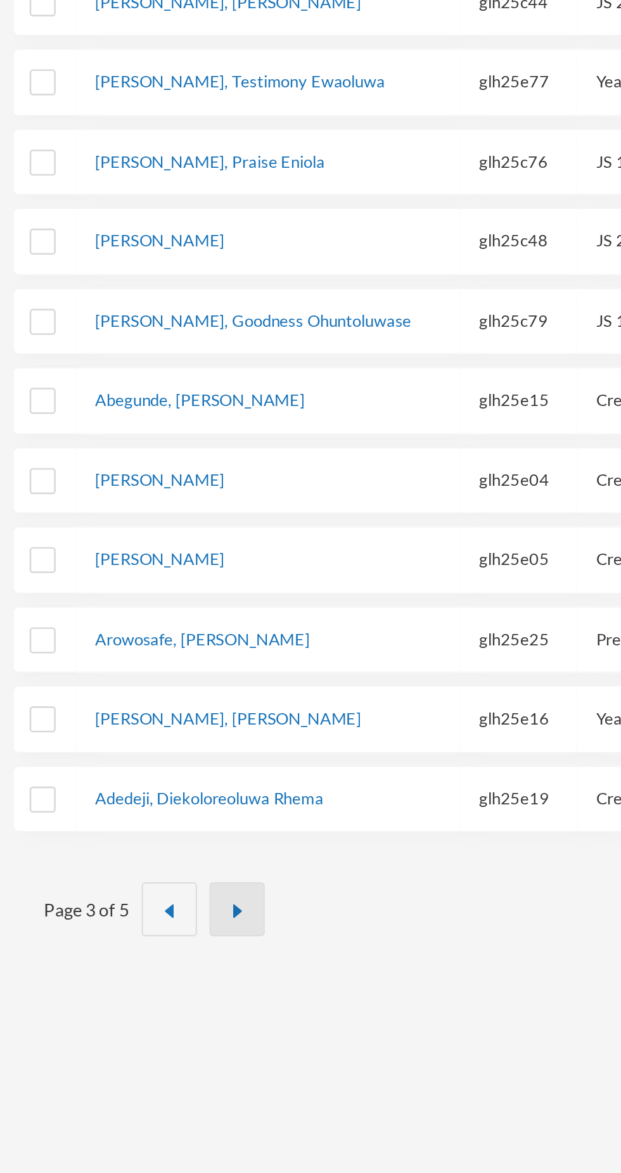
click at [120, 1026] on button "button" at bounding box center [120, 1039] width 28 height 27
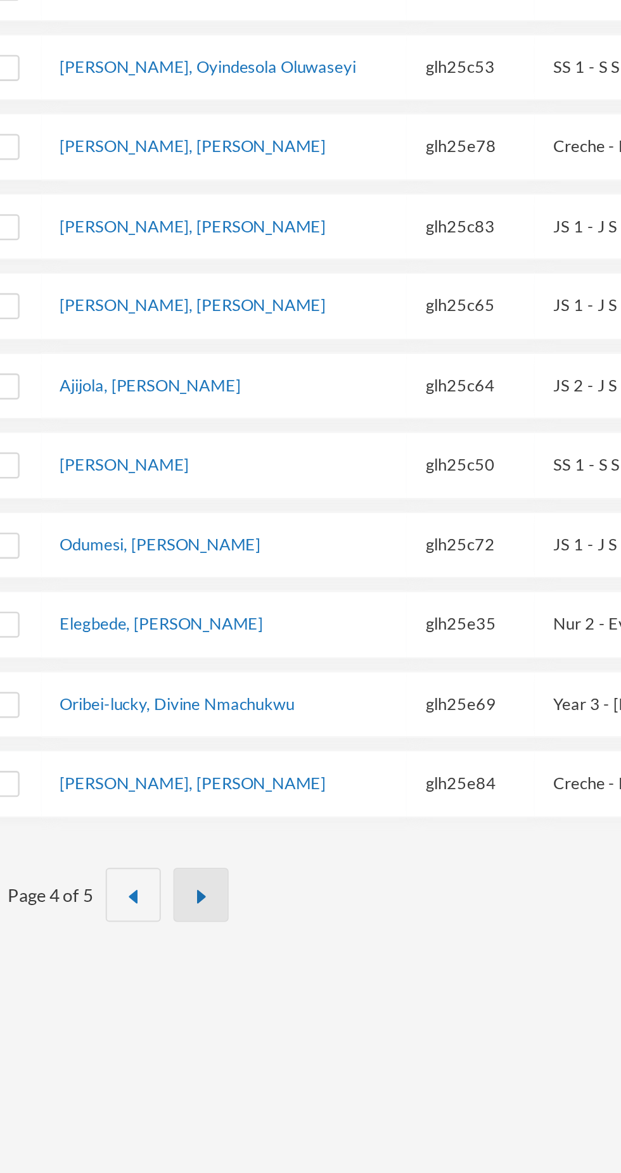
click at [124, 991] on button "button" at bounding box center [120, 999] width 28 height 27
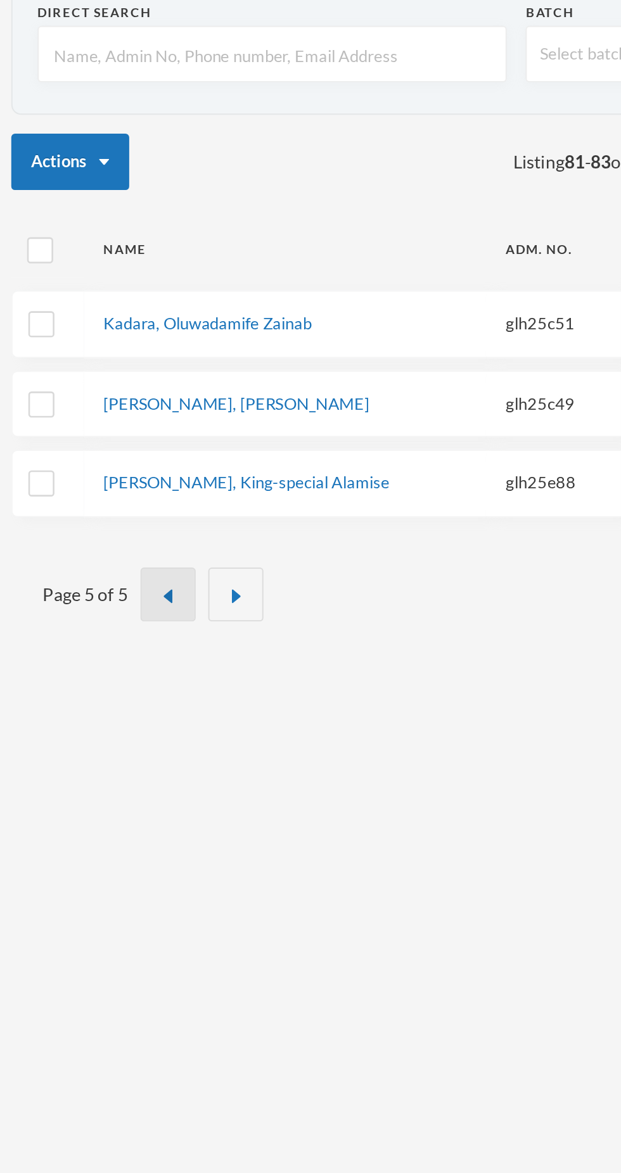
click at [90, 347] on button "button" at bounding box center [86, 356] width 28 height 27
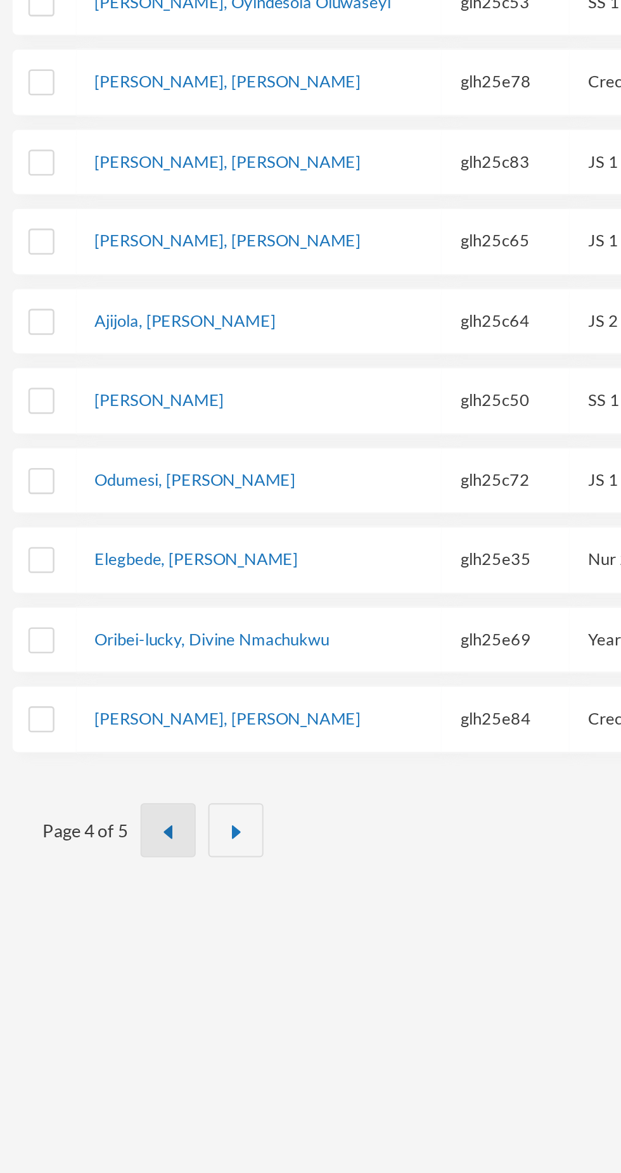
scroll to position [1, 0]
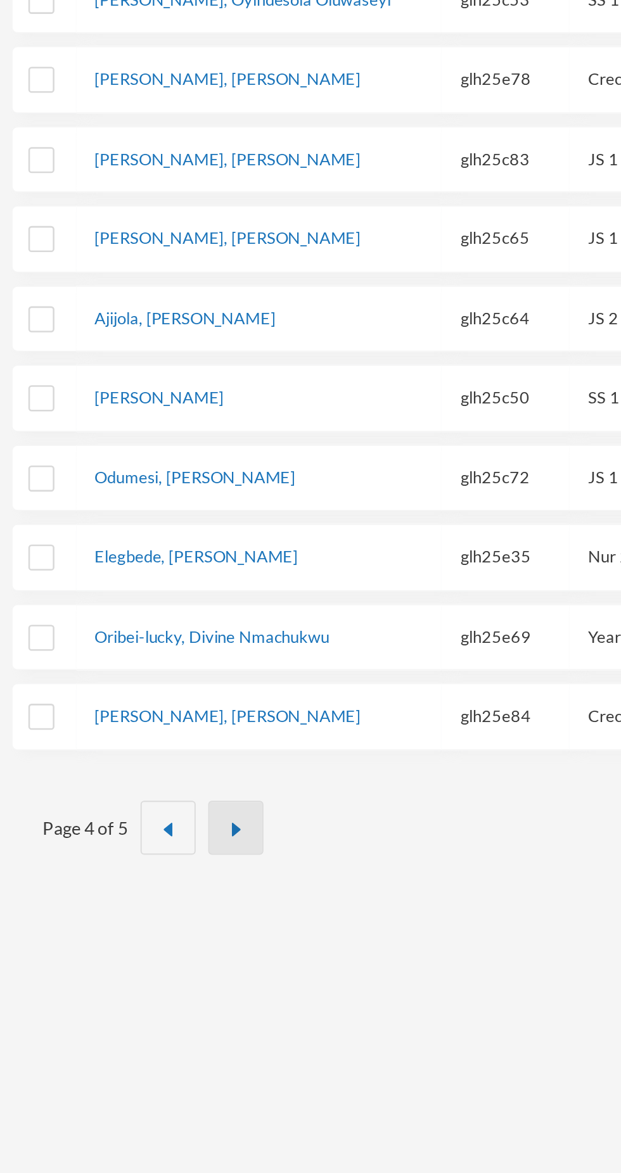
click at [121, 989] on button "button" at bounding box center [120, 998] width 28 height 27
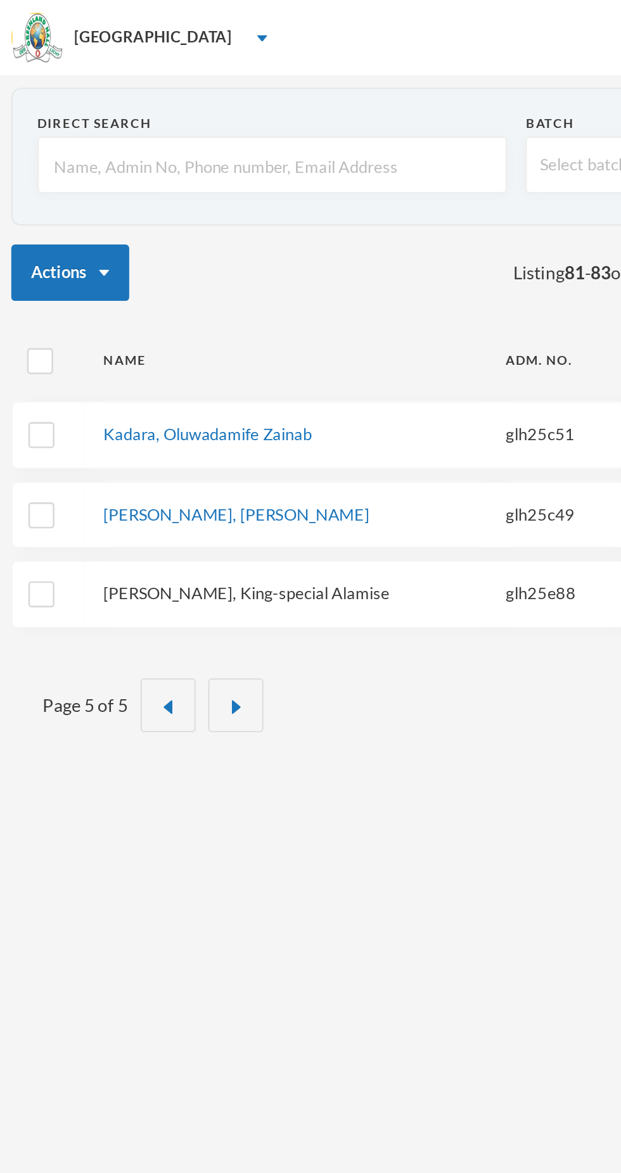
click at [149, 296] on link "[PERSON_NAME], King-special Alamise" at bounding box center [125, 300] width 144 height 10
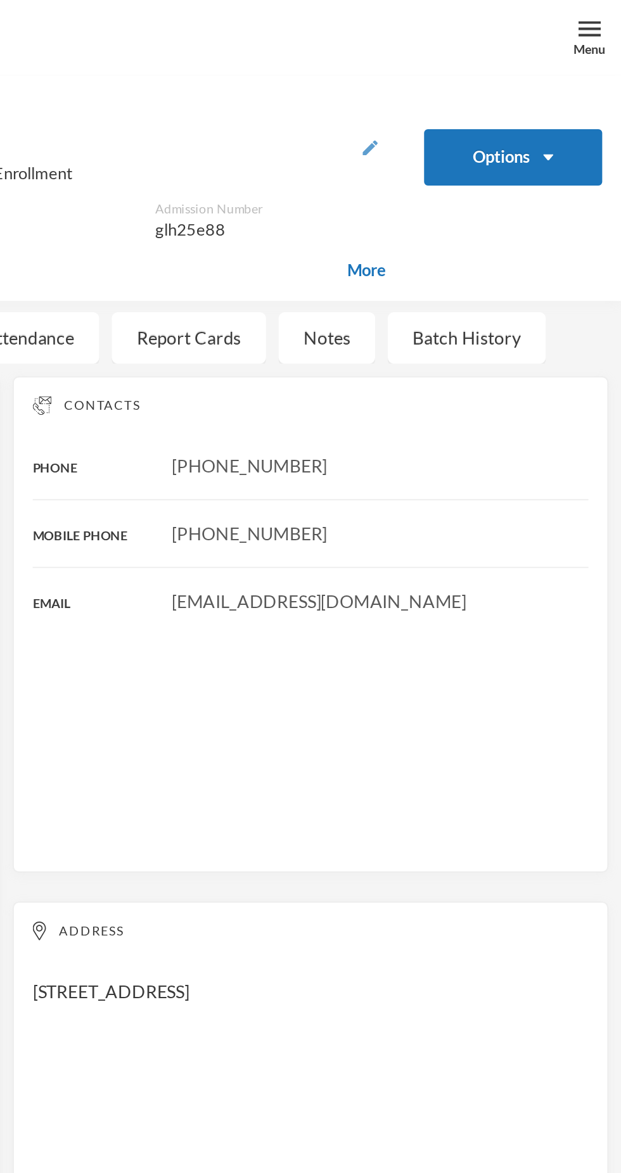
click at [495, 73] on img "button" at bounding box center [494, 75] width 8 height 8
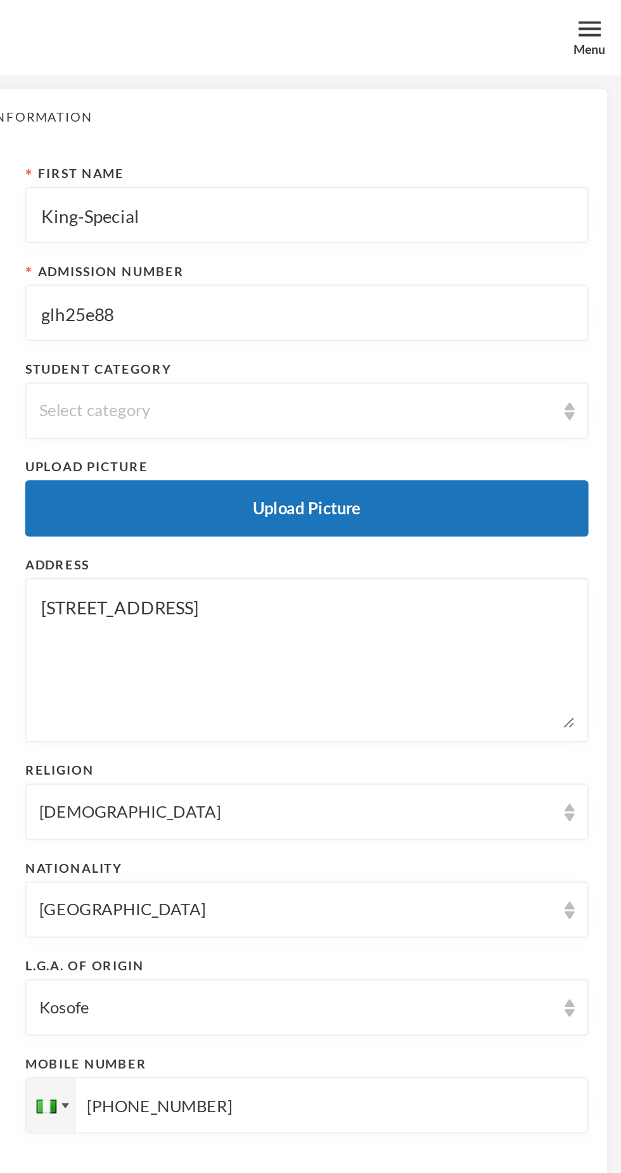
click at [436, 155] on input "glh25e88" at bounding box center [462, 158] width 270 height 29
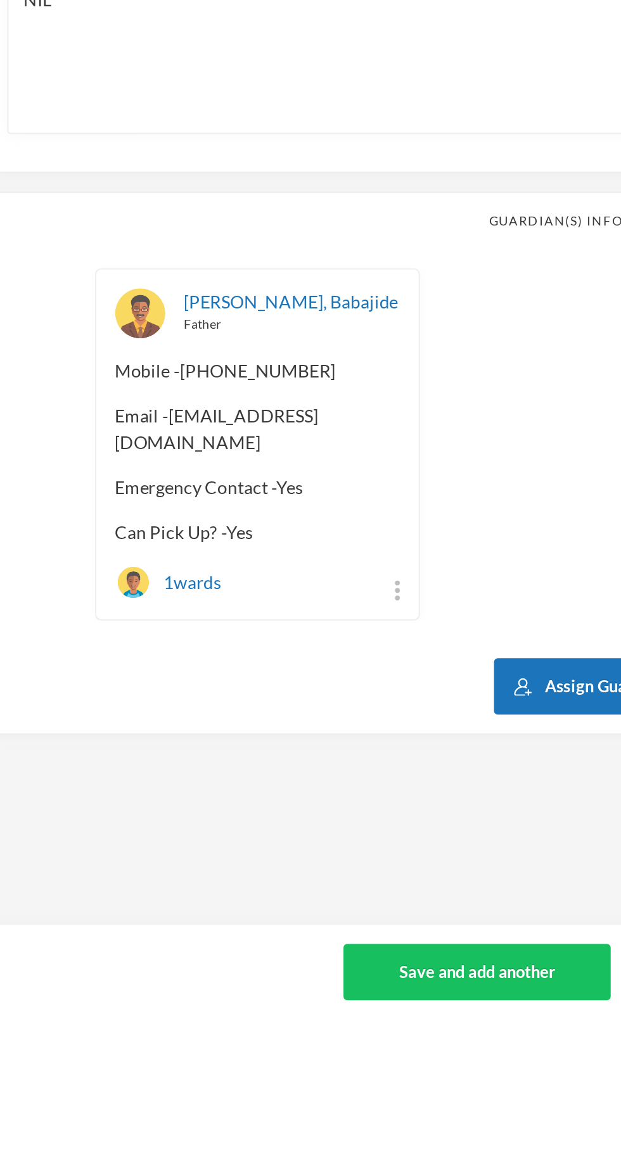
scroll to position [38, 0]
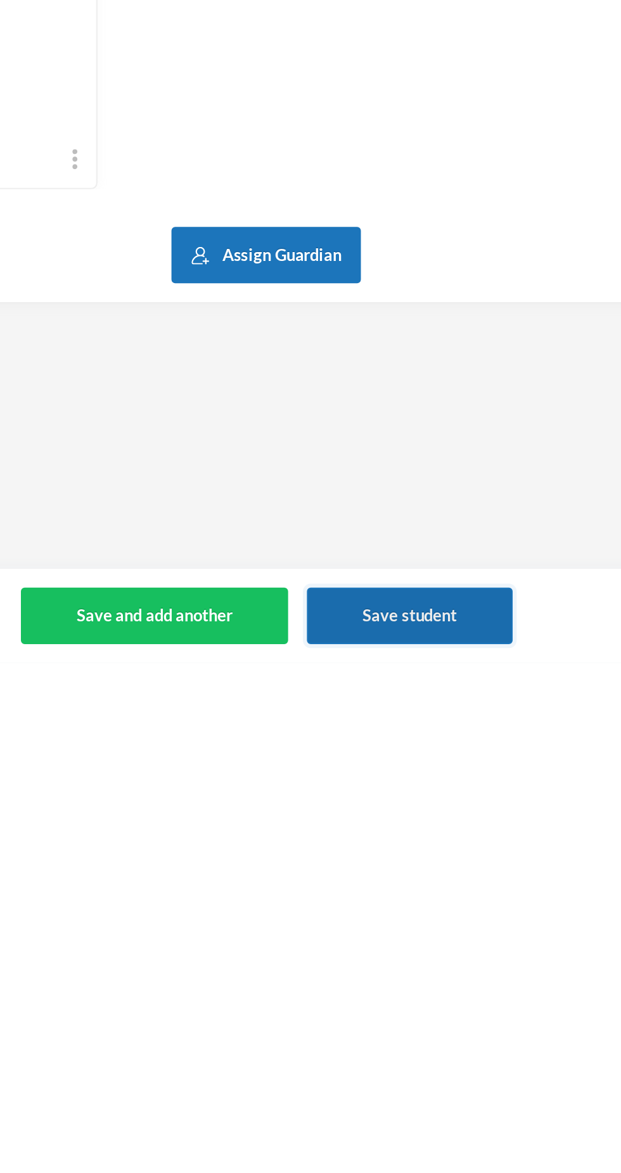
type input "glh25e85"
click at [400, 1161] on button "Save student" at bounding box center [383, 1149] width 104 height 29
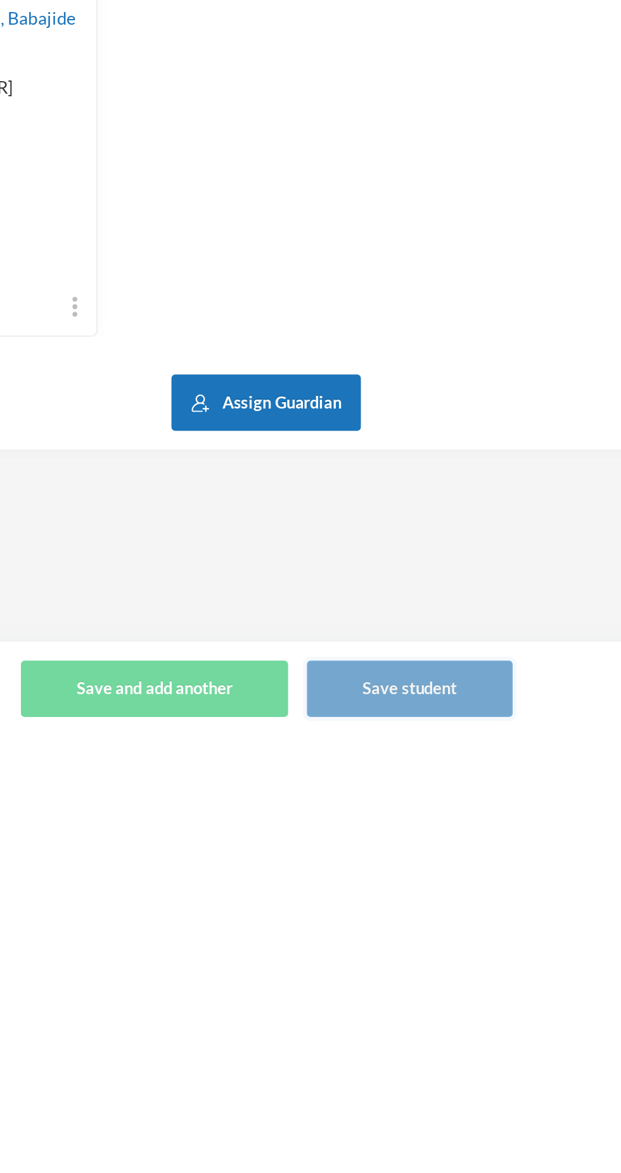
scroll to position [0, 0]
